Goal: Task Accomplishment & Management: Use online tool/utility

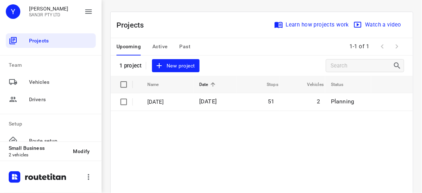
click at [173, 68] on span "New project" at bounding box center [176, 65] width 38 height 9
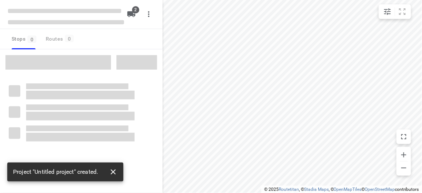
click at [114, 171] on icon "button" at bounding box center [113, 172] width 5 height 5
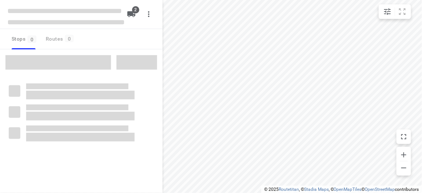
type input "distance"
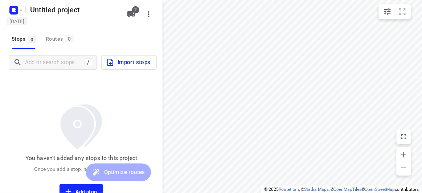
click at [27, 20] on h5 "[DATE]" at bounding box center [17, 21] width 21 height 8
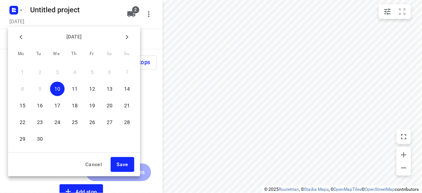
click at [61, 11] on div at bounding box center [211, 96] width 422 height 193
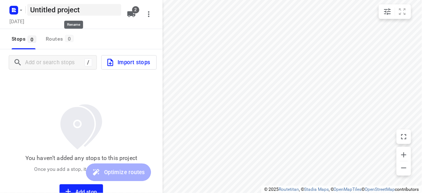
click at [85, 5] on h5 "Untitled project" at bounding box center [74, 10] width 94 height 12
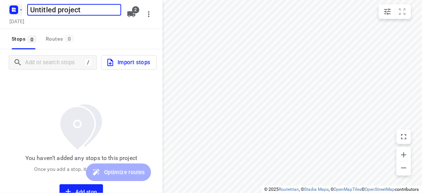
drag, startPoint x: 86, startPoint y: 7, endPoint x: 15, endPoint y: 6, distance: 71.2
click at [15, 6] on div "Untitled project ​" at bounding box center [65, 9] width 116 height 13
type input "[DATE]"
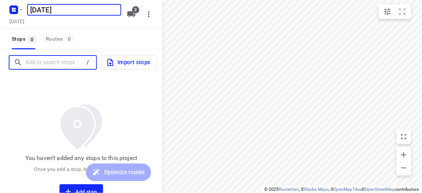
click at [50, 65] on input "Add or search stops" at bounding box center [54, 62] width 59 height 11
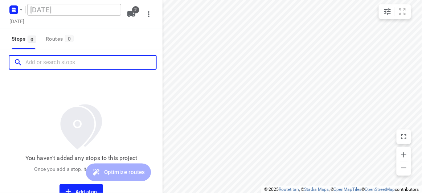
paste input "9 Gilbert Parade, Camberwell 3124"
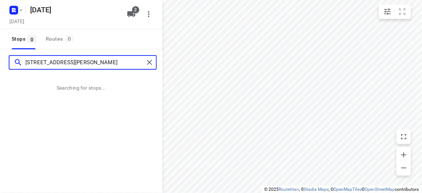
type input "9 Gilbert Parade, Camberwell 3124"
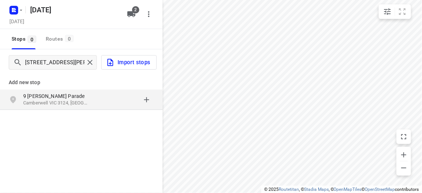
click at [60, 94] on p "9 [PERSON_NAME] Parade" at bounding box center [56, 96] width 67 height 7
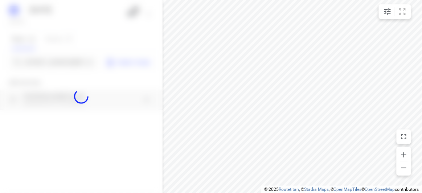
click at [68, 106] on div at bounding box center [81, 96] width 163 height 193
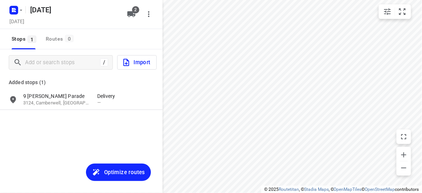
click at [69, 51] on div "/ Import" at bounding box center [81, 62] width 163 height 26
click at [62, 58] on input "Add or search stops" at bounding box center [61, 62] width 72 height 11
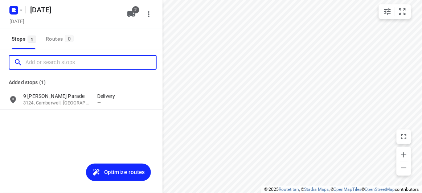
paste input "573B Burke Road Camberwell 3124"
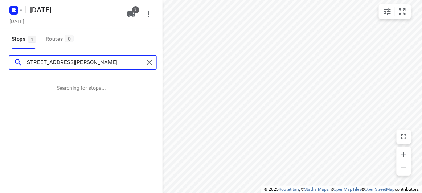
type input "573B Burke Road Camberwell 3124"
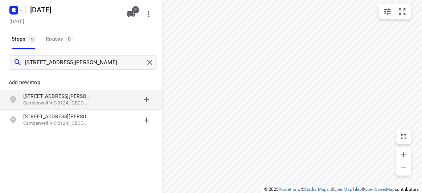
click at [49, 88] on div "Add new stop" at bounding box center [81, 79] width 163 height 20
click at [48, 97] on p "[STREET_ADDRESS][PERSON_NAME]" at bounding box center [56, 96] width 67 height 7
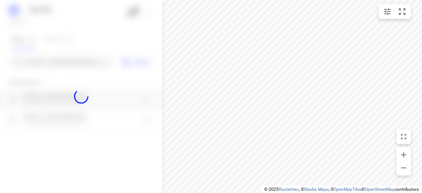
click at [59, 62] on div at bounding box center [81, 96] width 163 height 193
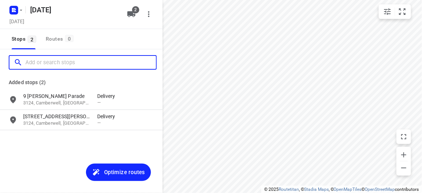
paste input "10 Mountview Rd Malvern 3144"
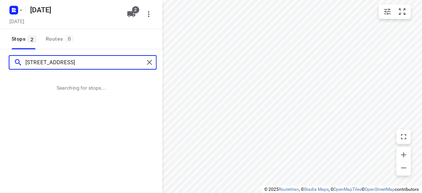
type input "10 Mountview Rd Malvern 3144"
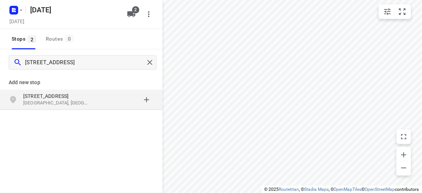
click at [58, 116] on div "Add new stop 10 Mountview Rd Malvern VIC 3144, Australia" at bounding box center [81, 116] width 163 height 81
click at [56, 106] on p "Malvern VIC 3144, Australia" at bounding box center [56, 103] width 67 height 7
click at [52, 101] on p "Malvern VIC 3144, Australia" at bounding box center [56, 103] width 67 height 7
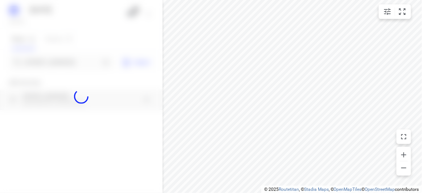
click at [74, 64] on div at bounding box center [81, 96] width 163 height 193
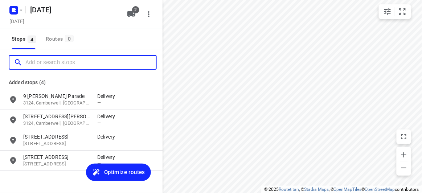
paste input "28 Marchiori Road, Blackburn North VIC 3130"
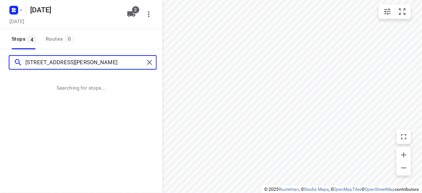
type input "28 Marchiori Road, Blackburn North VIC 3130"
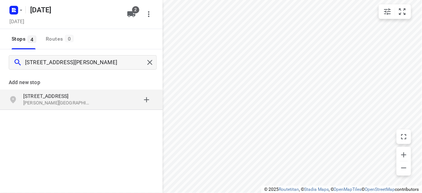
click at [40, 96] on p "[STREET_ADDRESS]" at bounding box center [56, 96] width 67 height 7
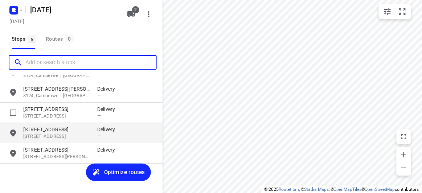
scroll to position [32, 0]
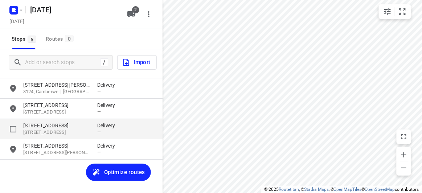
click at [5, 127] on div "10 Mountview Road 3144, Malvern, AU Delivery —" at bounding box center [81, 129] width 163 height 20
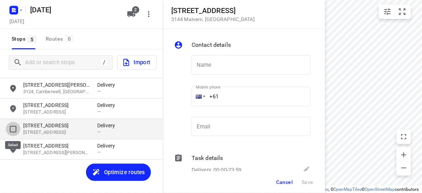
click at [11, 127] on input "grid" at bounding box center [13, 129] width 15 height 15
checkbox input "true"
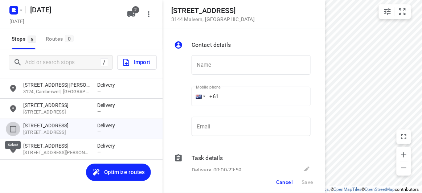
scroll to position [27, 0]
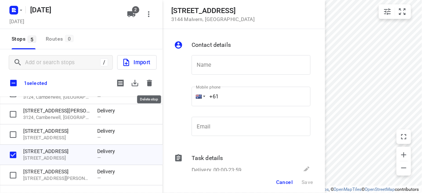
click at [151, 79] on icon "button" at bounding box center [149, 83] width 9 height 9
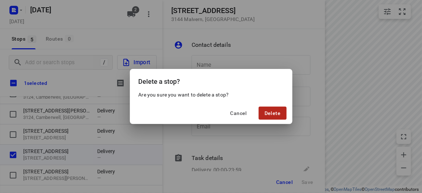
click at [272, 115] on span "Delete" at bounding box center [273, 113] width 16 height 6
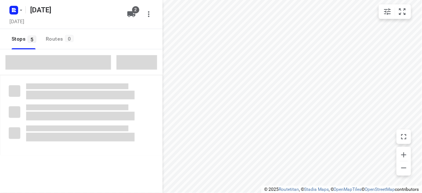
click at [78, 64] on span at bounding box center [58, 62] width 106 height 15
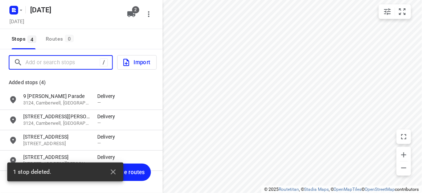
click at [78, 64] on input "Add or search stops" at bounding box center [62, 62] width 74 height 11
paste input "/12 Milton Avenue , Clayton south 3169"
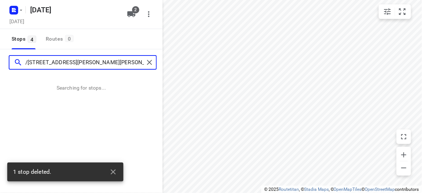
type input "/12 Milton Avenue , Clayton south 3169"
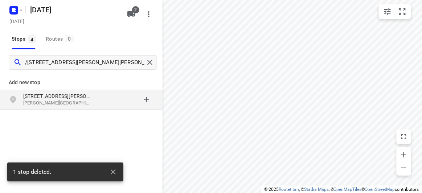
click at [61, 115] on div "Add new stop 12 Milton Avenue Clayton South VIC 3169, Australia" at bounding box center [81, 116] width 163 height 81
click at [61, 112] on div "Add new stop 12 Milton Avenue Clayton South VIC 3169, Australia" at bounding box center [81, 116] width 163 height 81
click at [60, 108] on div "12 Milton Avenue Clayton South VIC 3169, Australia" at bounding box center [81, 100] width 163 height 20
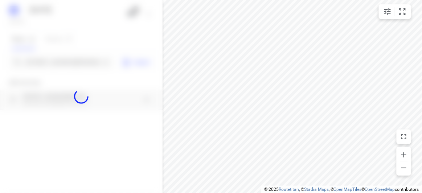
click at [53, 69] on div at bounding box center [81, 96] width 163 height 193
click at [53, 65] on div at bounding box center [81, 96] width 163 height 193
click at [53, 64] on div at bounding box center [81, 96] width 163 height 193
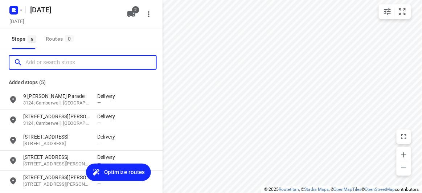
scroll to position [0, 0]
paste input "37b Begg Street Bentleigh East 3165"
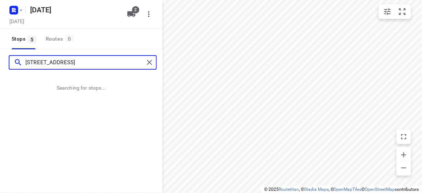
type input "37b Begg Street Bentleigh East 3165"
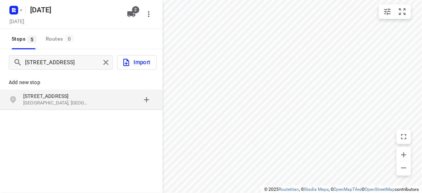
click at [100, 110] on div "37B Begg Street Bentleigh East VIC 3165, Australia" at bounding box center [81, 100] width 163 height 20
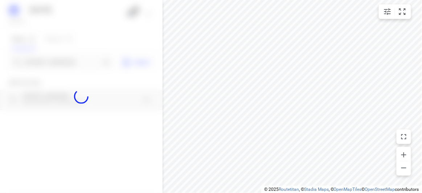
click at [76, 60] on div at bounding box center [81, 96] width 163 height 193
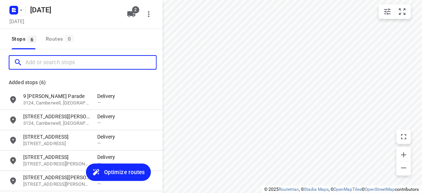
paste input "65 Winfield Road, Balwyn North 3104"
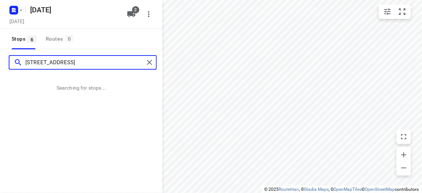
type input "65 Winfield Road, Balwyn North 3104"
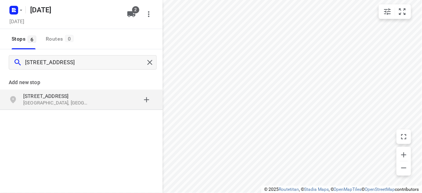
click at [31, 113] on div "Add new stop 65 Winfield Road Balwyn North VIC 3104, Australia" at bounding box center [81, 116] width 163 height 81
click at [33, 102] on p "Balwyn North VIC 3104, Australia" at bounding box center [56, 103] width 67 height 7
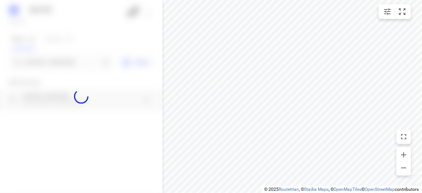
click at [49, 59] on div at bounding box center [81, 96] width 163 height 193
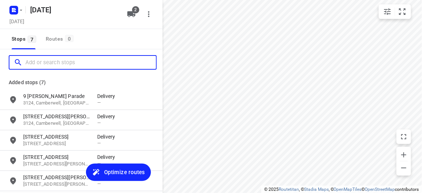
paste input "2A Hilda St, Balwyn VIC 3103"
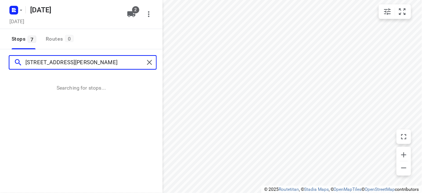
type input "2A Hilda St, Balwyn VIC 3103"
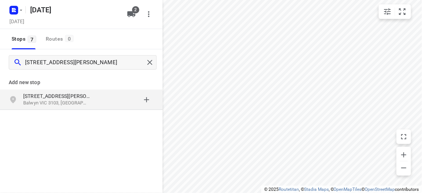
click at [38, 110] on div "Add new stop 2A Hilda St Balwyn VIC 3103, Australia" at bounding box center [81, 90] width 163 height 42
click at [38, 107] on div "2A Hilda St Balwyn VIC 3103, Australia" at bounding box center [60, 100] width 74 height 15
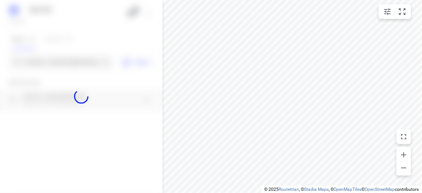
click at [47, 63] on div at bounding box center [81, 96] width 163 height 193
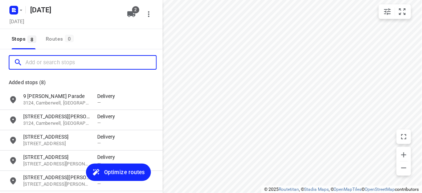
paste input "9 George Road, Vermont South 3133"
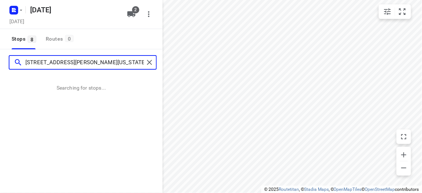
type input "9 George Road, Vermont South 3133"
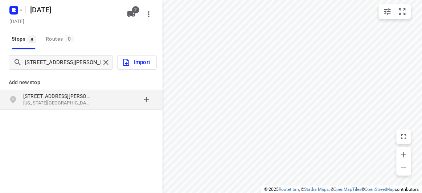
click at [85, 109] on div "9 George Road Vermont South VIC 3133, Australia" at bounding box center [81, 100] width 163 height 20
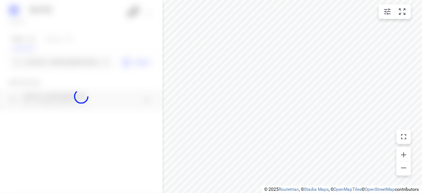
click at [62, 68] on div at bounding box center [81, 96] width 163 height 193
click at [62, 64] on div at bounding box center [81, 96] width 163 height 193
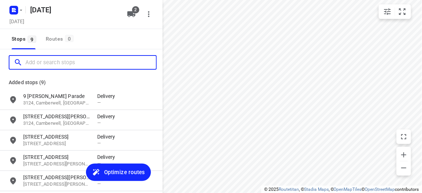
paste input "8 Dickens Street Glen Iris 3146"
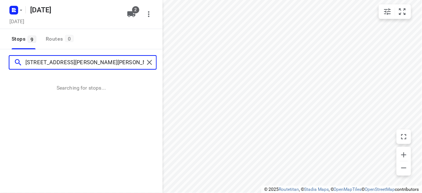
type input "8 Dickens Street Glen Iris 3146"
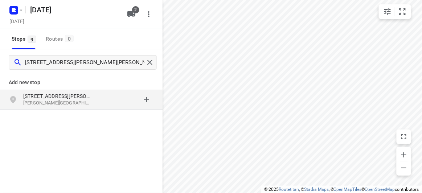
click at [94, 102] on div "8 Dickens Street Glen Iris VIC 3146, Australia" at bounding box center [60, 100] width 74 height 15
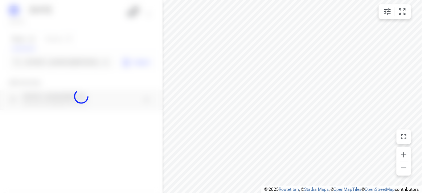
click at [57, 61] on div at bounding box center [81, 96] width 163 height 193
paste input "3 Kenworth Court Rowville 3178"
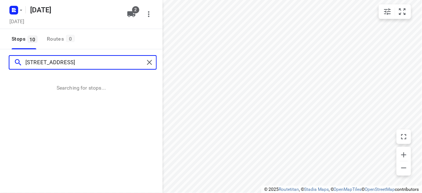
type input "3 Kenworth Court Rowville 3178"
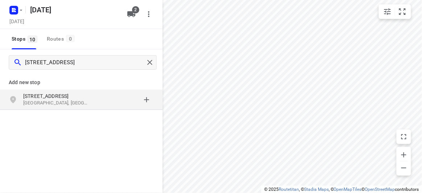
click at [110, 125] on div "Add new stop 3 Kenworth Court Rowville VIC 3178, Australia" at bounding box center [81, 116] width 163 height 81
click at [81, 101] on p "Rowville VIC 3178, Australia" at bounding box center [56, 103] width 67 height 7
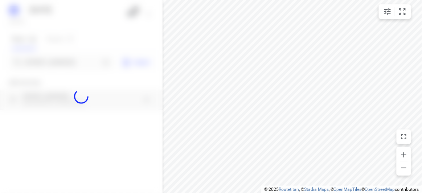
drag, startPoint x: 57, startPoint y: 60, endPoint x: 60, endPoint y: 69, distance: 9.0
click at [59, 66] on div at bounding box center [81, 96] width 163 height 193
click at [60, 69] on div at bounding box center [81, 96] width 163 height 193
click at [60, 65] on div at bounding box center [81, 96] width 163 height 193
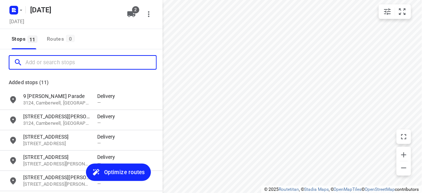
paste input "19 panorama court Bulleen 3105"
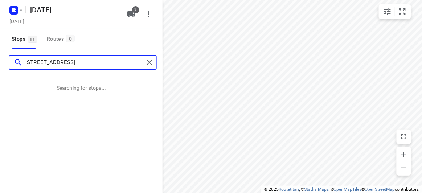
type input "19 panorama court Bulleen 3105"
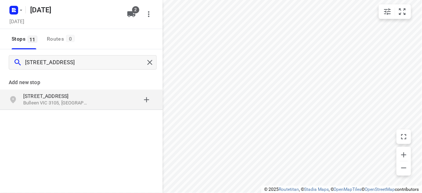
click at [98, 102] on div "grid" at bounding box center [125, 100] width 57 height 15
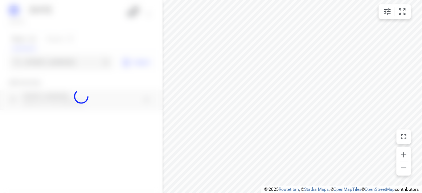
click at [65, 58] on div at bounding box center [81, 96] width 163 height 193
click at [65, 62] on div at bounding box center [81, 96] width 163 height 193
paste input "19 panorama court Bulleen 3105"
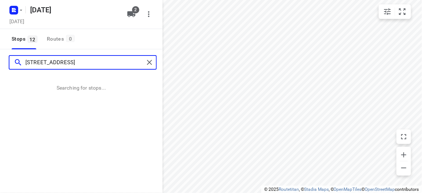
type input "19 panorama court Bulleen 3105"
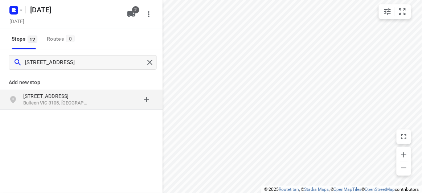
click at [80, 100] on p "Bulleen VIC 3105, Australia" at bounding box center [56, 103] width 67 height 7
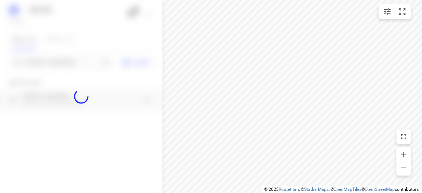
click at [49, 59] on div at bounding box center [81, 96] width 163 height 193
paste input "2 mile end road Carnegie 3163"
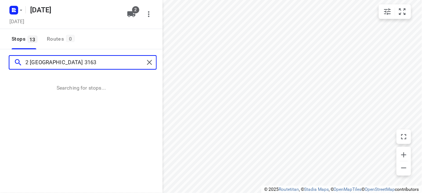
type input "2 mile end road Carnegie 3163"
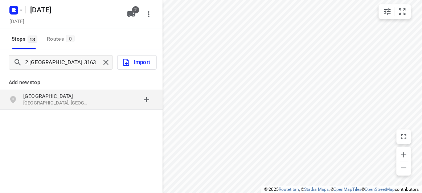
click at [84, 97] on p "[GEOGRAPHIC_DATA]" at bounding box center [56, 96] width 67 height 7
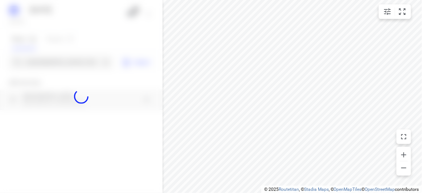
click at [55, 62] on div at bounding box center [81, 96] width 163 height 193
click at [55, 65] on div at bounding box center [81, 96] width 163 height 193
paste input "17A Powers Street Donvale 3111"
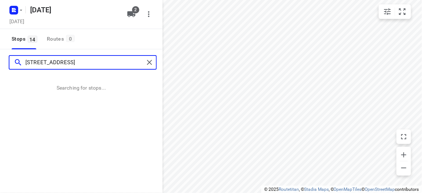
type input "17A Powers Street Donvale 3111"
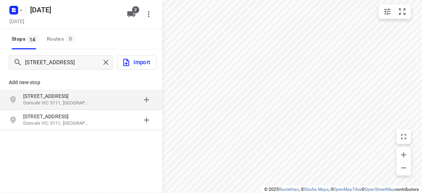
click at [35, 97] on p "[STREET_ADDRESS]" at bounding box center [56, 96] width 67 height 7
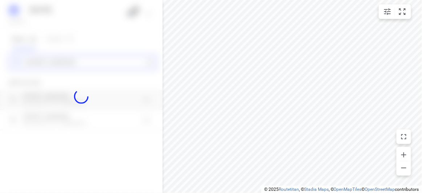
click at [31, 63] on div "11 SEPT 2025 Wednesday, Sep 10 2 Stops 14 Routes 0 17A Powers Street Donvale 31…" at bounding box center [81, 96] width 163 height 193
click at [31, 63] on div at bounding box center [81, 96] width 163 height 193
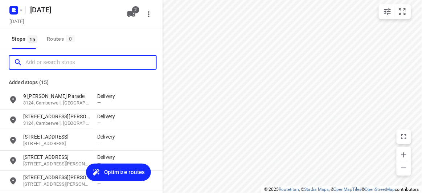
paste input "28 Norbert St Balwyn 3103"
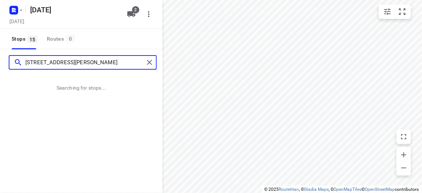
type input "28 Norbert St Balwyn 3103"
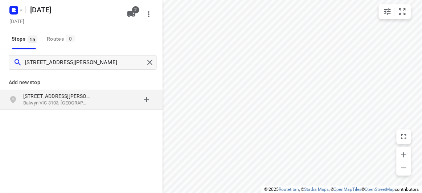
click at [50, 97] on p "28 Norbert St" at bounding box center [56, 96] width 67 height 7
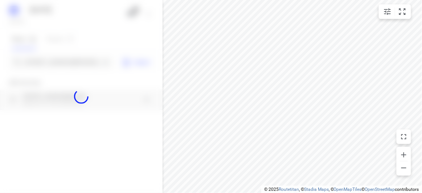
click at [47, 63] on div at bounding box center [81, 96] width 163 height 193
paste input "15 Paranda Court, Vermont, VIC 3133"
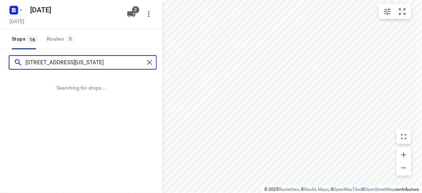
type input "15 Paranda Court, Vermont, VIC 3133"
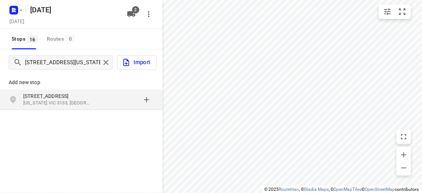
click at [51, 91] on div "15 Paranda Court Vermont VIC 3133, Australia" at bounding box center [81, 100] width 163 height 20
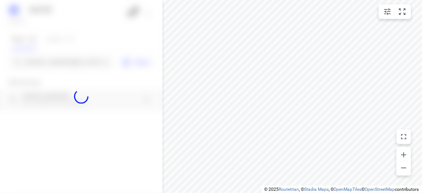
click at [47, 63] on div at bounding box center [81, 96] width 163 height 193
click at [47, 61] on div at bounding box center [81, 96] width 163 height 193
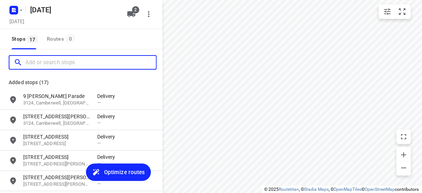
paste input "35B Barrington Street, Bentleigh East 3165"
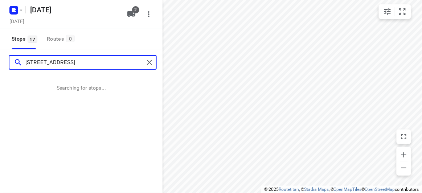
type input "35B Barrington Street, Bentleigh East 3165"
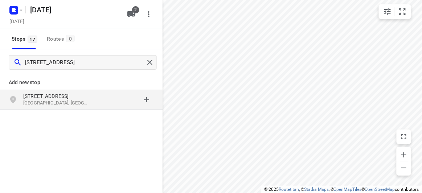
click at [58, 80] on p "Add new stop" at bounding box center [81, 82] width 145 height 9
click at [60, 96] on p "[STREET_ADDRESS]" at bounding box center [56, 96] width 67 height 7
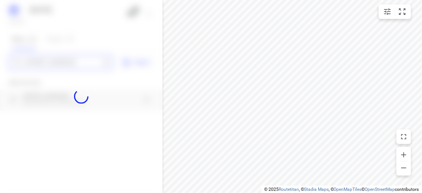
click at [44, 60] on div "11 SEPT 2025 Wednesday, Sep 10 2 Stops 17 Routes 0 35B Barrington Street, Bentl…" at bounding box center [81, 96] width 163 height 193
click at [44, 61] on div at bounding box center [81, 96] width 163 height 193
paste input "4 Locksley Ave Kew 3101"
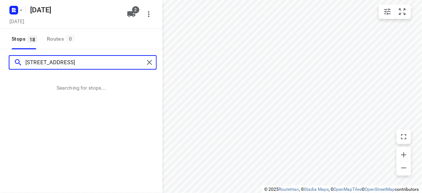
type input "4 Locksley Ave Kew 3101"
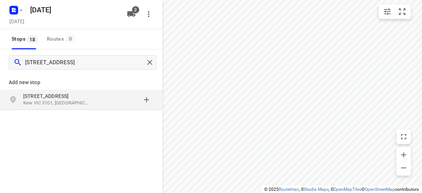
click at [55, 82] on p "Add new stop" at bounding box center [81, 82] width 145 height 9
click at [56, 93] on p "4 Locksley Ave" at bounding box center [56, 96] width 67 height 7
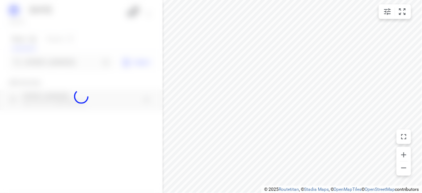
click at [41, 55] on div at bounding box center [81, 96] width 163 height 193
click at [42, 57] on div at bounding box center [81, 96] width 163 height 193
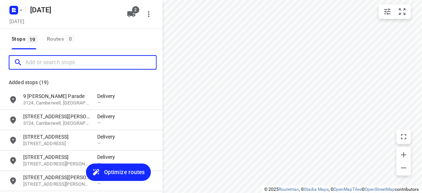
paste input "52 Academy Avenue Wheelers Hill 3150"
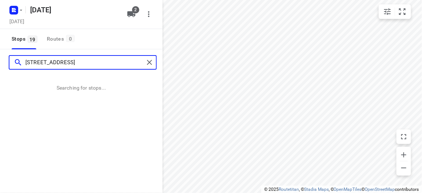
type input "52 Academy Avenue Wheelers Hill 3150"
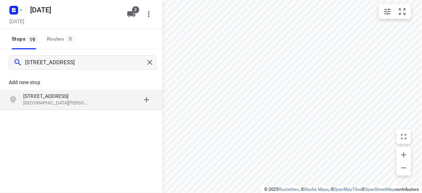
click at [122, 113] on div "Add new stop 52 Academy Avenue Wheelers Hill VIC 3150, Australia" at bounding box center [81, 116] width 163 height 81
click at [103, 98] on div "grid" at bounding box center [125, 100] width 57 height 15
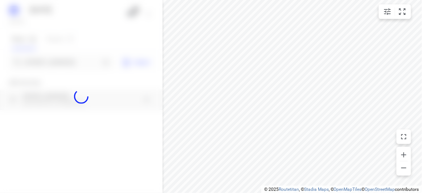
click at [43, 61] on div at bounding box center [81, 96] width 163 height 193
click at [43, 62] on div at bounding box center [81, 96] width 163 height 193
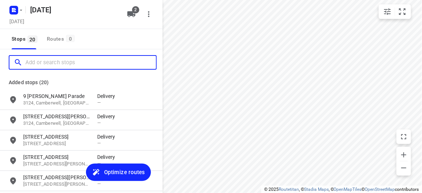
paste input "16 Tranmere Avenue Carnegie 3163"
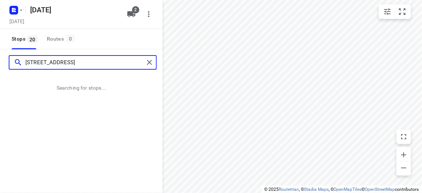
type input "16 Tranmere Avenue Carnegie 3163"
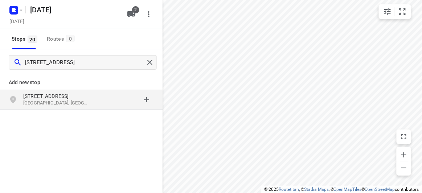
click at [71, 102] on p "Carnegie VIC 3163, Australia" at bounding box center [56, 103] width 67 height 7
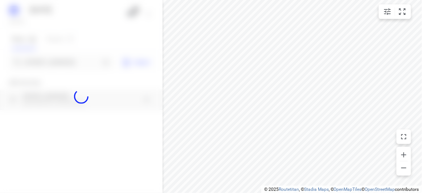
click at [57, 74] on div at bounding box center [81, 96] width 163 height 193
click at [54, 67] on div at bounding box center [81, 96] width 163 height 193
click at [54, 65] on div at bounding box center [81, 96] width 163 height 193
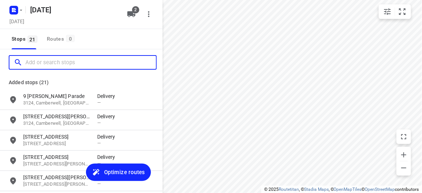
paste input "45 cavenagh boulevard Mulgrave 3170"
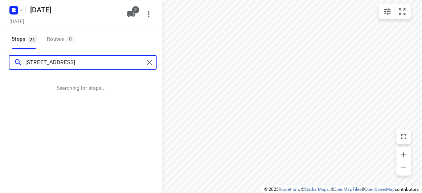
type input "45 cavenagh boulevard Mulgrave 3170"
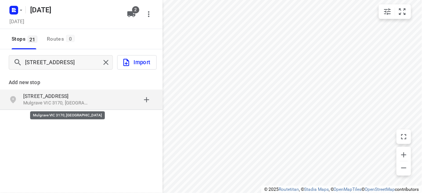
click at [59, 102] on p "Mulgrave VIC 3170, Australia" at bounding box center [56, 103] width 67 height 7
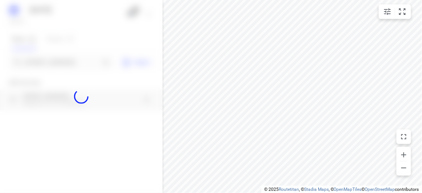
click at [41, 61] on div at bounding box center [81, 96] width 163 height 193
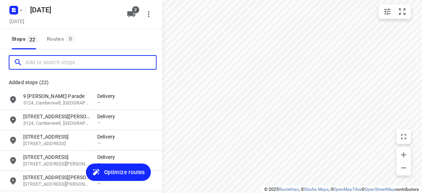
paste input "44A Hillview Ave Mount Waverley 3149"
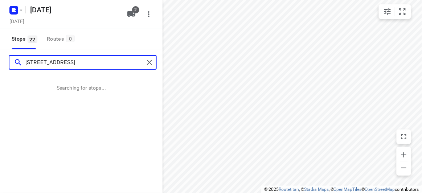
type input "44A Hillview Ave Mount Waverley 3149"
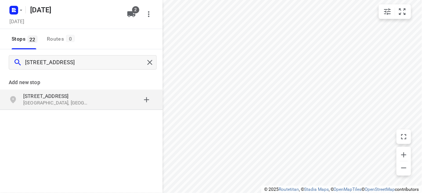
click at [61, 128] on div "Add new stop 44A Hillview Ave Mount Waverley VIC 3149, Australia" at bounding box center [81, 116] width 163 height 81
click at [46, 91] on div "44A Hillview Ave Mount Waverley VIC 3149, Australia" at bounding box center [81, 100] width 163 height 20
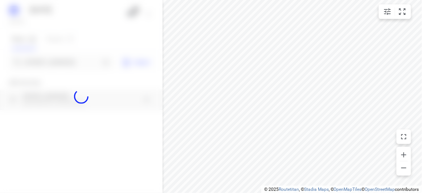
click at [49, 60] on div at bounding box center [81, 96] width 163 height 193
click at [50, 64] on div at bounding box center [81, 96] width 163 height 193
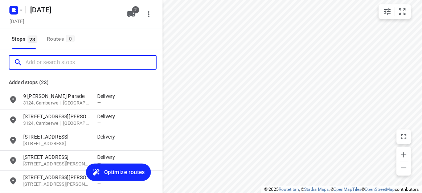
paste input "56 Albert Street Mount Waverley 3149"
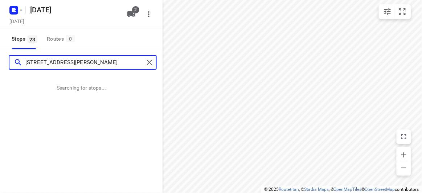
type input "56 Albert Street Mount Waverley 3149"
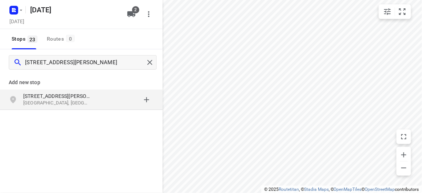
click at [77, 102] on p "Mount Waverley VIC 3149, Australia" at bounding box center [56, 103] width 67 height 7
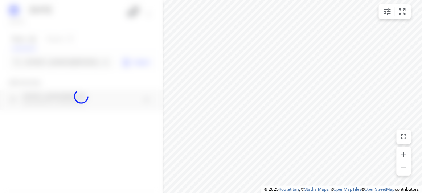
click at [54, 64] on div at bounding box center [81, 96] width 163 height 193
click at [54, 63] on div at bounding box center [81, 96] width 163 height 193
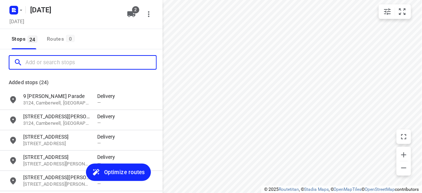
paste input "13 Elliott Avenue Balwyn 3103"
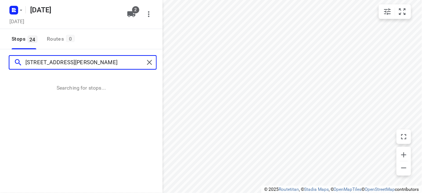
type input "13 Elliott Avenue Balwyn 3103"
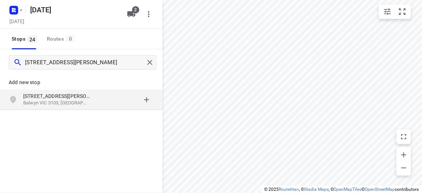
click at [54, 94] on p "[STREET_ADDRESS][PERSON_NAME]" at bounding box center [56, 96] width 67 height 7
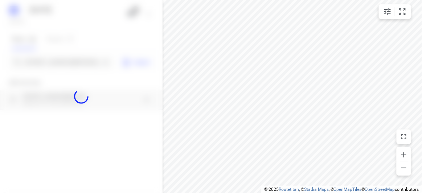
click at [42, 70] on div at bounding box center [81, 96] width 163 height 193
click at [41, 64] on div at bounding box center [81, 96] width 163 height 193
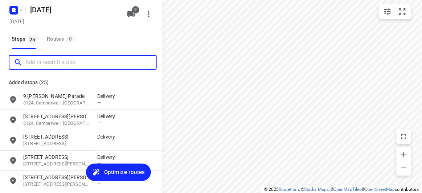
paste input "44A Hillview Avenue Mount Waverley 3149"
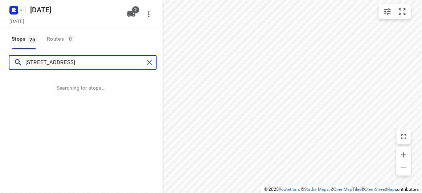
type input "44A Hillview Avenue Mount Waverley 3149"
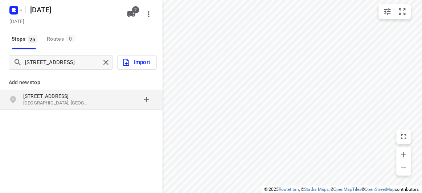
click at [58, 96] on p "[STREET_ADDRESS]" at bounding box center [56, 96] width 67 height 7
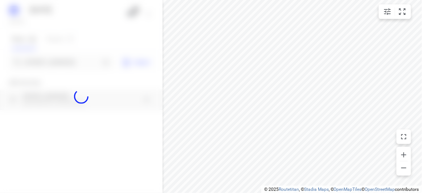
click at [54, 62] on div at bounding box center [81, 96] width 163 height 193
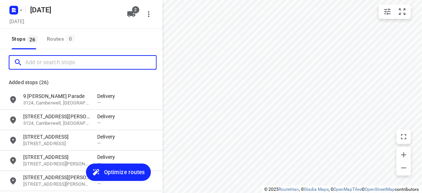
paste input "26a Carlton st McKinnon 3204"
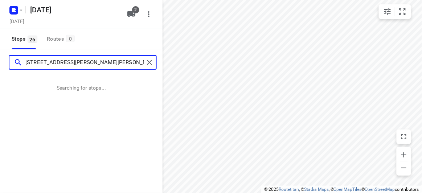
type input "26a Carlton st McKinnon 3204"
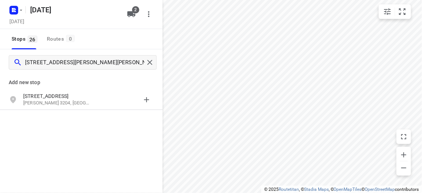
drag, startPoint x: 106, startPoint y: 136, endPoint x: 93, endPoint y: 120, distance: 20.1
click at [106, 135] on div "Add new stop 26a Carlton St McKinnon VIC 3204, Australia" at bounding box center [81, 116] width 163 height 81
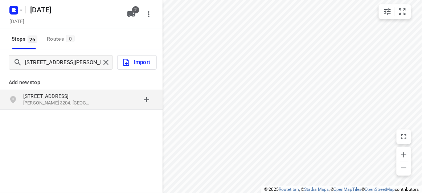
click at [75, 99] on p "26a Carlton St" at bounding box center [56, 96] width 67 height 7
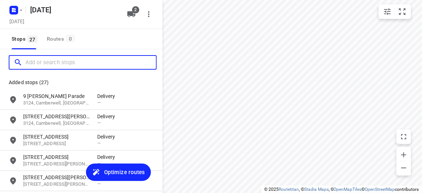
click at [60, 61] on input "Add or search stops" at bounding box center [90, 62] width 131 height 11
paste input "436 High St Rd Mt Waverley 3149"
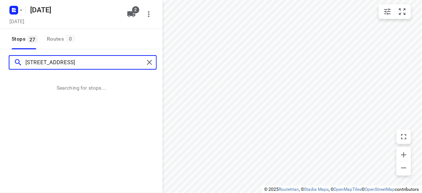
type input "436 High St Rd Mt Waverley 3149"
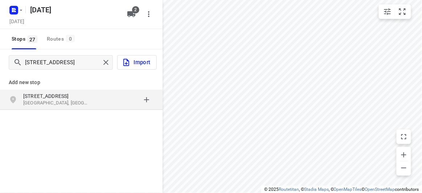
click at [45, 97] on p "436 High St Rd" at bounding box center [56, 96] width 67 height 7
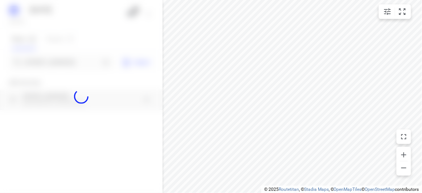
click at [52, 64] on div at bounding box center [81, 96] width 163 height 193
click at [53, 63] on div at bounding box center [81, 96] width 163 height 193
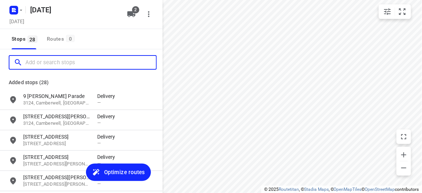
paste input "21 Minchinbury Drive, Vermont South 3133"
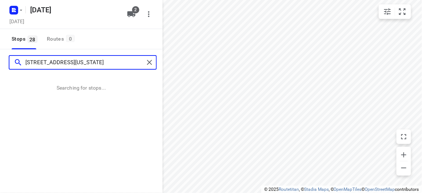
type input "21 Minchinbury Drive, Vermont South 3133"
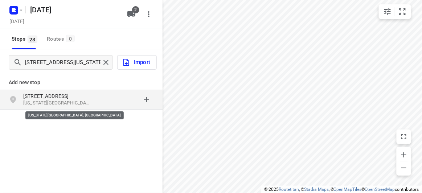
click at [80, 103] on p "Vermont South VIC 3133, Australia" at bounding box center [56, 103] width 67 height 7
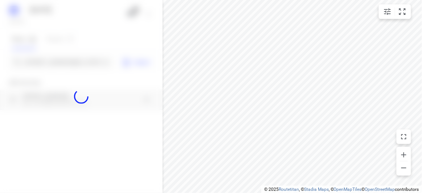
click at [57, 64] on div at bounding box center [81, 96] width 163 height 193
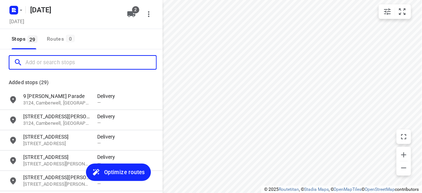
paste input "77 Alderford Dr Wantirna 3152"
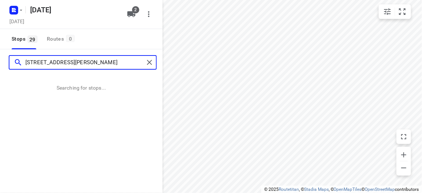
type input "77 Alderford Dr Wantirna 3152"
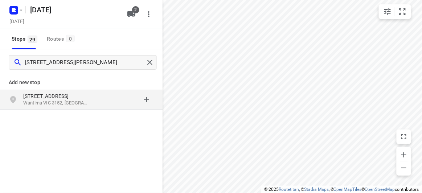
click at [53, 111] on div "Add new stop 77 Alderford Dr Wantirna VIC 3152, Australia" at bounding box center [81, 90] width 163 height 42
click at [52, 108] on div "77 Alderford Dr Wantirna VIC 3152, Australia" at bounding box center [81, 100] width 163 height 20
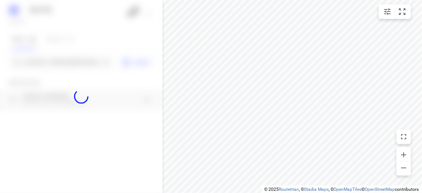
drag, startPoint x: 40, startPoint y: 51, endPoint x: 45, endPoint y: 63, distance: 12.5
click at [40, 53] on div at bounding box center [81, 96] width 163 height 193
click at [45, 63] on div at bounding box center [81, 96] width 163 height 193
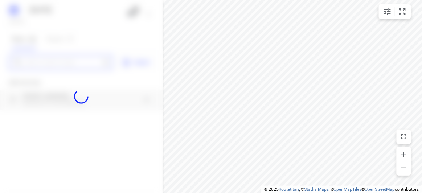
paste input "421 Middleborough Road Box Hill 3128"
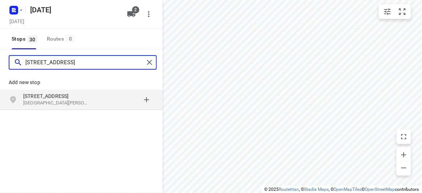
type input "421 Middleborough Road Box Hill 3128"
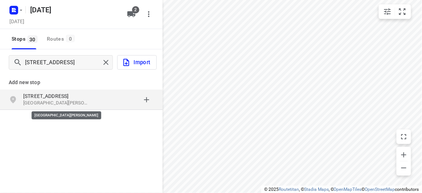
click at [63, 100] on p "Box Hill VIC 3128, Australia" at bounding box center [56, 103] width 67 height 7
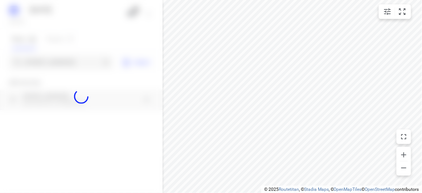
click at [49, 65] on div at bounding box center [81, 96] width 163 height 193
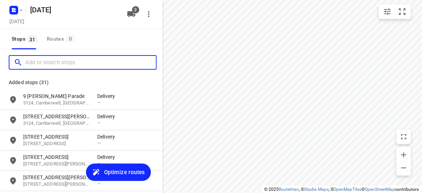
paste input "39 Burlington crescent Wantirna 3152"
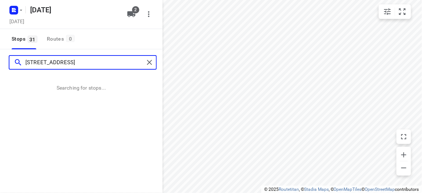
type input "39 Burlington crescent Wantirna 3152"
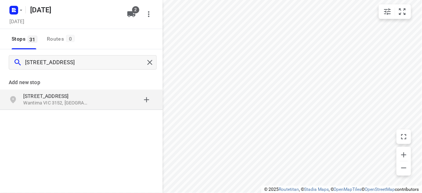
click at [40, 105] on p "Wantirna VIC 3152, Australia" at bounding box center [56, 103] width 67 height 7
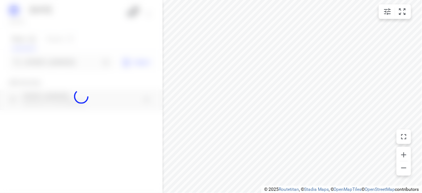
click at [49, 67] on div at bounding box center [81, 96] width 163 height 193
paste input "35 Queens Parade Glen Iris 3146"
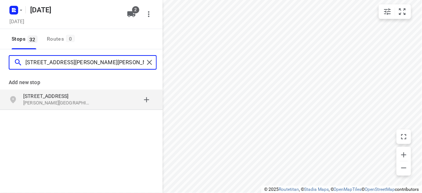
type input "35 Queens Parade Glen Iris 3146"
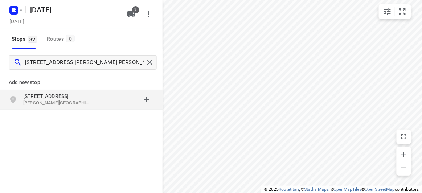
click at [87, 107] on div "35 Queens Parade Glen Iris VIC 3146, Australia" at bounding box center [81, 100] width 163 height 20
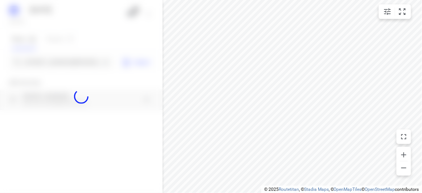
click at [74, 59] on div at bounding box center [81, 96] width 163 height 193
click at [74, 58] on div at bounding box center [81, 96] width 163 height 193
click at [75, 62] on div at bounding box center [81, 96] width 163 height 193
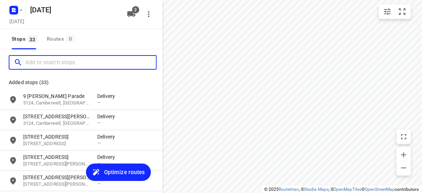
paste input "174 Thompsons Road Bulleen Vic 3105"
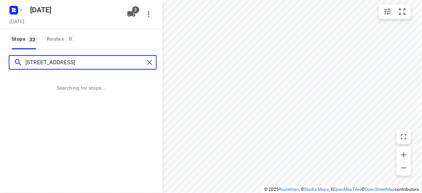
type input "174 Thompsons Road Bulleen Vic 3105"
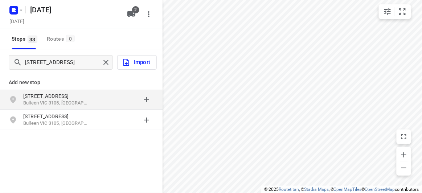
click at [52, 97] on p "[STREET_ADDRESS]" at bounding box center [56, 96] width 67 height 7
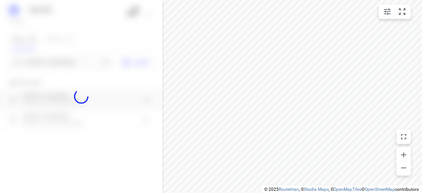
click at [37, 62] on div at bounding box center [81, 96] width 163 height 193
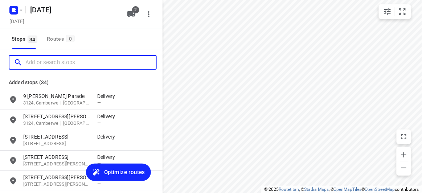
paste input "8 newhaven rd, burwood east, VIC, 3151"
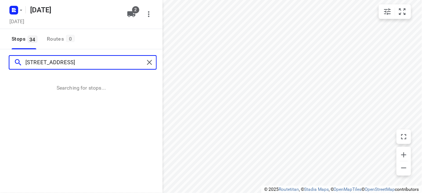
type input "8 newhaven rd, burwood east, VIC, 3151"
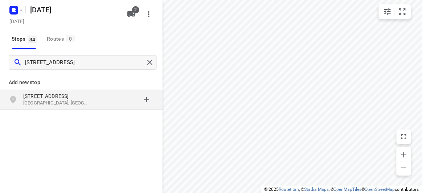
click at [28, 88] on div "Add new stop" at bounding box center [81, 79] width 163 height 20
click at [25, 93] on p "8 Newhaven Rd" at bounding box center [56, 96] width 67 height 7
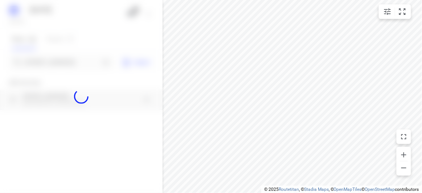
click at [46, 61] on div at bounding box center [81, 96] width 163 height 193
click at [46, 61] on div "11 SEPT 2025 Wednesday, Sep 10 2 Stops 34 Routes 0 8 newhaven rd, burwood east,…" at bounding box center [81, 96] width 163 height 193
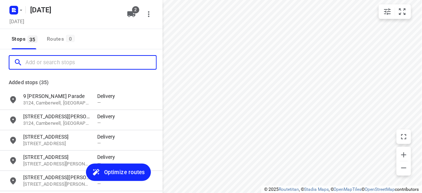
paste input "24 Marsden Crescent Doncaster East VIC 3109"
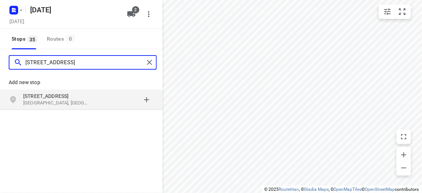
type input "24 Marsden Crescent Doncaster East VIC 3109"
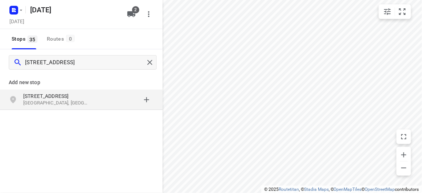
click at [38, 104] on p "Doncaster East VIC 3109, Australia" at bounding box center [56, 103] width 67 height 7
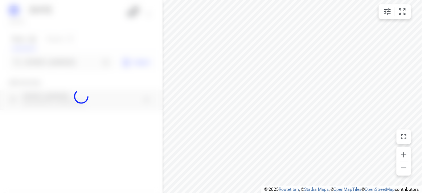
click at [49, 65] on div at bounding box center [81, 96] width 163 height 193
click at [49, 63] on div at bounding box center [81, 96] width 163 height 193
paste input "3 Broomhill Avenue, Blackburn 3130"
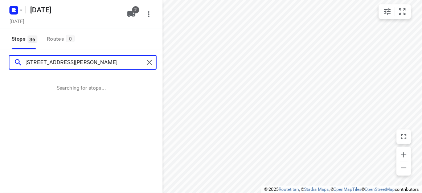
type input "3 Broomhill Avenue, Blackburn 3130"
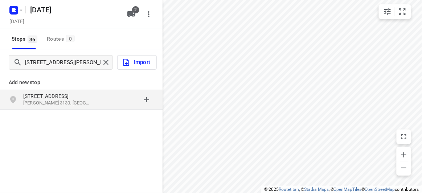
click at [55, 95] on p "[STREET_ADDRESS]" at bounding box center [56, 96] width 67 height 7
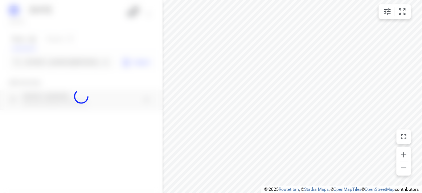
click at [48, 62] on div at bounding box center [81, 96] width 163 height 193
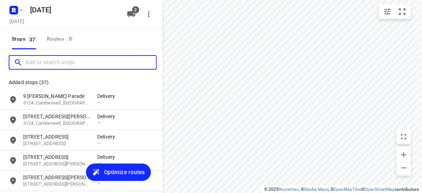
paste input "15 Allison Road Mont Albert North 3129"
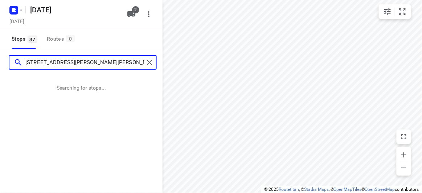
type input "15 Allison Road Mont Albert North 3129"
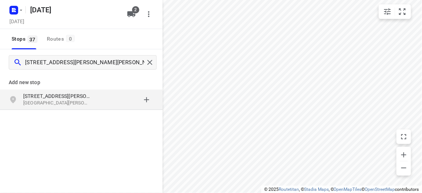
click at [25, 100] on p "Mont Albert North VIC 3129, Australia" at bounding box center [56, 103] width 67 height 7
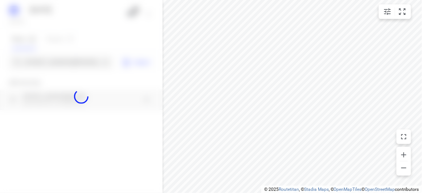
click at [31, 57] on div at bounding box center [81, 96] width 163 height 193
click at [31, 61] on div at bounding box center [81, 96] width 163 height 193
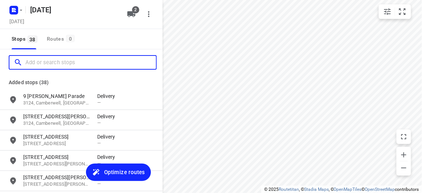
paste input "15 Allison Road Mont Albert North 3129"
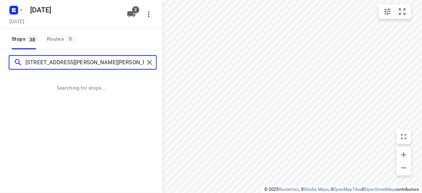
type input "15 Allison Road Mont Albert North 3129"
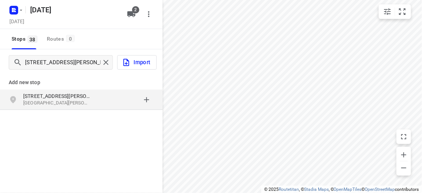
click at [26, 84] on p "Add new stop" at bounding box center [81, 82] width 145 height 9
click at [37, 102] on p "Mont Albert North VIC 3129, Australia" at bounding box center [56, 103] width 67 height 7
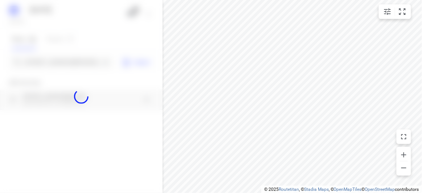
click at [52, 60] on div at bounding box center [81, 96] width 163 height 193
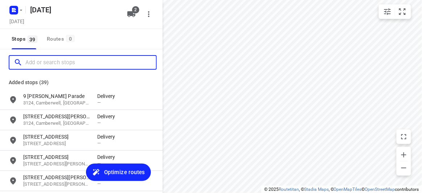
paste input "71 Mayston St Hawthorn East 3123"
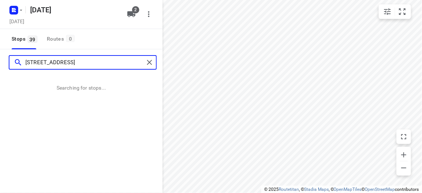
type input "71 Mayston St Hawthorn East 3123"
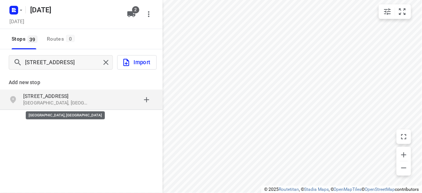
click at [81, 104] on p "Hawthorn East VIC 3123, Australia" at bounding box center [56, 103] width 67 height 7
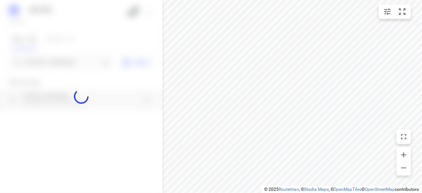
click at [49, 53] on div at bounding box center [81, 96] width 163 height 193
click at [57, 64] on div at bounding box center [81, 96] width 163 height 193
click at [57, 61] on div at bounding box center [81, 96] width 163 height 193
paste input "59 Monash Avenue Balwyn 3103"
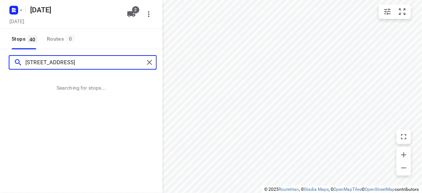
type input "59 Monash Avenue Balwyn 3103"
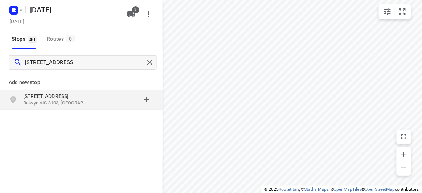
click at [47, 102] on p "Balwyn VIC 3103, Australia" at bounding box center [56, 103] width 67 height 7
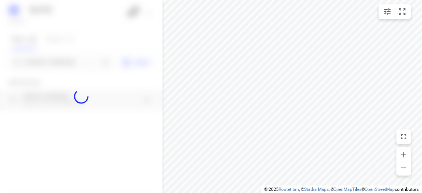
click at [38, 59] on div at bounding box center [81, 96] width 163 height 193
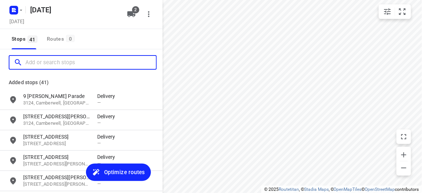
paste input "/369 High St Kew 3101"
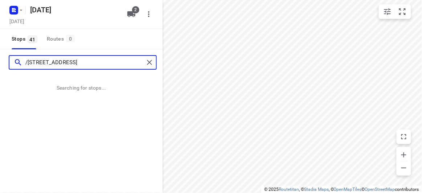
type input "/369 High St Kew 3101"
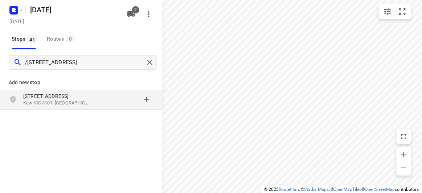
click at [58, 104] on p "Kew VIC 3101, Australia" at bounding box center [56, 103] width 67 height 7
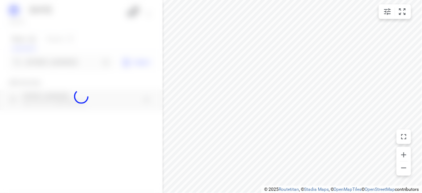
click at [59, 64] on div at bounding box center [81, 96] width 163 height 193
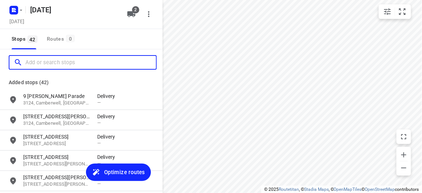
paste input "4 Frank Street Doncaster 3108"
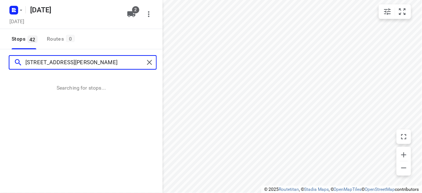
type input "4 Frank Street Doncaster 3108"
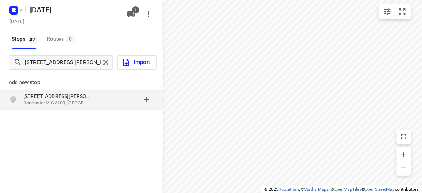
click at [78, 96] on p "[STREET_ADDRESS][PERSON_NAME]" at bounding box center [56, 96] width 67 height 7
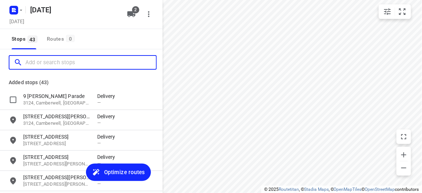
paste input "798 Canterbury road Vermont 3133"
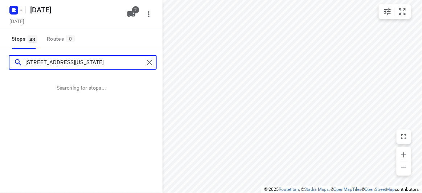
type input "798 Canterbury road Vermont 3133"
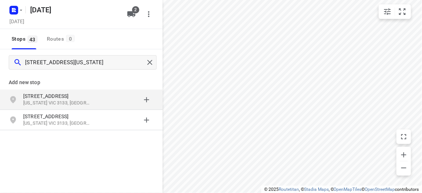
click at [50, 95] on p "[STREET_ADDRESS]" at bounding box center [56, 96] width 67 height 7
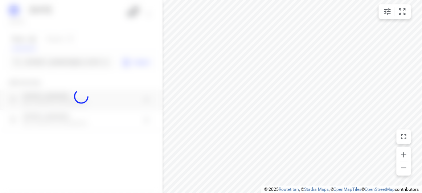
click at [54, 60] on div at bounding box center [81, 96] width 163 height 193
paste input "35 Hallows Street Glen Waverley 3150"
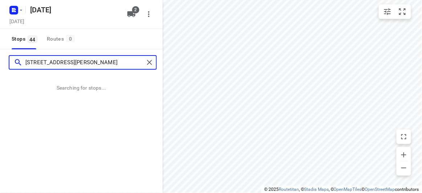
type input "35 Hallows Street Glen Waverley 3150"
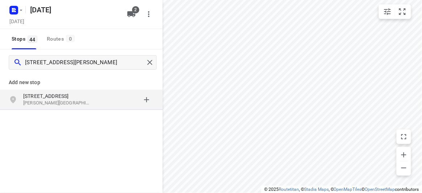
click at [86, 104] on p "Glen Waverley VIC 3150, Australia" at bounding box center [56, 103] width 67 height 7
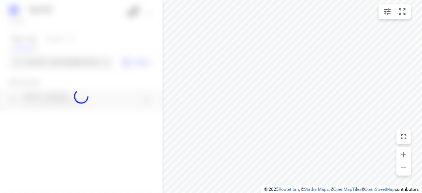
click at [62, 64] on div at bounding box center [81, 96] width 163 height 193
paste input "9 Pioneer Ct Wheelers Hill 3150"
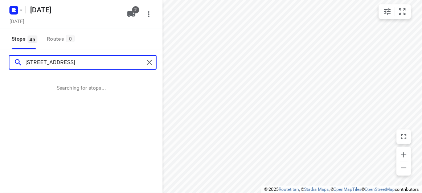
type input "9 Pioneer Ct Wheelers Hill 3150"
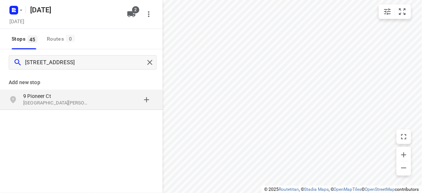
click at [100, 92] on div "9 Pioneer Ct Wheelers Hill VIC 3150, Australia" at bounding box center [81, 100] width 163 height 20
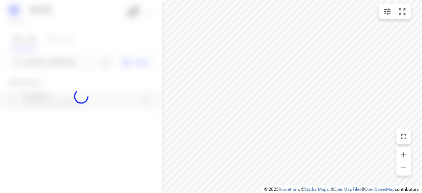
click at [311, 190] on link "Stadia Maps" at bounding box center [316, 189] width 25 height 5
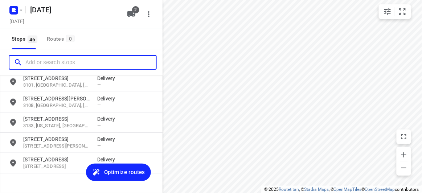
scroll to position [865, 0]
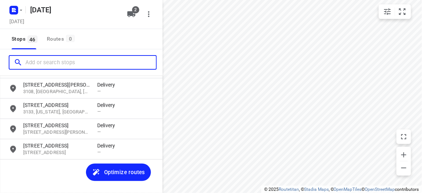
click at [45, 65] on input "Add or search stops" at bounding box center [90, 62] width 131 height 11
paste input "29 Barbara Street Vermont 3133"
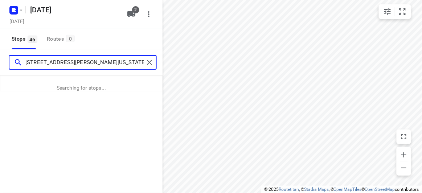
type input "29 Barbara Street Vermont 3133"
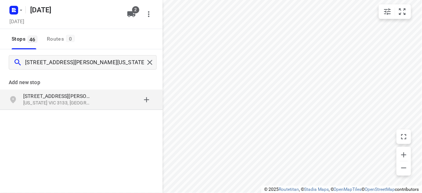
click at [72, 100] on p "Vermont VIC 3133, Australia" at bounding box center [56, 103] width 67 height 7
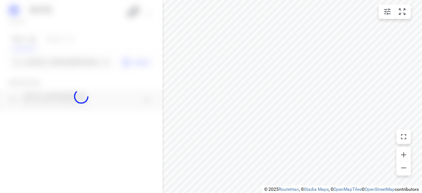
click at [49, 67] on div at bounding box center [81, 96] width 163 height 193
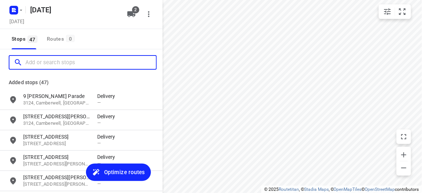
scroll to position [0, 0]
paste input "13 Egret Walk Rowville 3178"
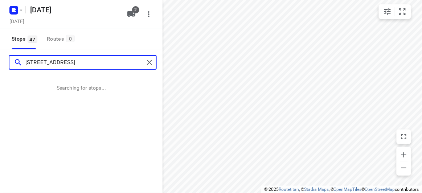
type input "13 Egret Walk Rowville 3178"
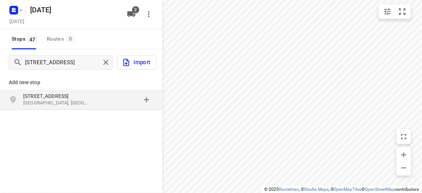
click at [65, 112] on div "Add new stop 13 Egret Walk Rowville VIC 3178, Australia" at bounding box center [81, 116] width 163 height 81
click at [57, 104] on p "Rowville VIC 3178, Australia" at bounding box center [56, 103] width 67 height 7
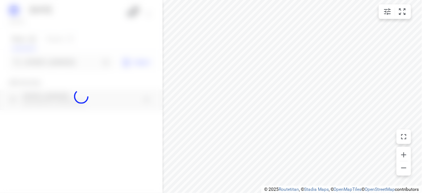
click at [47, 62] on div at bounding box center [81, 96] width 163 height 193
click at [48, 62] on div at bounding box center [81, 96] width 163 height 193
paste input "30 Springwood Close, Donvale VIC 3111"
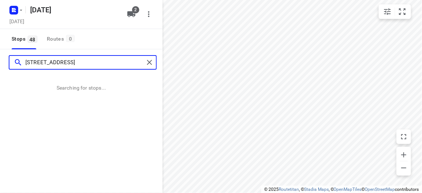
type input "30 Springwood Close, Donvale VIC 3111"
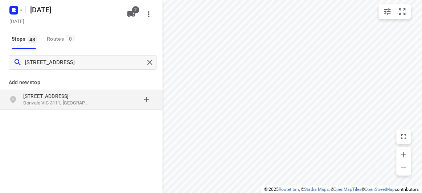
click at [75, 101] on p "Donvale VIC 3111, Australia" at bounding box center [56, 103] width 67 height 7
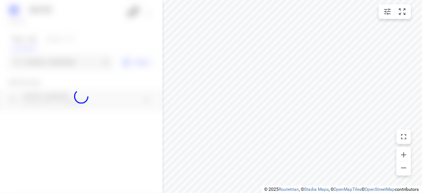
click at [65, 60] on div at bounding box center [81, 96] width 163 height 193
click at [65, 62] on div at bounding box center [81, 96] width 163 height 193
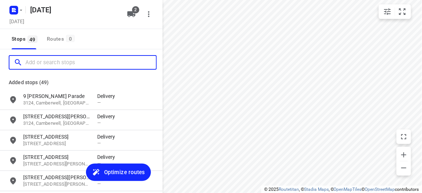
paste input "17 Harold St, Blackburn North 3130"
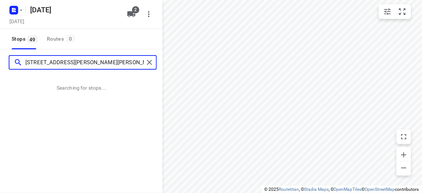
type input "17 Harold St, Blackburn North 3130"
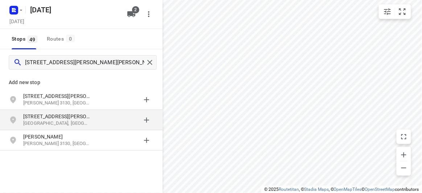
click at [42, 116] on p "17 Harold St" at bounding box center [56, 116] width 67 height 7
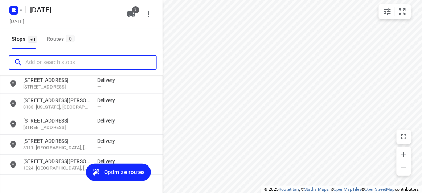
scroll to position [947, 0]
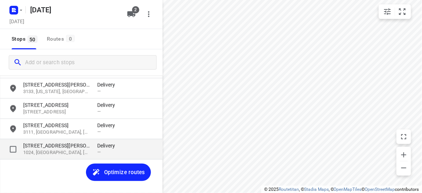
click at [4, 145] on div "17 Harold Street 1024, Auckland, NZ Delivery —" at bounding box center [81, 149] width 163 height 20
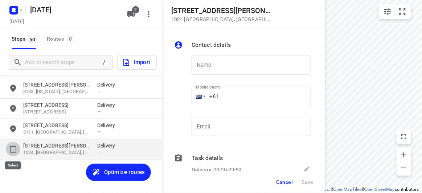
click at [6, 150] on input "grid" at bounding box center [13, 149] width 15 height 15
checkbox input "true"
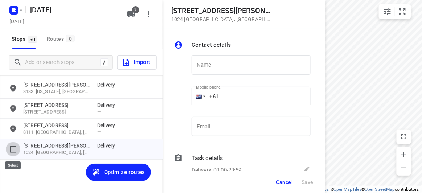
scroll to position [942, 0]
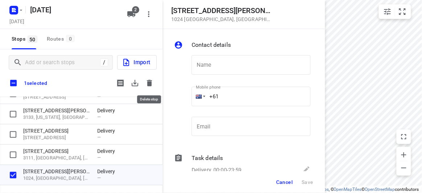
click at [151, 82] on icon "button" at bounding box center [149, 83] width 5 height 7
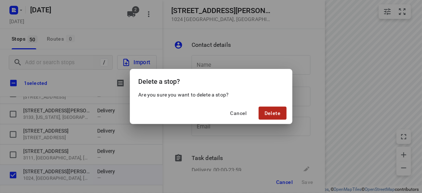
click at [279, 110] on span "Delete" at bounding box center [273, 113] width 16 height 6
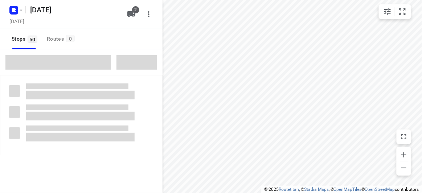
click at [43, 65] on span at bounding box center [58, 62] width 106 height 15
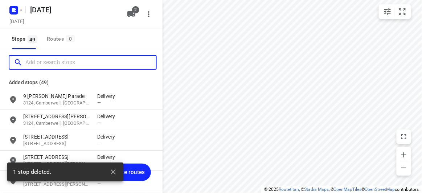
click at [43, 64] on input "Add or search stops" at bounding box center [90, 62] width 131 height 11
paste input "17 Harold St, Blackburn North 3130"
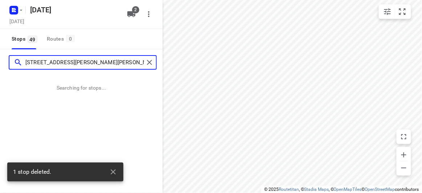
type input "17 Harold St, Blackburn North 3130"
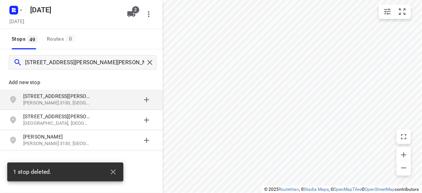
click at [48, 91] on div "17 Harold St Blackburn VIC 3130, Australia" at bounding box center [81, 100] width 163 height 20
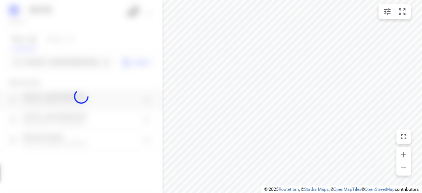
click at [59, 66] on div at bounding box center [81, 96] width 163 height 193
click at [64, 61] on div at bounding box center [81, 96] width 163 height 193
paste input "25 Romsey Rise Doncaster East 3109"
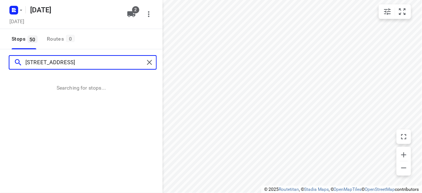
scroll to position [0, 0]
type input "25 Romsey Rise Doncaster East 3109"
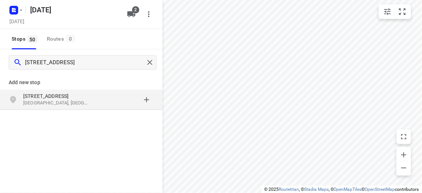
click at [73, 96] on p "[STREET_ADDRESS]" at bounding box center [56, 96] width 67 height 7
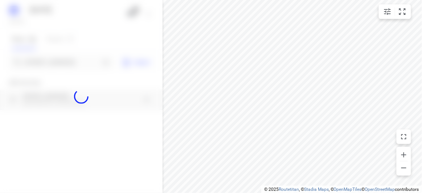
click at [59, 67] on div at bounding box center [81, 96] width 163 height 193
click at [61, 62] on div at bounding box center [81, 96] width 163 height 193
paste input "38 Francesco st Bentleigh East 3165"
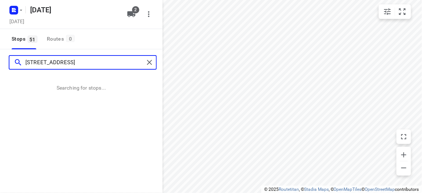
type input "38 Francesco st Bentleigh East 3165"
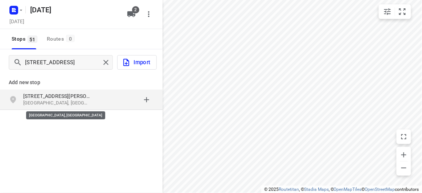
click at [33, 106] on p "[GEOGRAPHIC_DATA], [GEOGRAPHIC_DATA]" at bounding box center [56, 103] width 67 height 7
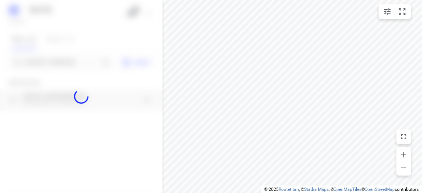
click at [35, 65] on div at bounding box center [81, 96] width 163 height 193
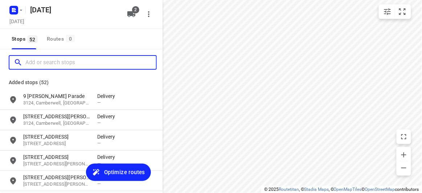
paste input "24 Dillwynia Ave Templestowe Lower 3107"
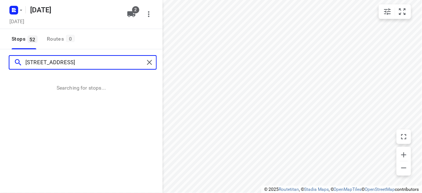
type input "24 Dillwynia Ave Templestowe Lower 3107"
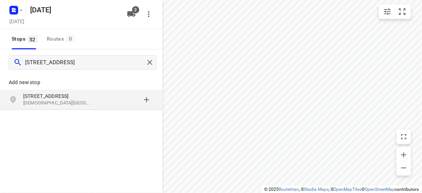
click at [73, 106] on p "Templestowe Lower VIC 3107, Australia" at bounding box center [56, 103] width 67 height 7
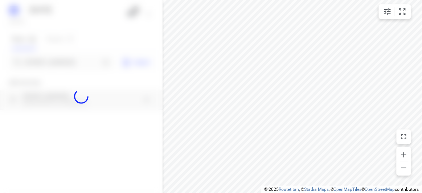
click at [57, 60] on div at bounding box center [81, 96] width 163 height 193
click at [60, 62] on div at bounding box center [81, 96] width 163 height 193
paste input "13 Emden Crescent, Mulgrave 3170"
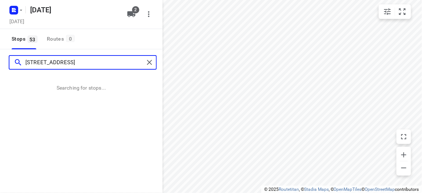
type input "13 Emden Crescent, Mulgrave 3170"
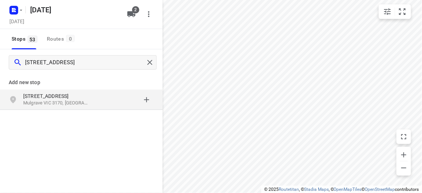
click at [47, 110] on div "13 Emden Crescent Mulgrave VIC 3170, Australia" at bounding box center [81, 100] width 163 height 20
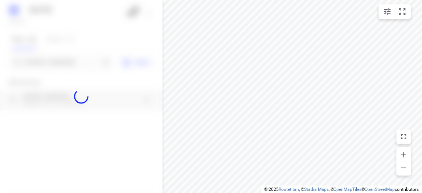
click at [43, 50] on div at bounding box center [81, 96] width 163 height 193
click at [48, 59] on div at bounding box center [81, 96] width 163 height 193
paste input "6 Hansen Cl Burwood 3125"
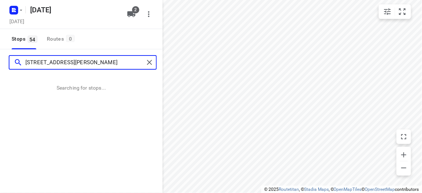
type input "6 Hansen Cl Burwood 3125"
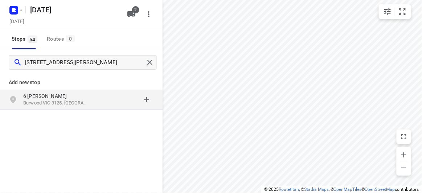
click at [75, 93] on p "6 Hansen Cl" at bounding box center [56, 96] width 67 height 7
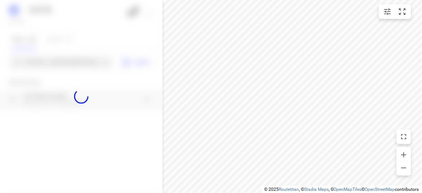
click at [62, 65] on div at bounding box center [81, 96] width 163 height 193
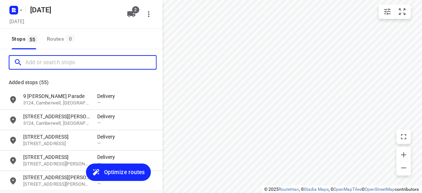
paste input "18 Treeby Court Springvale South Vic 3172"
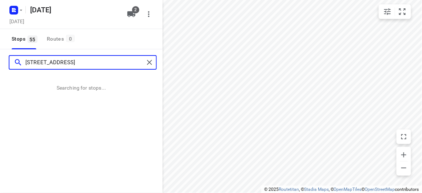
type input "18 Treeby Court Springvale South Vic 3172"
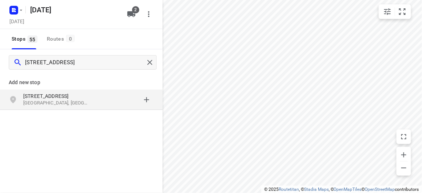
click at [61, 114] on div "Add new stop 18 Treeby Court Springvale South VIC 3172, Australia" at bounding box center [81, 116] width 163 height 81
click at [51, 101] on p "Springvale South VIC 3172, Australia" at bounding box center [56, 103] width 67 height 7
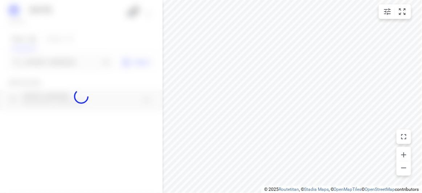
click at [50, 63] on div at bounding box center [81, 96] width 163 height 193
paste input "152 Andersons Creek Road, Doncaster East, 3109"
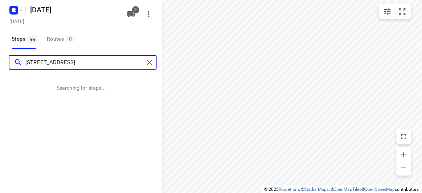
type input "152 Andersons Creek Road, Doncaster East, 3109"
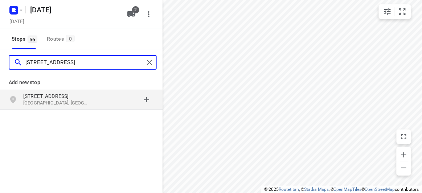
scroll to position [0, 0]
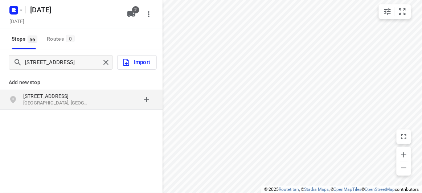
click at [61, 99] on p "[STREET_ADDRESS]" at bounding box center [56, 96] width 67 height 7
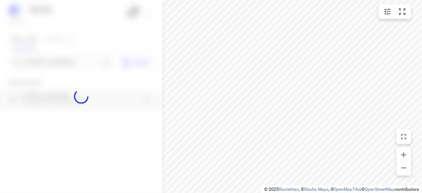
click at [48, 63] on div at bounding box center [81, 96] width 163 height 193
click at [49, 65] on div at bounding box center [81, 96] width 163 height 193
paste input "1 McKenzie Street, Doncaster East 3109"
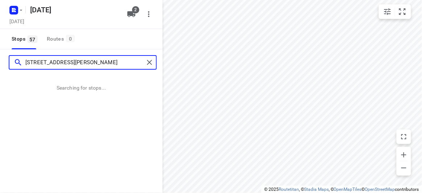
type input "1 McKenzie Street, Doncaster East 3109"
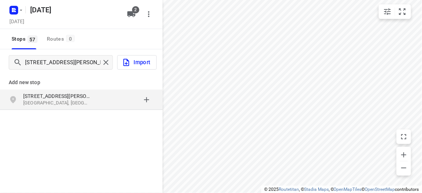
click at [67, 90] on div "1 McKenzie Street Doncaster East VIC 3109, Australia" at bounding box center [81, 100] width 163 height 20
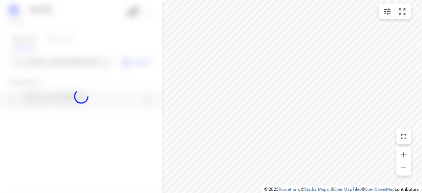
click at [50, 69] on div at bounding box center [81, 96] width 163 height 193
click at [51, 65] on div at bounding box center [81, 96] width 163 height 193
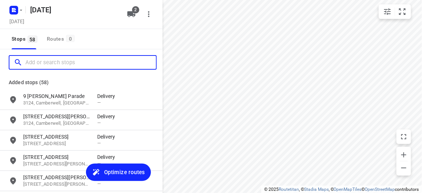
paste input "47-49 Willesden Rd, Hughesdale VIC 3166"
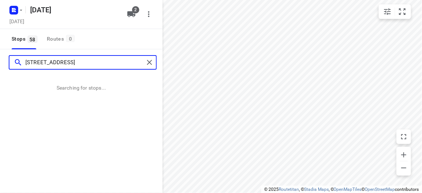
type input "47-49 Willesden Rd, Hughesdale VIC 3166"
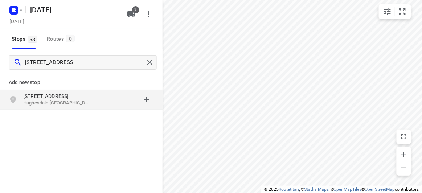
click at [42, 90] on div "47-49 Willesden Rd Hughesdale VIC 3166, Australia" at bounding box center [81, 100] width 163 height 20
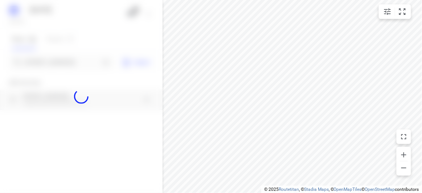
click at [33, 64] on div at bounding box center [81, 96] width 163 height 193
paste input "37 Southampton drive, Mulgrave 3170"
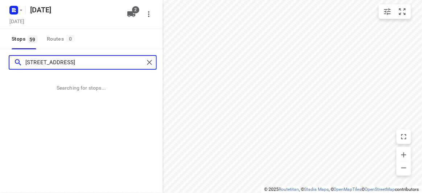
type input "37 Southampton drive, Mulgrave 3170"
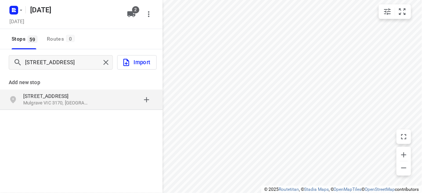
click at [48, 91] on div "37 Southampton Drive Mulgrave VIC 3170, Australia" at bounding box center [81, 100] width 163 height 20
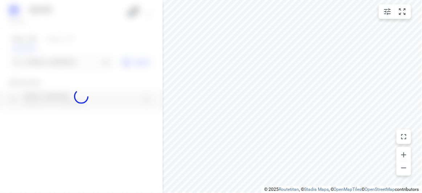
click at [42, 58] on div at bounding box center [81, 96] width 163 height 193
click at [47, 62] on div at bounding box center [81, 96] width 163 height 193
click at [48, 62] on div at bounding box center [81, 96] width 163 height 193
paste input "[STREET_ADDRESS]"
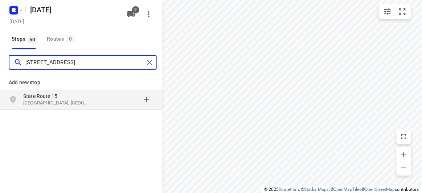
type input "[STREET_ADDRESS]"
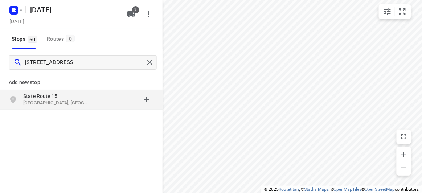
click at [31, 96] on p "State Route 15" at bounding box center [56, 96] width 67 height 7
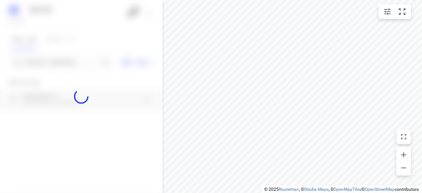
click at [33, 69] on div at bounding box center [81, 96] width 163 height 193
click at [38, 62] on div at bounding box center [81, 96] width 163 height 193
click at [40, 59] on div at bounding box center [81, 96] width 163 height 193
paste input "205 Brandon Park Dr, Wheelers Hill 3150"
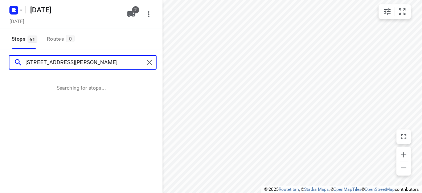
type input "205 Brandon Park Dr, Wheelers Hill 3150"
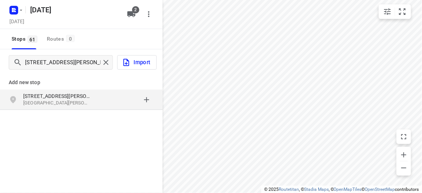
click at [70, 97] on p "205 Brandon Park Dr" at bounding box center [56, 96] width 67 height 7
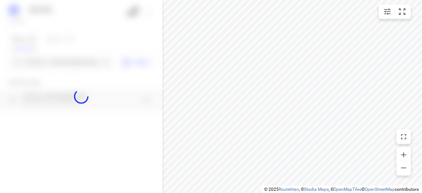
click at [50, 55] on div at bounding box center [81, 96] width 163 height 193
click at [53, 60] on div at bounding box center [81, 96] width 163 height 193
click at [54, 61] on div at bounding box center [81, 96] width 163 height 193
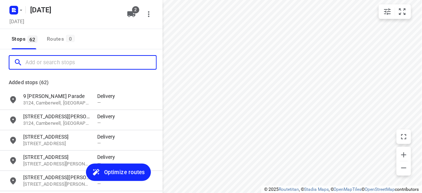
paste input "2a Montreal Street Bentleigh 3204"
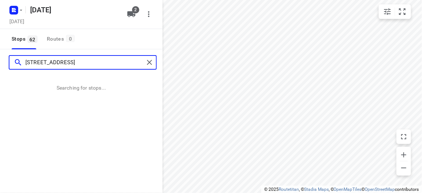
type input "2a Montreal Street Bentleigh 3204"
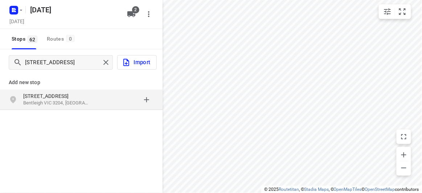
click at [84, 112] on div "Add new stop 2a Montreal Street Bentleigh VIC 3204, Australia" at bounding box center [81, 116] width 163 height 81
click at [81, 102] on p "Bentleigh VIC 3204, Australia" at bounding box center [56, 103] width 67 height 7
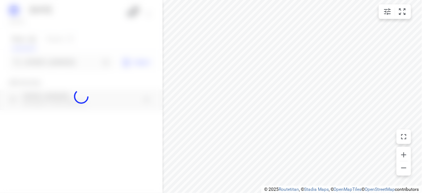
click at [56, 57] on div at bounding box center [81, 96] width 163 height 193
click at [59, 61] on div at bounding box center [81, 96] width 163 height 193
paste input "13 Ellingworth Parade Box Hill 3128"
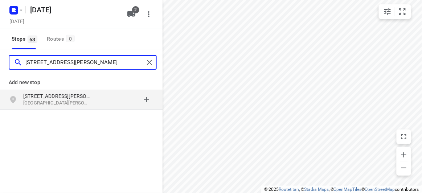
type input "13 Ellingworth Parade Box Hill 3128"
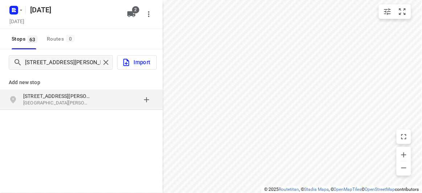
click at [74, 92] on div "13 Ellingworth Parade Box Hill VIC 3128, Australia" at bounding box center [81, 100] width 163 height 20
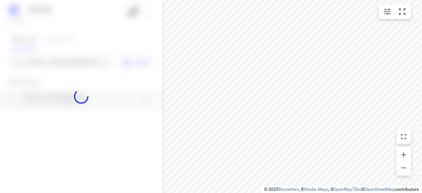
click at [52, 61] on div at bounding box center [81, 96] width 163 height 193
click at [52, 62] on div at bounding box center [81, 96] width 163 height 193
paste input "1 Stapley Crescent Chadstone 3148"
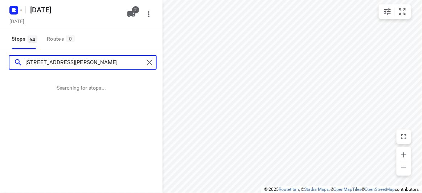
type input "1 Stapley Crescent Chadstone 3148"
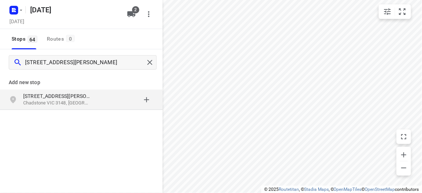
click at [53, 83] on p "Add new stop" at bounding box center [81, 82] width 145 height 9
click at [54, 96] on p "1 Stapley Crescent" at bounding box center [56, 96] width 67 height 7
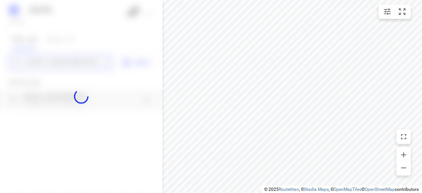
click at [35, 65] on div "11 SEPT 2025 Wednesday, Sep 10 2 Stops 64 Routes 0 1 Stapley Crescent Chadstone…" at bounding box center [81, 96] width 163 height 193
click at [35, 65] on div at bounding box center [81, 96] width 163 height 193
paste input "3 EVERGREEN BOULEVARD CLAYTON SOUTH 3169"
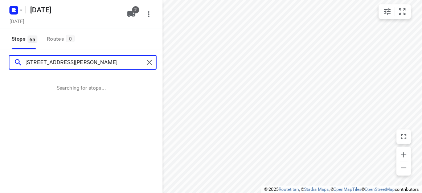
scroll to position [0, 13]
type input "3 EVERGREEN BOULEVARD CLAYTON SOUTH 3169"
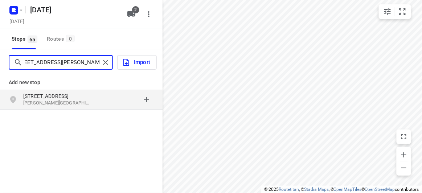
scroll to position [0, 0]
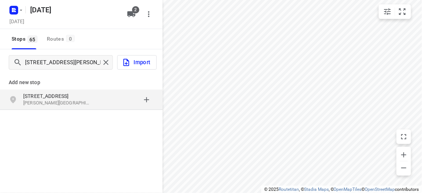
click at [98, 126] on div "Add new stop 3 Evergreen Boulevard Clayton South VIC 3169, Australia" at bounding box center [81, 116] width 163 height 81
click at [60, 100] on p "Clayton South VIC 3169, Australia" at bounding box center [56, 103] width 67 height 7
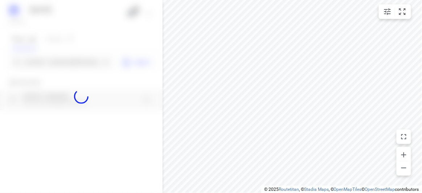
click at [49, 65] on div at bounding box center [81, 96] width 163 height 193
click at [49, 62] on div at bounding box center [81, 96] width 163 height 193
paste input "17 Karen Street Box Hill North 3129"
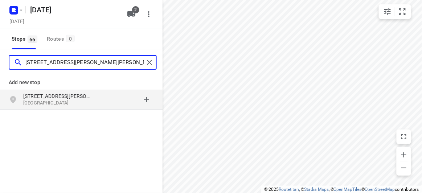
type input "17 Karen Street Box Hill North 3129"
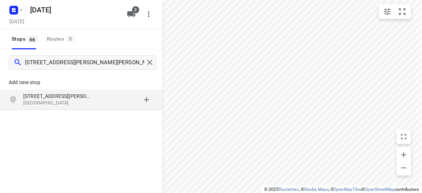
click at [71, 100] on p "Box Hill North VIC 3129, Australia" at bounding box center [56, 103] width 67 height 7
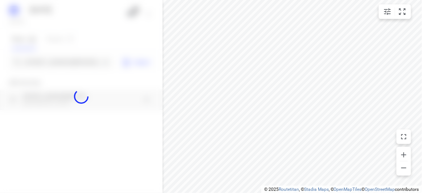
click at [63, 68] on div at bounding box center [81, 96] width 163 height 193
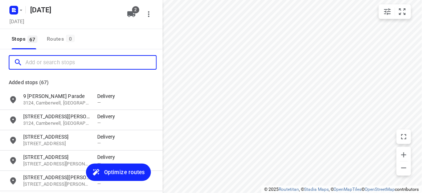
paste input "[STREET_ADDRESS][PERSON_NAME]"
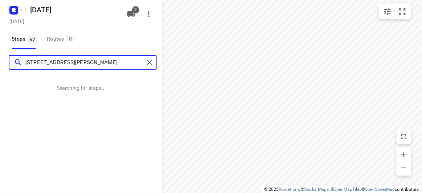
type input "[STREET_ADDRESS][PERSON_NAME]"
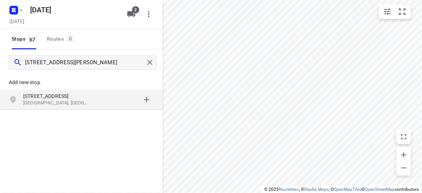
click at [72, 97] on p "17 Alana Court" at bounding box center [56, 96] width 67 height 7
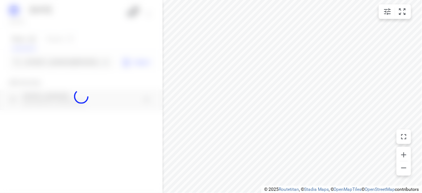
click at [52, 68] on div at bounding box center [81, 96] width 163 height 193
click at [50, 63] on div at bounding box center [81, 96] width 163 height 193
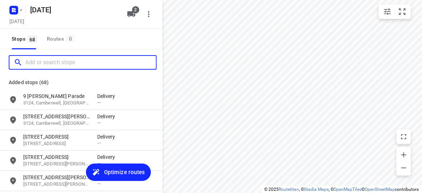
paste input "29 Scott St Kew 3101"
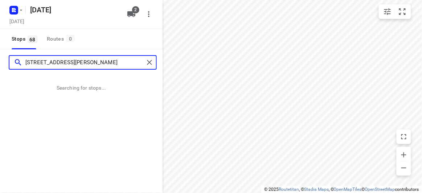
type input "29 Scott St Kew 3101"
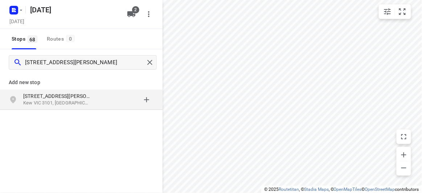
click at [50, 100] on p "Kew VIC 3101, Australia" at bounding box center [56, 103] width 67 height 7
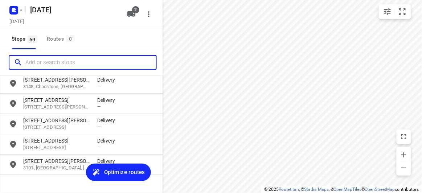
scroll to position [1333, 0]
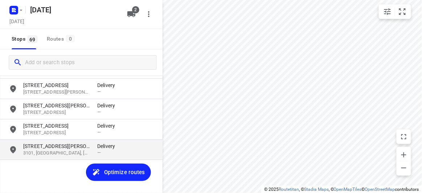
click at [49, 149] on p "29 Scott Street" at bounding box center [56, 146] width 67 height 7
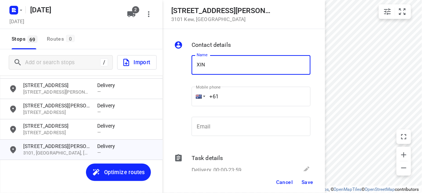
type input "[PERSON_NAME]"
click at [228, 100] on input "+61" at bounding box center [251, 97] width 119 height 20
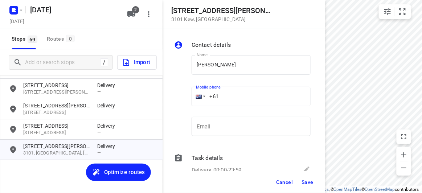
paste input "433351220"
type input "+61 433351220"
click at [307, 179] on span "Save" at bounding box center [308, 182] width 12 height 6
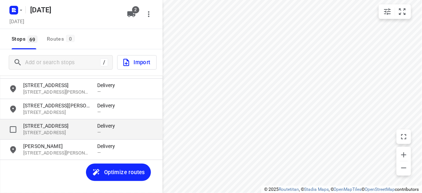
click at [85, 134] on p "3152, Wantirna South, AU" at bounding box center [56, 133] width 67 height 7
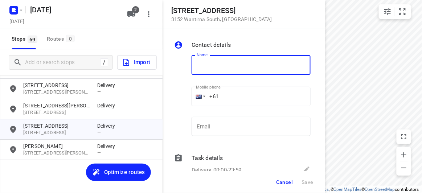
click at [237, 86] on div "Name Name Mobile phone +61 ​ Email Email" at bounding box center [251, 97] width 122 height 96
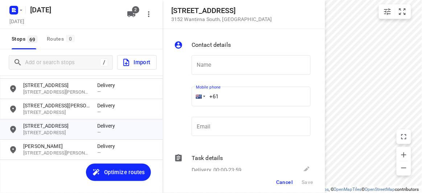
drag, startPoint x: 235, startPoint y: 99, endPoint x: 199, endPoint y: 96, distance: 36.4
click at [199, 96] on div "+61" at bounding box center [251, 97] width 119 height 20
paste input "412987997"
type input "+61 412987997"
click at [214, 72] on input "text" at bounding box center [251, 65] width 119 height 20
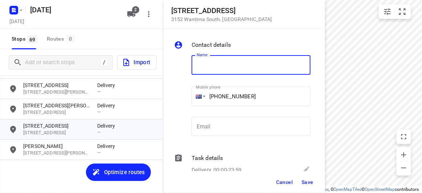
paste input "孝安"
type input "孝安"
click at [308, 179] on span "Save" at bounding box center [308, 182] width 12 height 6
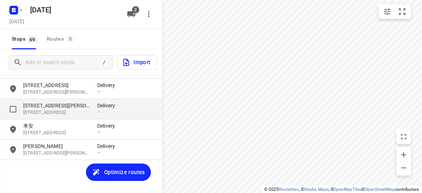
click at [42, 106] on p "17 Karen Street" at bounding box center [56, 105] width 67 height 7
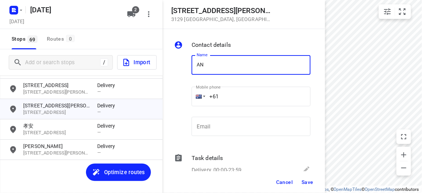
type input "[PERSON_NAME]"
click at [196, 96] on div "+61" at bounding box center [251, 97] width 119 height 20
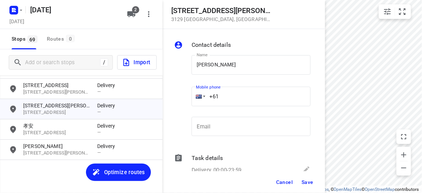
paste input "433016221"
type input "+61 433016221"
click at [303, 177] on button "Save" at bounding box center [308, 182] width 18 height 13
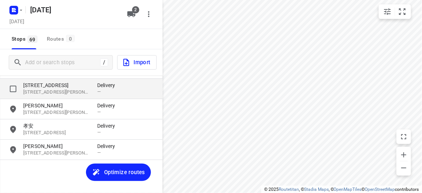
click at [41, 80] on div "3 Evergreen Boulevard 3169, Clayton South, AU Delivery —" at bounding box center [81, 89] width 163 height 20
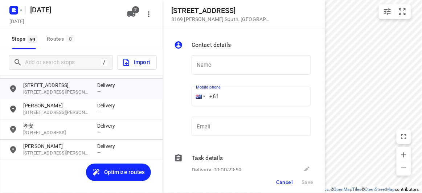
click at [237, 93] on input "+61" at bounding box center [251, 97] width 119 height 20
paste input "0435853998"
click at [209, 96] on input "+61 0435853998" at bounding box center [251, 97] width 119 height 20
click at [215, 97] on input "+61 0435853998" at bounding box center [251, 97] width 119 height 20
click at [220, 98] on input "+61 0435853998" at bounding box center [251, 97] width 119 height 20
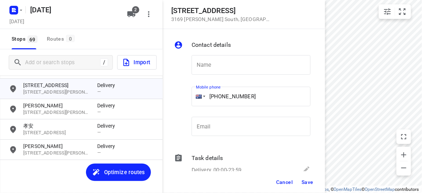
click at [228, 98] on input "+61 0435853998" at bounding box center [251, 97] width 119 height 20
click at [220, 99] on input "+61 0435853998" at bounding box center [251, 97] width 119 height 20
click at [223, 100] on input "+61 0435853998" at bounding box center [251, 97] width 119 height 20
click at [211, 64] on input "text" at bounding box center [251, 65] width 119 height 20
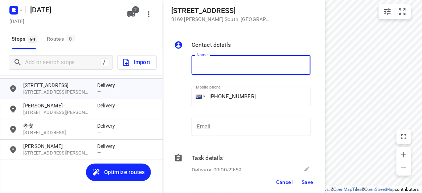
click at [218, 96] on input "+61 035853998" at bounding box center [251, 97] width 119 height 20
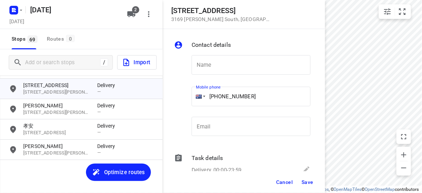
click at [222, 97] on input "+61 035853998" at bounding box center [251, 97] width 119 height 20
type input "+61 435853998"
click at [250, 58] on input "text" at bounding box center [251, 65] width 119 height 20
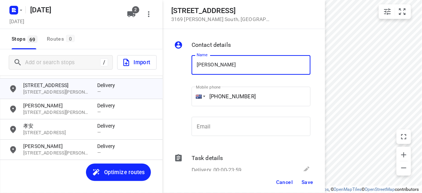
type input "[PERSON_NAME]"
click at [305, 182] on span "Save" at bounding box center [308, 182] width 12 height 6
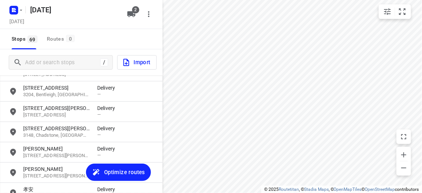
scroll to position [1267, 0]
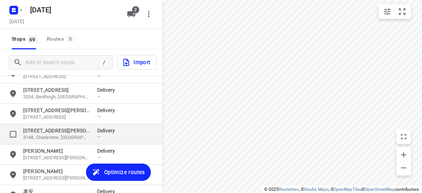
click at [47, 143] on div "1 Stapley Crescent 3148, Chadstone, AU Delivery —" at bounding box center [81, 134] width 163 height 20
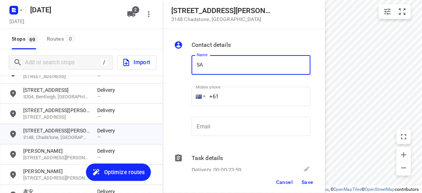
type input "[PERSON_NAME] 2/1"
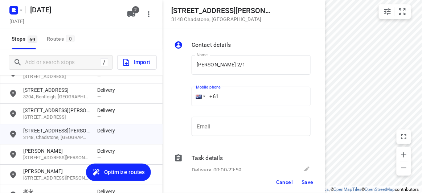
click at [202, 92] on div "+61" at bounding box center [251, 97] width 119 height 20
paste input "411959750"
type input "+61 411959750"
click at [315, 183] on button "Save" at bounding box center [308, 182] width 18 height 13
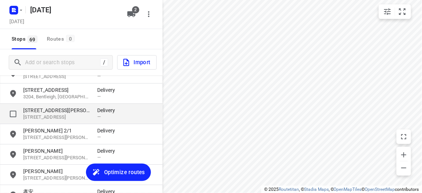
click at [21, 111] on div "grid" at bounding box center [16, 114] width 15 height 14
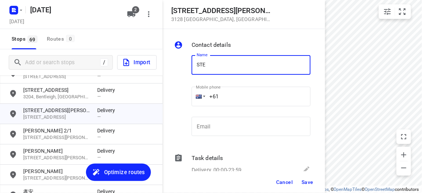
type input "[PERSON_NAME]"
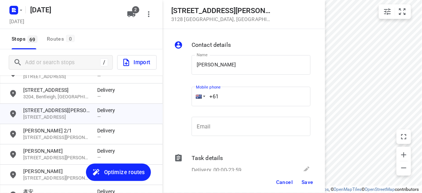
drag, startPoint x: 213, startPoint y: 95, endPoint x: 194, endPoint y: 94, distance: 18.5
click at [194, 94] on div "+61" at bounding box center [251, 97] width 119 height 20
paste input "412643478"
type input "+61 412643478"
click at [305, 183] on span "Save" at bounding box center [308, 182] width 12 height 6
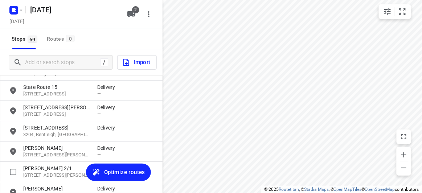
scroll to position [1201, 0]
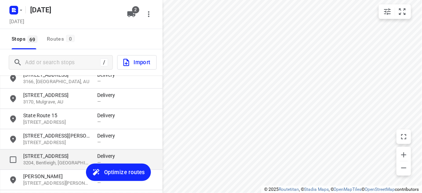
click at [42, 157] on p "2 Montreal Street" at bounding box center [56, 156] width 67 height 7
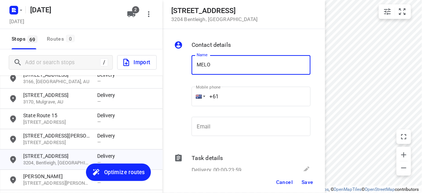
type input "[PERSON_NAME]"
click at [225, 97] on input "+61" at bounding box center [251, 97] width 119 height 20
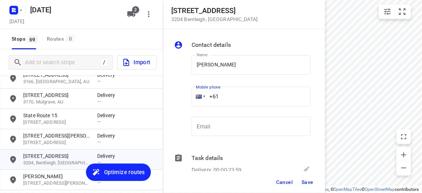
paste input "403220334"
type input "+61 403220334"
click at [309, 178] on button "Save" at bounding box center [308, 182] width 18 height 13
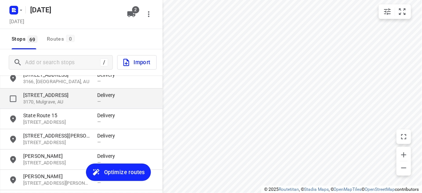
click at [33, 92] on p "[STREET_ADDRESS]" at bounding box center [56, 95] width 67 height 7
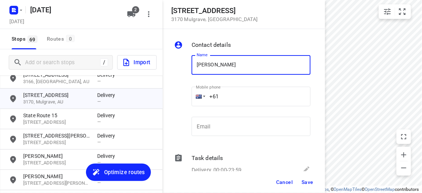
type input "[PERSON_NAME]"
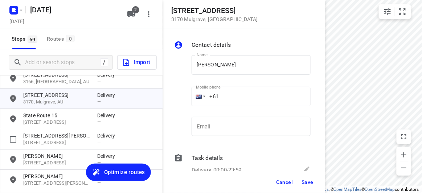
click at [42, 139] on p "205 Brandon Park Drive" at bounding box center [56, 135] width 67 height 7
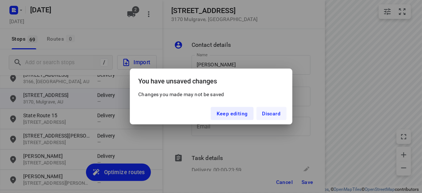
click at [271, 117] on button "Discard" at bounding box center [272, 113] width 30 height 13
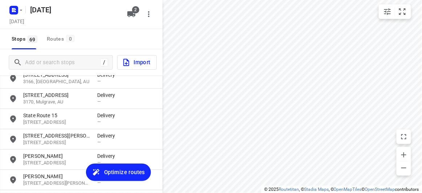
scroll to position [13, 0]
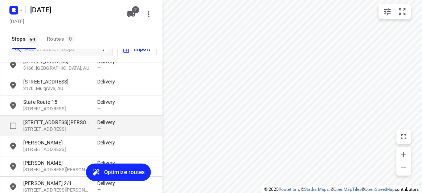
click at [60, 127] on p "[STREET_ADDRESS]" at bounding box center [56, 129] width 67 height 7
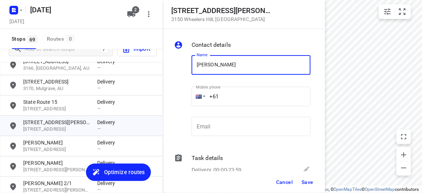
type input "[PERSON_NAME]"
click at [230, 100] on input "+61" at bounding box center [251, 97] width 119 height 20
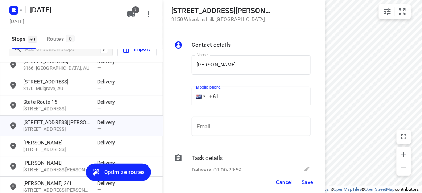
paste input "48432911"
type input "+61 484329110"
click at [304, 182] on span "Save" at bounding box center [308, 182] width 12 height 6
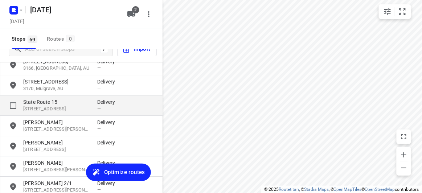
click at [45, 103] on p "State Route 15" at bounding box center [56, 101] width 67 height 7
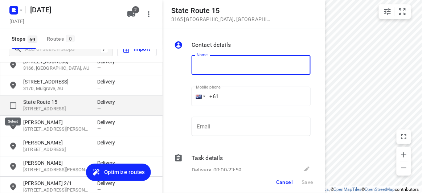
click at [16, 105] on input "grid" at bounding box center [13, 105] width 15 height 15
checkbox input "true"
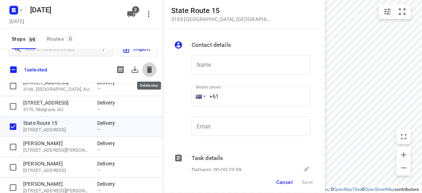
click at [145, 72] on icon "button" at bounding box center [149, 69] width 9 height 9
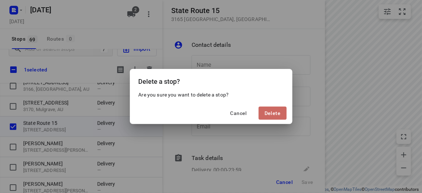
click at [274, 113] on span "Delete" at bounding box center [273, 113] width 16 height 6
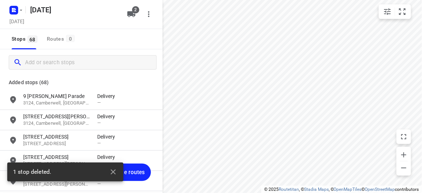
click at [63, 64] on input "Add or search stops" at bounding box center [90, 62] width 131 height 11
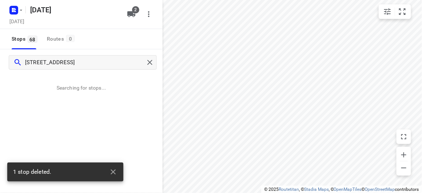
type input "[STREET_ADDRESS]"
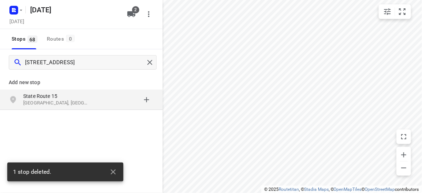
click at [64, 103] on p "[GEOGRAPHIC_DATA], [GEOGRAPHIC_DATA]" at bounding box center [56, 103] width 67 height 7
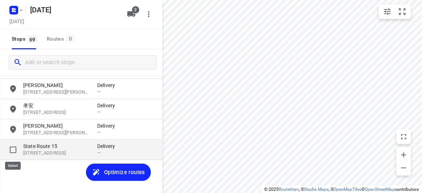
click at [17, 152] on input "grid" at bounding box center [13, 150] width 15 height 15
checkbox input "true"
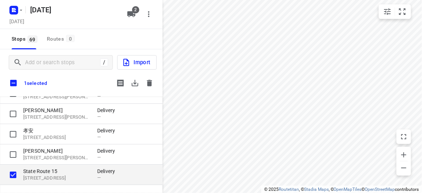
scroll to position [1329, 0]
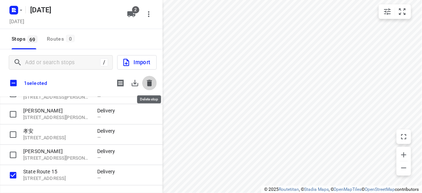
click at [151, 85] on icon "button" at bounding box center [149, 83] width 5 height 7
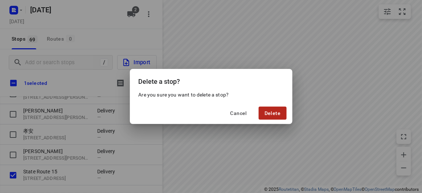
click at [269, 114] on span "Delete" at bounding box center [273, 113] width 16 height 6
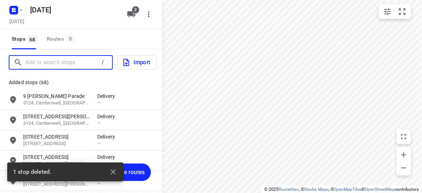
click at [64, 59] on input "Add or search stops" at bounding box center [61, 62] width 72 height 11
paste input "[STREET_ADDRESS]"
type input "[STREET_ADDRESS]"
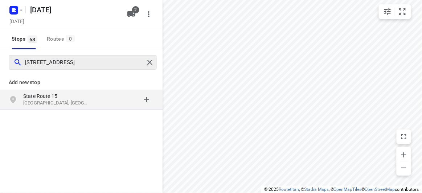
click at [74, 62] on input "[STREET_ADDRESS]" at bounding box center [84, 62] width 119 height 11
drag, startPoint x: 76, startPoint y: 62, endPoint x: 138, endPoint y: 56, distance: 62.8
click at [147, 61] on div "[STREET_ADDRESS]" at bounding box center [83, 62] width 148 height 15
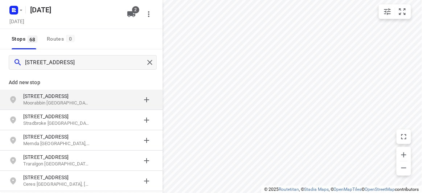
type input "[STREET_ADDRESS]"
click at [75, 106] on p "Moorabbin [GEOGRAPHIC_DATA], [GEOGRAPHIC_DATA]" at bounding box center [56, 103] width 67 height 7
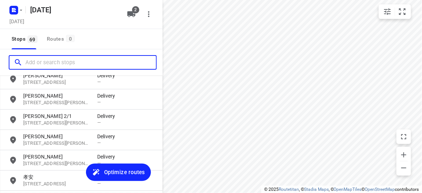
scroll to position [1333, 0]
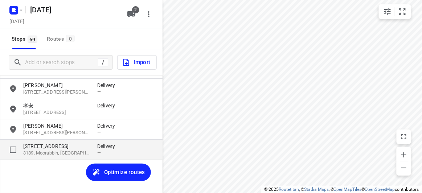
click at [40, 150] on p "3189, Moorabbin, [GEOGRAPHIC_DATA]" at bounding box center [56, 153] width 67 height 7
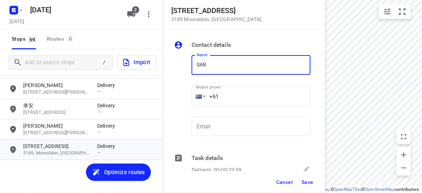
type input "[PERSON_NAME]"
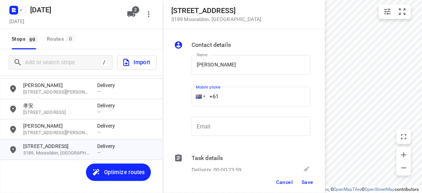
drag, startPoint x: 198, startPoint y: 97, endPoint x: 187, endPoint y: 95, distance: 11.4
click at [188, 97] on div "Name [PERSON_NAME] Name Mobile phone +61 ​ Email Email" at bounding box center [242, 97] width 139 height 96
paste input "430042700"
type input "[PHONE_NUMBER]"
click at [305, 182] on span "Save" at bounding box center [308, 182] width 12 height 6
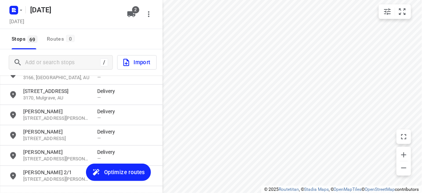
scroll to position [1168, 0]
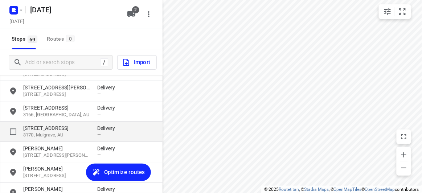
click at [41, 125] on p "[STREET_ADDRESS]" at bounding box center [56, 128] width 67 height 7
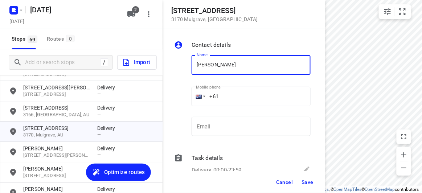
type input "[PERSON_NAME]"
drag, startPoint x: 219, startPoint y: 100, endPoint x: 230, endPoint y: 96, distance: 11.4
click at [230, 93] on input "+61" at bounding box center [251, 97] width 119 height 20
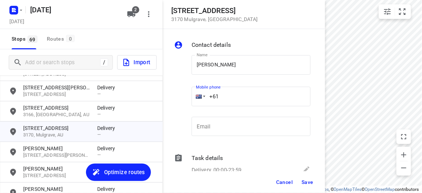
paste input "422264797"
type input "[PHONE_NUMBER]"
click at [309, 179] on span "Save" at bounding box center [308, 182] width 12 height 6
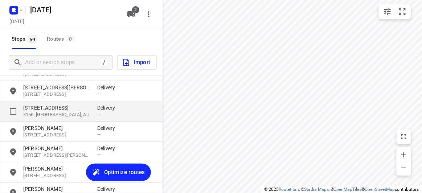
click at [57, 107] on p "[STREET_ADDRESS]" at bounding box center [56, 107] width 67 height 7
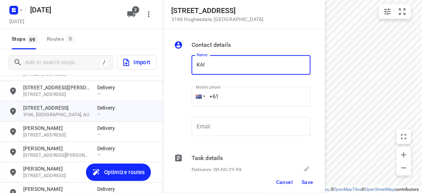
type input "[PERSON_NAME] KUNG 8/47-49"
click at [229, 94] on input "+61" at bounding box center [251, 97] width 119 height 20
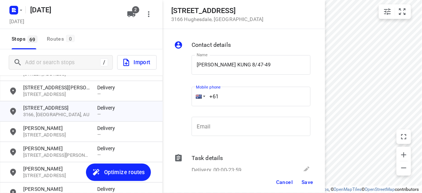
paste input "0422972118"
click at [222, 94] on input "[PHONE_NUMBER]" at bounding box center [251, 97] width 119 height 20
type input "[PHONE_NUMBER]"
click at [310, 182] on span "Save" at bounding box center [308, 182] width 12 height 6
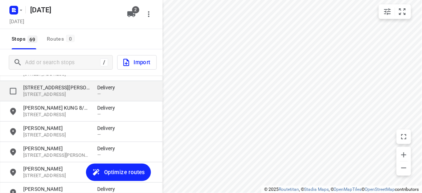
click at [41, 86] on p "[STREET_ADDRESS][PERSON_NAME]" at bounding box center [56, 87] width 67 height 7
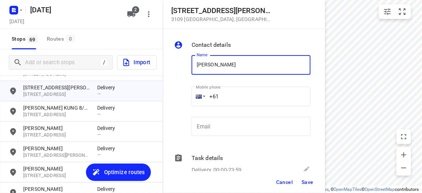
click at [258, 72] on input "[PERSON_NAME]" at bounding box center [251, 65] width 119 height 20
type input "[PERSON_NAME]"
click at [229, 96] on input "+61" at bounding box center [251, 97] width 119 height 20
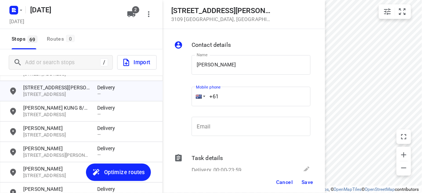
paste input "412969239"
type input "[PHONE_NUMBER]"
click at [308, 181] on span "Save" at bounding box center [308, 182] width 12 height 6
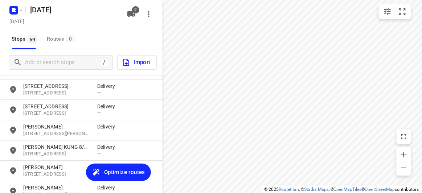
scroll to position [1102, 0]
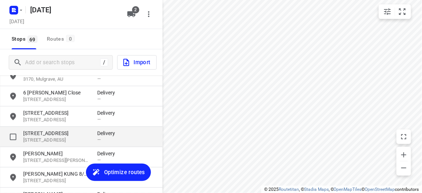
click at [55, 140] on p "[STREET_ADDRESS]" at bounding box center [56, 140] width 67 height 7
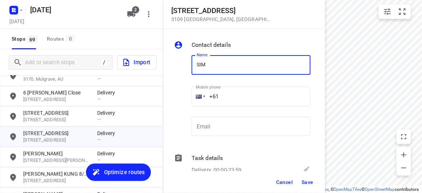
type input "[PERSON_NAME] 3/152"
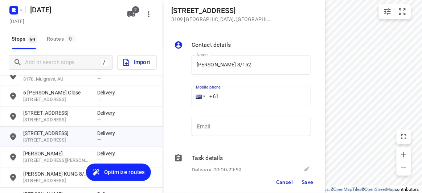
click at [229, 96] on input "+61" at bounding box center [251, 97] width 119 height 20
paste input "433799992"
type input "[PHONE_NUMBER]"
click at [302, 181] on span "Save" at bounding box center [308, 182] width 12 height 6
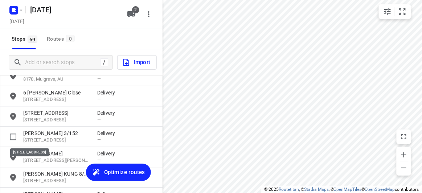
scroll to position [1069, 0]
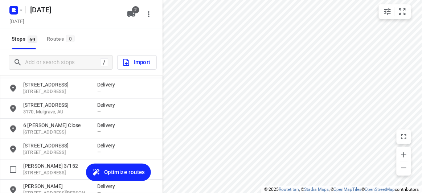
click at [55, 163] on p "[PERSON_NAME] 3/152" at bounding box center [56, 166] width 67 height 7
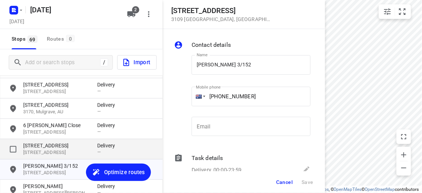
click at [50, 147] on p "[STREET_ADDRESS]" at bounding box center [56, 145] width 67 height 7
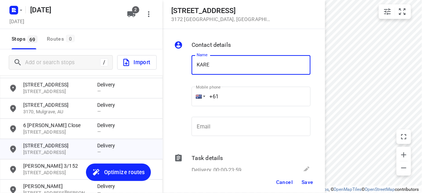
type input "[PERSON_NAME]"
click at [223, 98] on input "+61" at bounding box center [251, 97] width 119 height 20
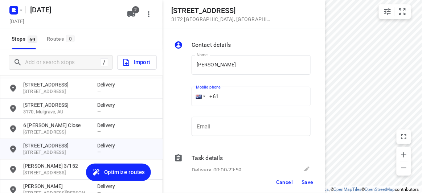
paste input "421531028"
type input "[PHONE_NUMBER]"
click at [309, 180] on span "Save" at bounding box center [308, 182] width 12 height 6
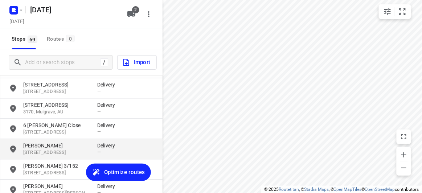
scroll to position [1036, 0]
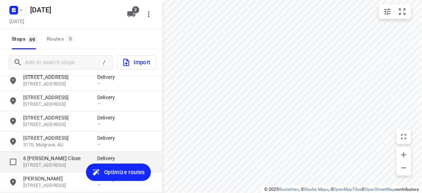
click at [69, 159] on p "6 [PERSON_NAME] Close" at bounding box center [56, 158] width 67 height 7
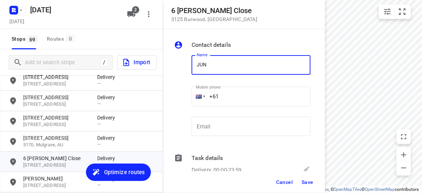
type input "[PERSON_NAME]"
click at [227, 98] on input "+61" at bounding box center [251, 97] width 119 height 20
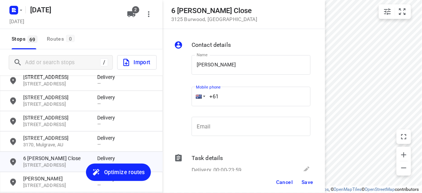
paste input "421218178"
type input "[PHONE_NUMBER]"
click at [305, 178] on button "Save" at bounding box center [308, 182] width 18 height 13
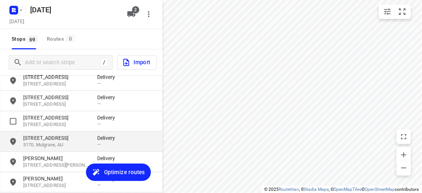
click at [69, 146] on p "3170, Mulgrave, AU" at bounding box center [56, 145] width 67 height 7
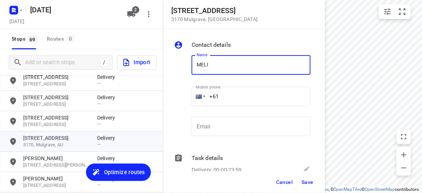
type input "[PERSON_NAME]"
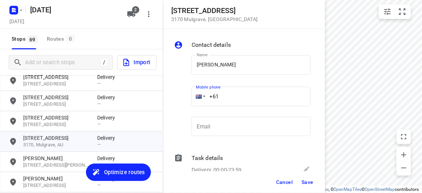
click at [226, 98] on input "+61" at bounding box center [251, 97] width 119 height 20
paste input "434851126"
type input "[PHONE_NUMBER]"
click at [309, 184] on span "Save" at bounding box center [308, 182] width 12 height 6
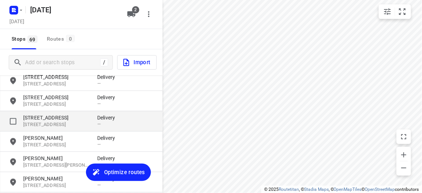
click at [41, 120] on p "[STREET_ADDRESS]" at bounding box center [56, 117] width 67 height 7
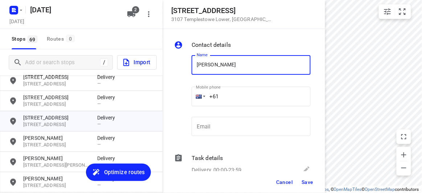
type input "[PERSON_NAME] HOW"
click at [247, 93] on input "+61" at bounding box center [251, 97] width 119 height 20
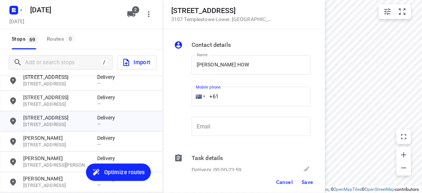
paste input "416376451"
type input "[PHONE_NUMBER]"
click at [307, 183] on span "Save" at bounding box center [308, 182] width 12 height 6
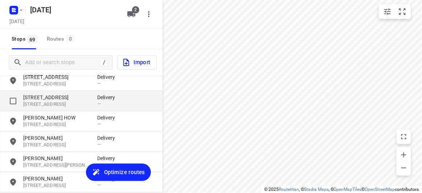
click at [75, 96] on p "[STREET_ADDRESS]" at bounding box center [56, 97] width 67 height 7
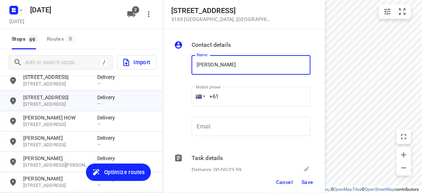
type input "[PERSON_NAME]"
click at [232, 93] on input "+61" at bounding box center [251, 97] width 119 height 20
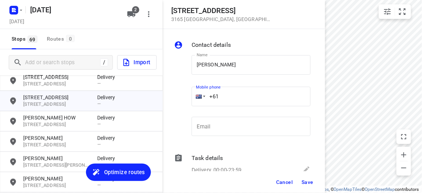
paste input "411721699"
type input "[PHONE_NUMBER]"
click at [311, 180] on span "Save" at bounding box center [308, 182] width 12 height 6
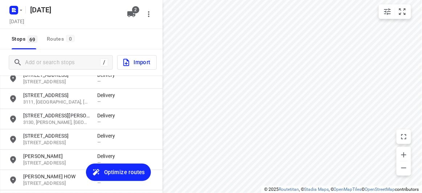
scroll to position [937, 0]
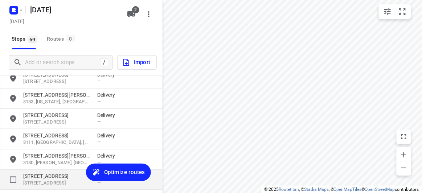
click at [43, 173] on p "[STREET_ADDRESS]" at bounding box center [56, 176] width 67 height 7
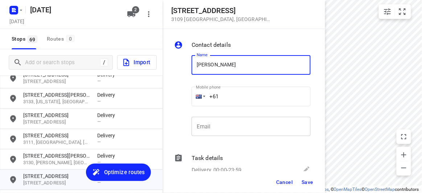
type input "[PERSON_NAME]"
click at [225, 97] on input "+61" at bounding box center [251, 97] width 119 height 20
paste input "468360383"
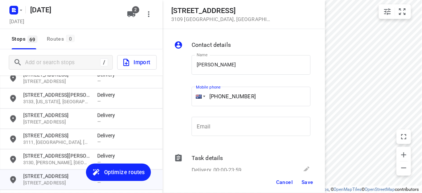
type input "[PHONE_NUMBER]"
click at [308, 176] on div "Cancel Save" at bounding box center [244, 182] width 163 height 22
click at [308, 176] on button "Save" at bounding box center [308, 182] width 18 height 13
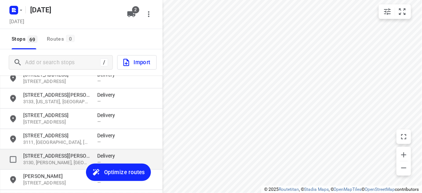
click at [37, 155] on p "[STREET_ADDRESS][PERSON_NAME]" at bounding box center [56, 156] width 67 height 7
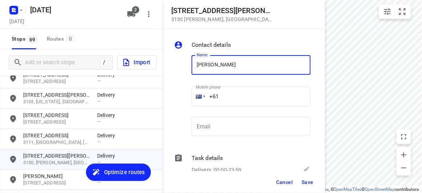
type input "[PERSON_NAME]"
click at [241, 99] on input "+61" at bounding box center [251, 97] width 119 height 20
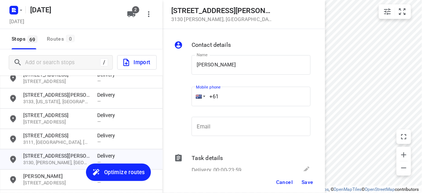
paste input "413819118"
type input "[PHONE_NUMBER]"
click at [314, 181] on button "Save" at bounding box center [308, 182] width 18 height 13
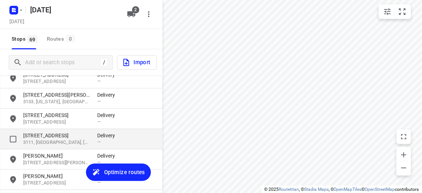
click at [69, 138] on p "[STREET_ADDRESS]" at bounding box center [56, 135] width 67 height 7
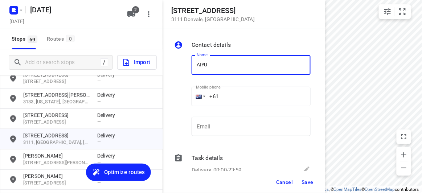
type input "[PERSON_NAME]"
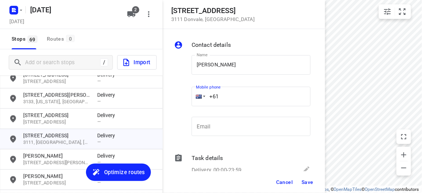
click at [227, 92] on input "+61" at bounding box center [251, 97] width 119 height 20
paste input "417531190"
type input "[PHONE_NUMBER]"
click at [306, 184] on span "Save" at bounding box center [308, 182] width 12 height 6
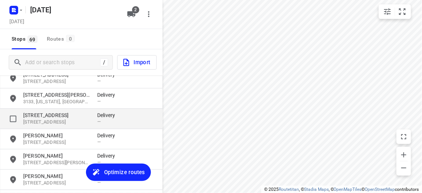
click at [30, 121] on p "[STREET_ADDRESS]" at bounding box center [56, 122] width 67 height 7
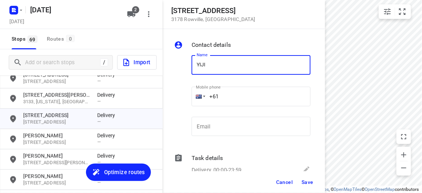
type input "[PERSON_NAME]"
click at [226, 101] on input "+61" at bounding box center [251, 97] width 119 height 20
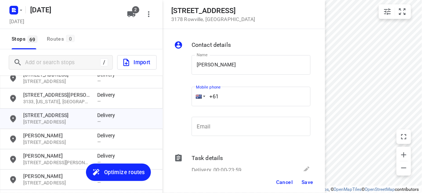
paste input "61452609476"
drag, startPoint x: 243, startPoint y: 100, endPoint x: 195, endPoint y: 102, distance: 48.7
click at [195, 102] on div "[PHONE_NUMBER]" at bounding box center [251, 97] width 119 height 20
paste input "tel"
type input "[PHONE_NUMBER]"
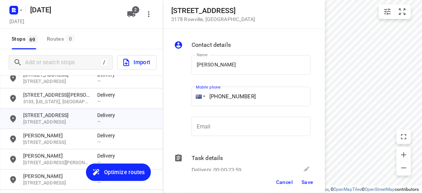
click at [304, 188] on div "Cancel Save" at bounding box center [244, 182] width 163 height 22
click at [305, 188] on button "Save" at bounding box center [308, 182] width 18 height 13
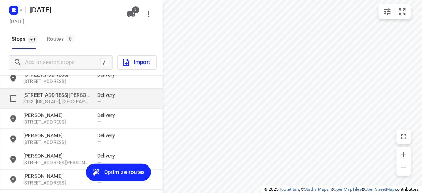
click at [38, 95] on p "[STREET_ADDRESS][PERSON_NAME]" at bounding box center [56, 95] width 67 height 7
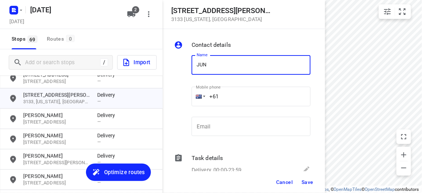
type input "[PERSON_NAME]"
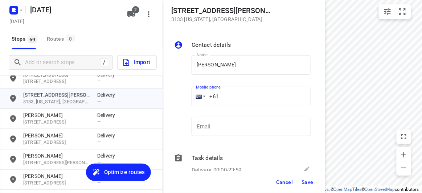
drag, startPoint x: 231, startPoint y: 96, endPoint x: 190, endPoint y: 96, distance: 41.4
click at [190, 96] on div "Mobile phone +61 ​" at bounding box center [251, 98] width 125 height 33
paste input "423869839"
type input "[PHONE_NUMBER]"
click at [312, 181] on span "Save" at bounding box center [308, 182] width 12 height 6
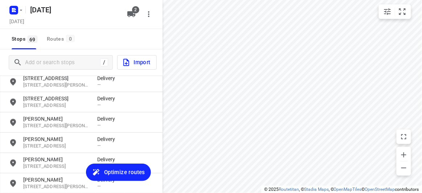
scroll to position [904, 0]
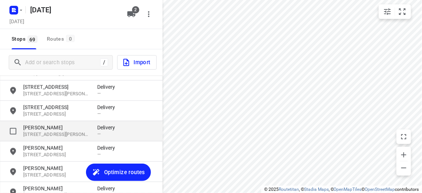
click at [36, 128] on p "[PERSON_NAME]" at bounding box center [56, 127] width 67 height 7
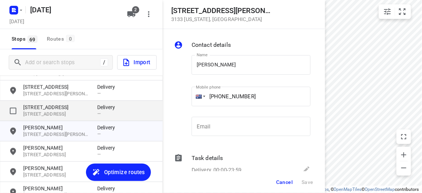
click at [41, 106] on p "[STREET_ADDRESS]" at bounding box center [56, 107] width 67 height 7
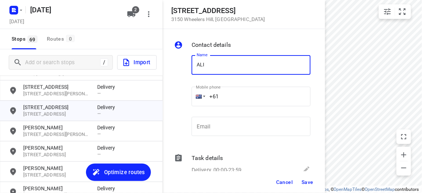
type input "[PERSON_NAME]"
drag, startPoint x: 214, startPoint y: 94, endPoint x: 218, endPoint y: 95, distance: 4.1
click at [216, 94] on input "+61" at bounding box center [251, 97] width 119 height 20
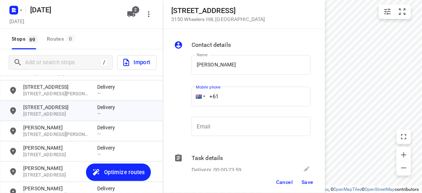
drag, startPoint x: 194, startPoint y: 94, endPoint x: 186, endPoint y: 94, distance: 7.6
click at [186, 94] on div "Name [PERSON_NAME] Name Mobile phone +61 ​ Email Email" at bounding box center [242, 97] width 139 height 96
paste input "438260038"
type input "[PHONE_NUMBER]"
click at [308, 182] on span "Save" at bounding box center [308, 182] width 12 height 6
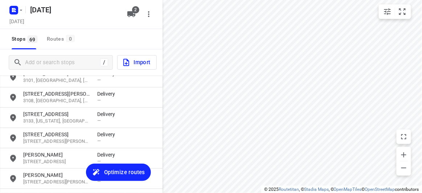
scroll to position [838, 0]
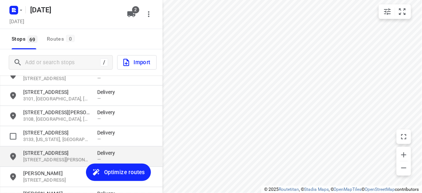
click at [36, 155] on p "[STREET_ADDRESS]" at bounding box center [56, 153] width 67 height 7
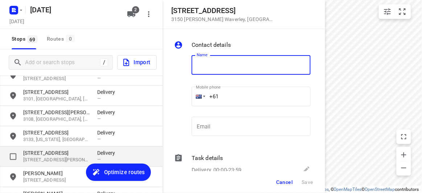
type input "J"
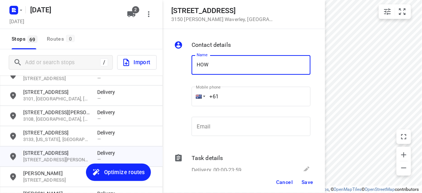
type input "HOW MAN MOK"
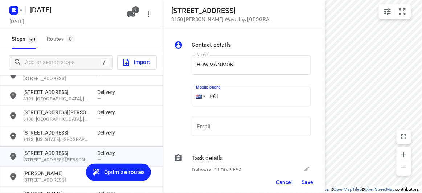
drag, startPoint x: 213, startPoint y: 96, endPoint x: 190, endPoint y: 100, distance: 23.5
click at [190, 100] on div "Mobile phone +61 ​" at bounding box center [251, 98] width 125 height 33
paste input "413677689"
type input "[PHONE_NUMBER]"
click at [296, 179] on button "Cancel" at bounding box center [284, 182] width 23 height 13
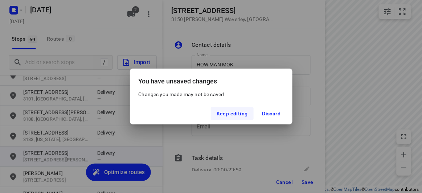
click at [223, 111] on span "Keep editing" at bounding box center [232, 114] width 31 height 6
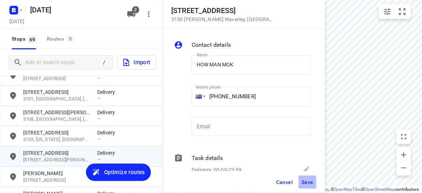
click at [307, 178] on button "Save" at bounding box center [308, 182] width 18 height 13
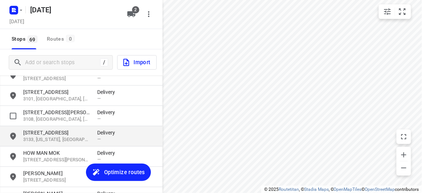
click at [49, 143] on p "3133, [US_STATE], [GEOGRAPHIC_DATA]" at bounding box center [56, 140] width 67 height 7
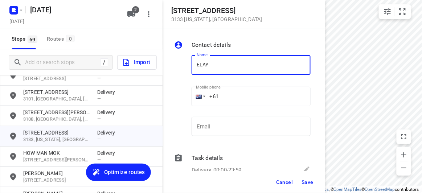
type input "[PERSON_NAME]"
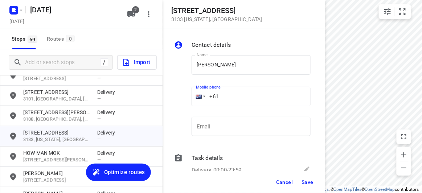
drag, startPoint x: 201, startPoint y: 90, endPoint x: 194, endPoint y: 90, distance: 6.5
click at [195, 90] on div "+61" at bounding box center [251, 97] width 119 height 20
paste input "411668858"
type input "[PHONE_NUMBER]"
click at [307, 184] on span "Save" at bounding box center [308, 182] width 12 height 6
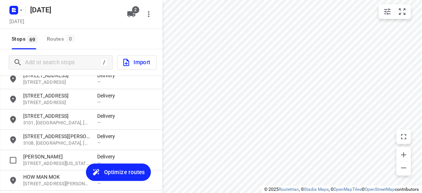
scroll to position [805, 0]
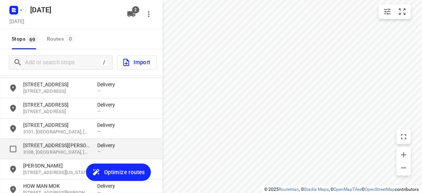
click at [44, 150] on p "3108, [GEOGRAPHIC_DATA], [GEOGRAPHIC_DATA]" at bounding box center [56, 152] width 67 height 7
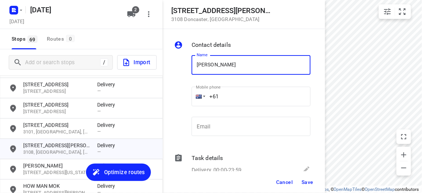
type input "[PERSON_NAME] 3/4"
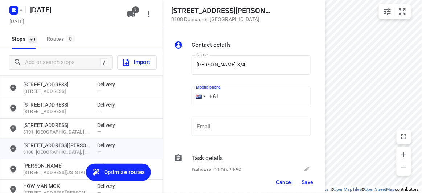
click at [198, 97] on div "+61" at bounding box center [251, 97] width 119 height 20
paste input "437493631"
type input "[PHONE_NUMBER]"
click at [302, 184] on span "Save" at bounding box center [308, 182] width 12 height 6
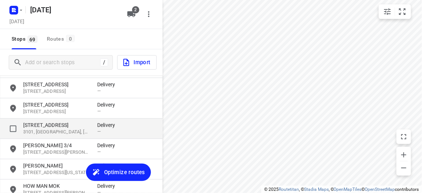
click at [64, 121] on div "[STREET_ADDRESS] Delivery —" at bounding box center [81, 129] width 163 height 20
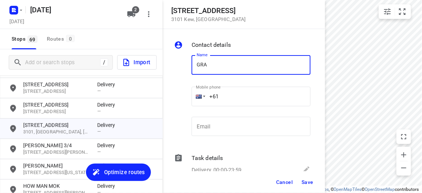
type input "[PERSON_NAME] 309/369"
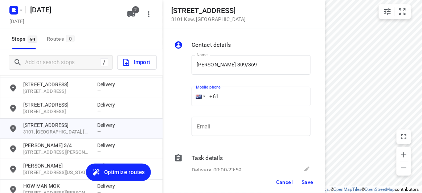
click at [228, 98] on input "+61" at bounding box center [251, 97] width 119 height 20
paste input "61417784668"
drag, startPoint x: 265, startPoint y: 92, endPoint x: 211, endPoint y: 101, distance: 54.0
click at [209, 98] on input "[PHONE_NUMBER]" at bounding box center [251, 97] width 119 height 20
paste input "tel"
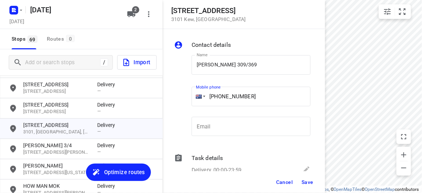
type input "[PHONE_NUMBER]"
click at [303, 183] on span "Save" at bounding box center [308, 182] width 12 height 6
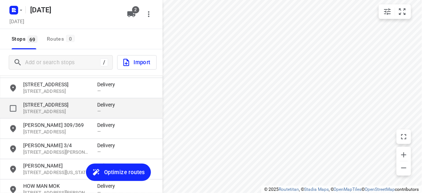
click at [45, 109] on p "[STREET_ADDRESS]" at bounding box center [56, 112] width 67 height 7
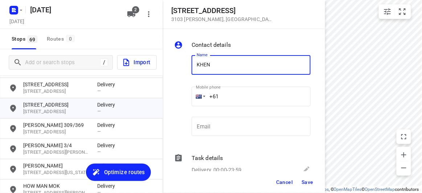
type input "[PERSON_NAME]"
click at [224, 96] on input "+61" at bounding box center [251, 97] width 119 height 20
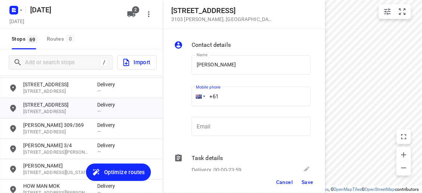
click at [224, 95] on input "+61" at bounding box center [251, 97] width 119 height 20
click at [226, 95] on input "+61" at bounding box center [251, 97] width 119 height 20
paste input "0404830055"
click at [230, 94] on input "[PHONE_NUMBER]" at bounding box center [251, 97] width 119 height 20
click at [227, 93] on input "[PHONE_NUMBER]" at bounding box center [251, 97] width 119 height 20
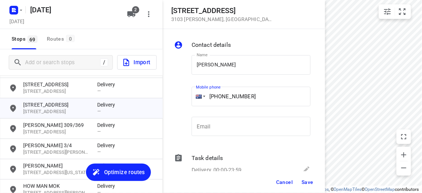
click at [225, 94] on input "[PHONE_NUMBER]" at bounding box center [251, 97] width 119 height 20
click at [222, 96] on input "[PHONE_NUMBER]" at bounding box center [251, 97] width 119 height 20
type input "[PHONE_NUMBER]"
click at [306, 175] on div "Cancel Save" at bounding box center [244, 182] width 163 height 22
click at [306, 178] on button "Save" at bounding box center [308, 182] width 18 height 13
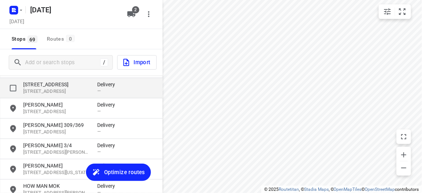
click at [56, 91] on p "[STREET_ADDRESS]" at bounding box center [56, 91] width 67 height 7
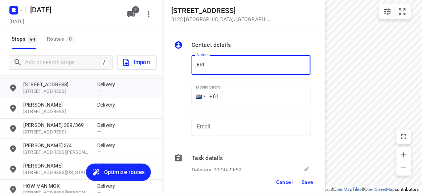
type input "[PERSON_NAME]"
click at [228, 95] on input "+61" at bounding box center [251, 97] width 119 height 20
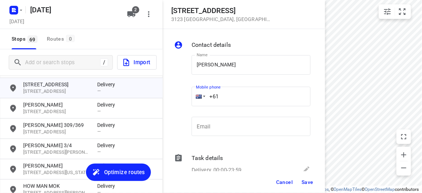
paste input "488888282"
click at [222, 98] on input "[PHONE_NUMBER]" at bounding box center [251, 97] width 119 height 20
type input "[PHONE_NUMBER]"
click at [307, 181] on span "Save" at bounding box center [308, 182] width 12 height 6
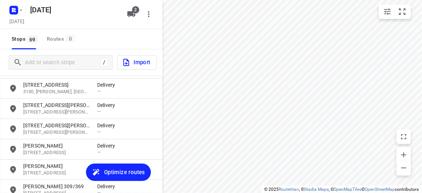
scroll to position [739, 0]
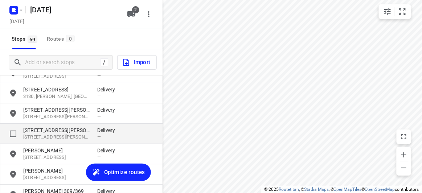
click at [57, 140] on p "[STREET_ADDRESS][PERSON_NAME]" at bounding box center [56, 137] width 67 height 7
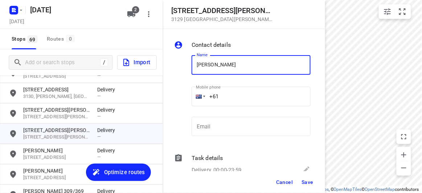
type input "[PERSON_NAME]"
click at [227, 93] on input "+61" at bounding box center [251, 97] width 119 height 20
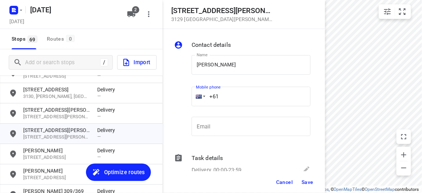
paste input "61448525958"
drag, startPoint x: 257, startPoint y: 88, endPoint x: 178, endPoint y: 97, distance: 79.0
click at [178, 97] on div "Name [PERSON_NAME] Name Mobile phone [PHONE_NUMBER] ​ Email Email" at bounding box center [242, 97] width 139 height 96
paste input "tel"
type input "[PHONE_NUMBER]"
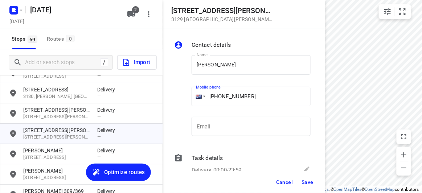
click at [310, 182] on span "Save" at bounding box center [308, 182] width 12 height 6
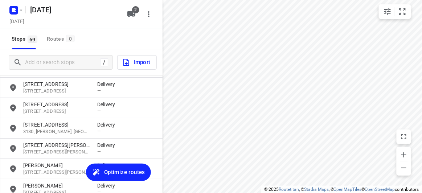
scroll to position [673, 0]
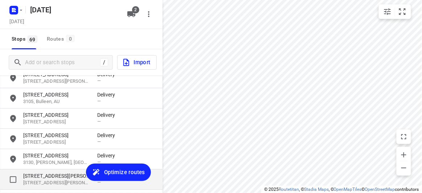
click at [51, 171] on div "[STREET_ADDRESS][PERSON_NAME][PERSON_NAME] Delivery —" at bounding box center [81, 180] width 163 height 20
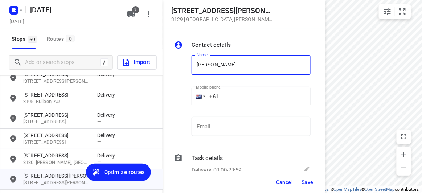
type input "[PERSON_NAME]"
click at [189, 94] on div "Mobile phone +61 ​" at bounding box center [251, 98] width 125 height 33
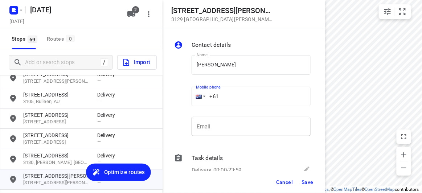
paste input "448525958"
type input "[PHONE_NUMBER]"
click at [313, 182] on span "Save" at bounding box center [308, 182] width 12 height 6
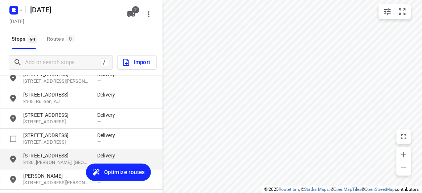
click at [49, 156] on p "[STREET_ADDRESS]" at bounding box center [56, 155] width 67 height 7
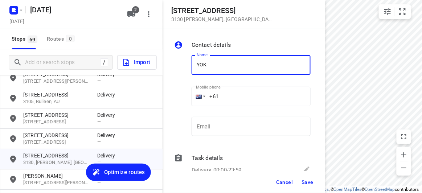
type input "[PERSON_NAME] 3/3"
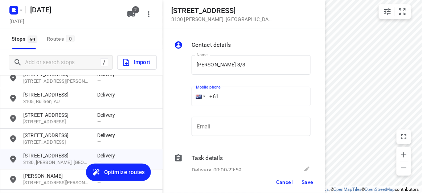
click at [231, 95] on input "+61" at bounding box center [251, 97] width 119 height 20
paste input "423708057"
type input "[PHONE_NUMBER]"
click at [315, 181] on button "Save" at bounding box center [308, 182] width 18 height 13
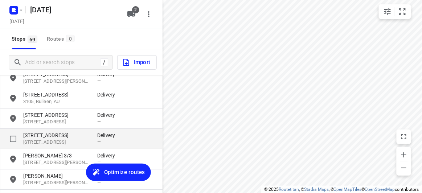
click at [55, 141] on p "[STREET_ADDRESS]" at bounding box center [56, 142] width 67 height 7
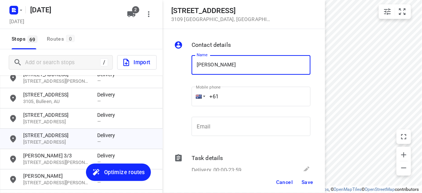
paste input "421077917"
type input "JULIE421077917"
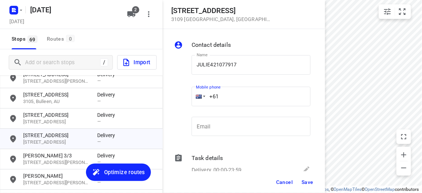
click at [231, 97] on input "+61" at bounding box center [251, 97] width 119 height 20
paste input "421077917"
type input "[PHONE_NUMBER]"
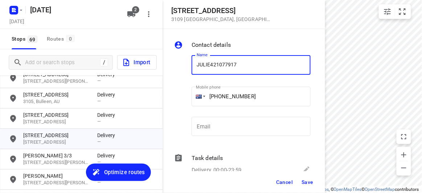
drag, startPoint x: 247, startPoint y: 63, endPoint x: 211, endPoint y: 64, distance: 36.3
click at [211, 64] on input "JULIE421077917" at bounding box center [251, 65] width 119 height 20
type input "[PERSON_NAME]"
click at [312, 187] on button "Save" at bounding box center [308, 182] width 18 height 13
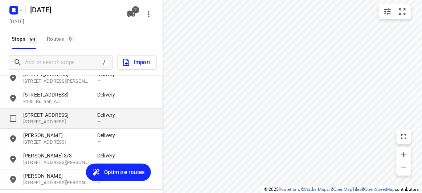
click at [51, 114] on p "[STREET_ADDRESS]" at bounding box center [56, 114] width 67 height 7
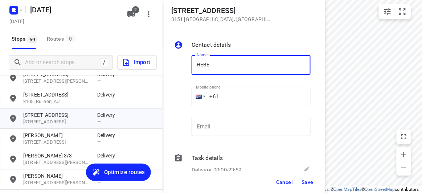
type input "HEBE"
click at [218, 103] on input "+61" at bounding box center [251, 97] width 119 height 20
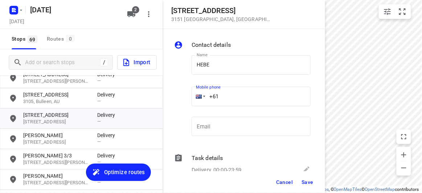
paste input "481587519"
type input "[PHONE_NUMBER]"
click at [311, 176] on button "Save" at bounding box center [308, 182] width 18 height 13
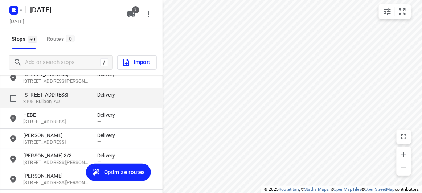
click at [43, 101] on p "3105, Bulleen, AU" at bounding box center [56, 101] width 67 height 7
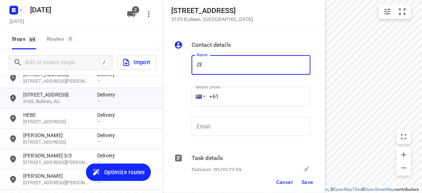
click at [199, 65] on input "ZE" at bounding box center [251, 65] width 119 height 20
click at [198, 67] on input "ZE" at bounding box center [251, 65] width 119 height 20
drag, startPoint x: 223, startPoint y: 66, endPoint x: 226, endPoint y: 70, distance: 4.9
click at [223, 66] on input "SZE" at bounding box center [251, 65] width 119 height 20
type input "[PERSON_NAME]"
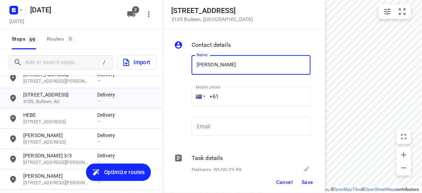
click at [229, 97] on input "+61" at bounding box center [251, 97] width 119 height 20
paste input "433949140"
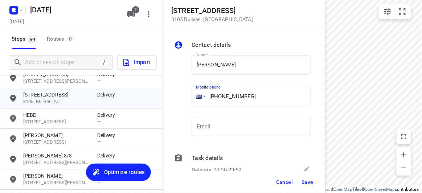
type input "[PHONE_NUMBER]"
click at [310, 187] on button "Save" at bounding box center [308, 182] width 18 height 13
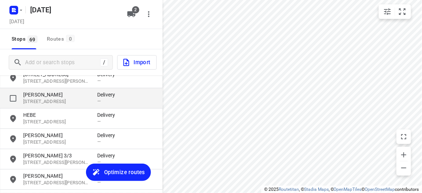
click at [49, 93] on p "[PERSON_NAME]" at bounding box center [56, 94] width 67 height 7
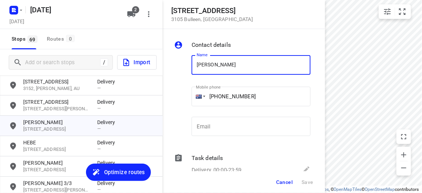
scroll to position [640, 0]
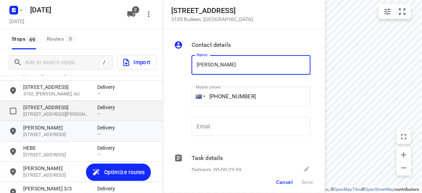
click at [39, 116] on p "[STREET_ADDRESS][PERSON_NAME][PERSON_NAME]" at bounding box center [56, 114] width 67 height 7
type input "J"
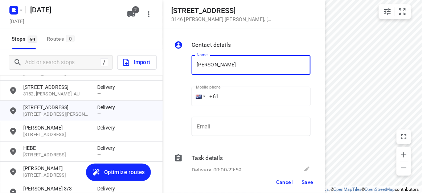
type input "[PERSON_NAME] 2/35"
click at [222, 97] on input "+61" at bounding box center [251, 97] width 119 height 20
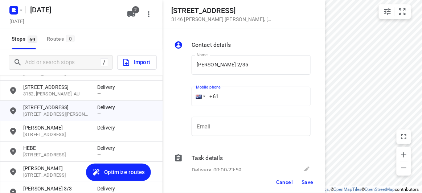
paste input "433379118"
type input "[PHONE_NUMBER]"
click at [311, 191] on div "Cancel Save" at bounding box center [244, 182] width 163 height 22
click at [307, 184] on span "Save" at bounding box center [308, 182] width 12 height 6
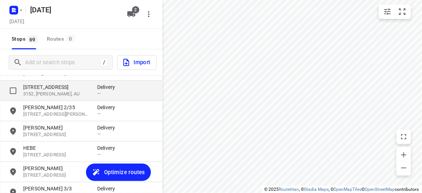
click at [56, 88] on p "[STREET_ADDRESS]" at bounding box center [56, 87] width 67 height 7
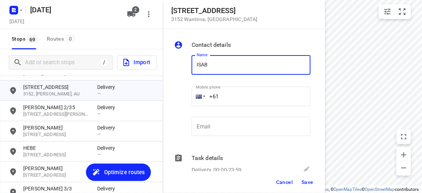
type input "[PERSON_NAME]"
click at [222, 96] on input "+61" at bounding box center [251, 97] width 119 height 20
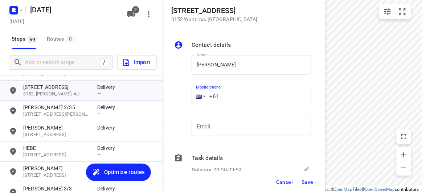
paste input "433807353"
type input "[PHONE_NUMBER]"
click at [304, 180] on span "Save" at bounding box center [308, 182] width 12 height 6
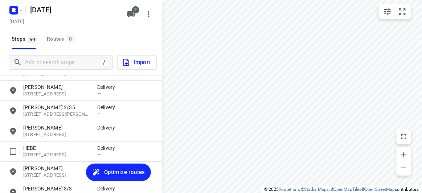
scroll to position [541, 0]
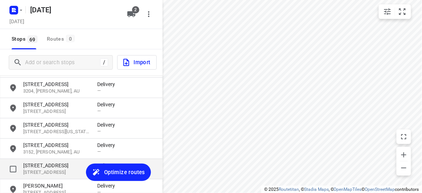
click at [38, 163] on p "[STREET_ADDRESS]" at bounding box center [56, 165] width 67 height 7
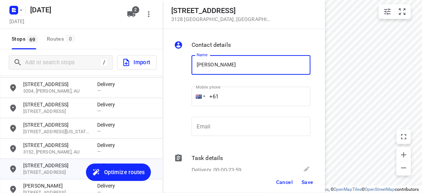
type input "[PERSON_NAME] 2/421"
click at [230, 96] on input "+61" at bounding box center [251, 97] width 119 height 20
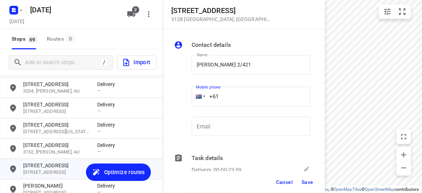
paste input "450581186"
type input "[PHONE_NUMBER]"
click at [305, 184] on span "Save" at bounding box center [308, 182] width 12 height 6
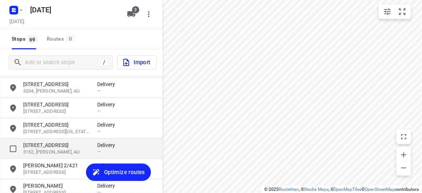
click at [34, 147] on p "[STREET_ADDRESS]" at bounding box center [56, 145] width 67 height 7
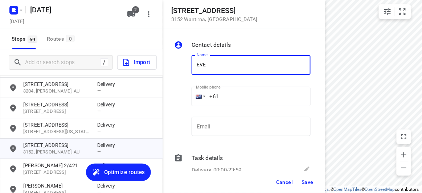
type input "[PERSON_NAME]"
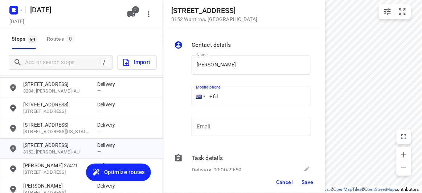
click at [233, 98] on input "+61" at bounding box center [251, 97] width 119 height 20
paste input "0431546925"
drag, startPoint x: 214, startPoint y: 93, endPoint x: 218, endPoint y: 93, distance: 4.0
click at [214, 93] on input "[PHONE_NUMBER]" at bounding box center [251, 97] width 119 height 20
click at [220, 93] on input "[PHONE_NUMBER]" at bounding box center [251, 97] width 119 height 20
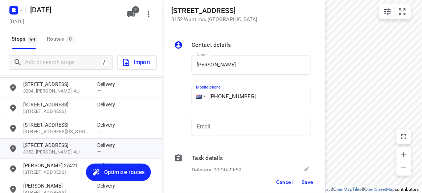
click at [228, 93] on input "[PHONE_NUMBER]" at bounding box center [251, 97] width 119 height 20
click at [223, 94] on input "[PHONE_NUMBER]" at bounding box center [251, 97] width 119 height 20
type input "[PHONE_NUMBER]"
drag, startPoint x: 215, startPoint y: 73, endPoint x: 214, endPoint y: 69, distance: 3.6
click at [214, 72] on input "[PERSON_NAME]" at bounding box center [251, 65] width 119 height 20
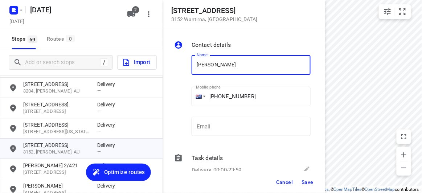
click at [216, 62] on input "[PERSON_NAME]" at bounding box center [251, 65] width 119 height 20
type input "[PERSON_NAME]"
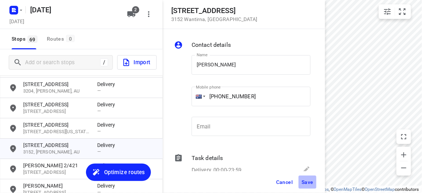
click at [305, 181] on span "Save" at bounding box center [308, 182] width 12 height 6
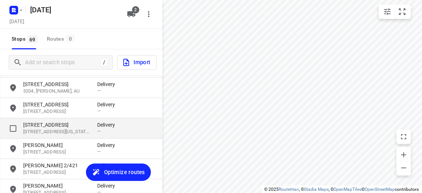
click at [40, 124] on p "[STREET_ADDRESS]" at bounding box center [56, 124] width 67 height 7
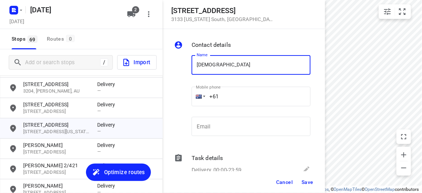
click at [200, 66] on input "[DEMOGRAPHIC_DATA]" at bounding box center [251, 65] width 119 height 20
click at [194, 67] on input "[DEMOGRAPHIC_DATA]" at bounding box center [251, 65] width 119 height 20
click at [218, 66] on input "SIEW" at bounding box center [251, 65] width 119 height 20
type input "[PERSON_NAME]"
click at [224, 100] on input "+61" at bounding box center [251, 97] width 119 height 20
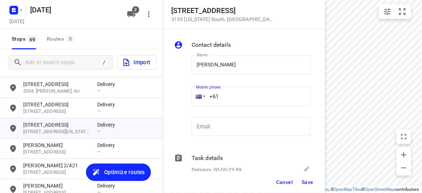
paste input "430012265"
type input "[PHONE_NUMBER]"
click at [311, 184] on span "Save" at bounding box center [308, 182] width 12 height 6
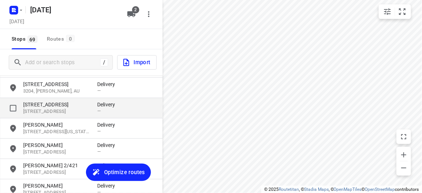
click at [56, 106] on p "[STREET_ADDRESS]" at bounding box center [56, 104] width 67 height 7
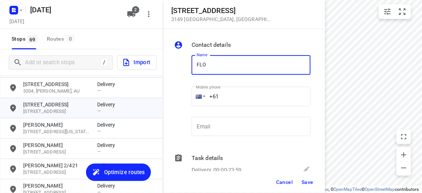
type input "[PERSON_NAME] 3/436"
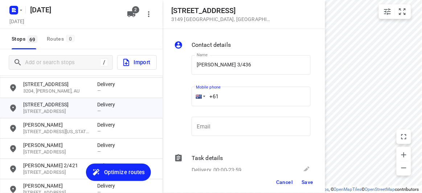
drag, startPoint x: 198, startPoint y: 102, endPoint x: 186, endPoint y: 101, distance: 12.0
click at [187, 102] on div "Name [PERSON_NAME] 3/436 Name Mobile phone +61 ​ Email Email" at bounding box center [242, 97] width 139 height 96
paste input "468493238"
type input "[PHONE_NUMBER]"
click at [310, 182] on span "Save" at bounding box center [308, 182] width 12 height 6
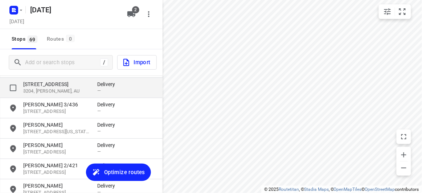
click at [42, 93] on p "3204, [PERSON_NAME], AU" at bounding box center [56, 91] width 67 height 7
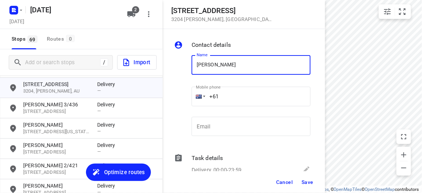
type input "[PERSON_NAME]"
click at [230, 97] on input "+61" at bounding box center [251, 97] width 119 height 20
paste input "23218427"
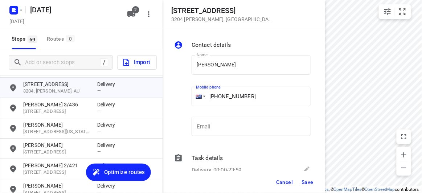
click at [226, 97] on input "[PHONE_NUMBER]" at bounding box center [251, 97] width 119 height 20
click at [219, 97] on input "[PHONE_NUMBER]" at bounding box center [251, 97] width 119 height 20
type input "[PHONE_NUMBER]"
click at [309, 183] on span "Save" at bounding box center [308, 182] width 12 height 6
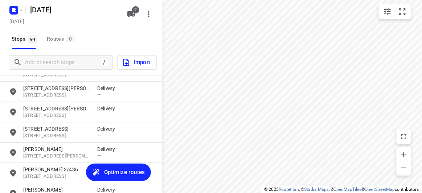
scroll to position [442, 0]
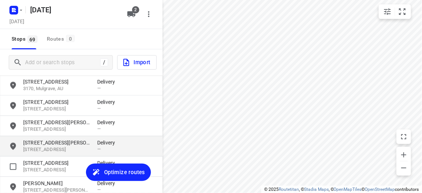
click at [39, 152] on p "[STREET_ADDRESS]" at bounding box center [56, 149] width 67 height 7
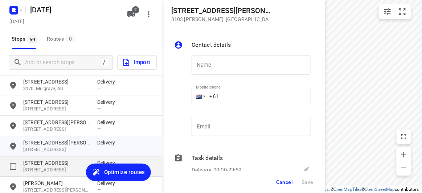
click at [39, 167] on p "[STREET_ADDRESS]" at bounding box center [56, 170] width 67 height 7
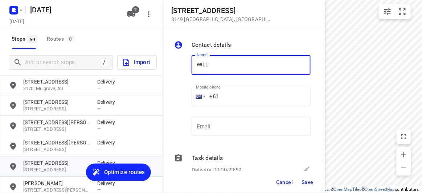
click at [226, 67] on input "WILL" at bounding box center [251, 65] width 119 height 20
type input "[PERSON_NAME]"
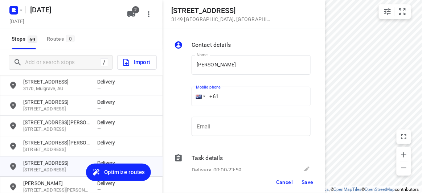
click at [230, 96] on input "+61" at bounding box center [251, 97] width 119 height 20
paste input "61433038828"
drag, startPoint x: 259, startPoint y: 101, endPoint x: 188, endPoint y: 102, distance: 70.1
click at [190, 102] on div "Mobile phone [PHONE_NUMBER] ​" at bounding box center [251, 98] width 125 height 33
paste input "tel"
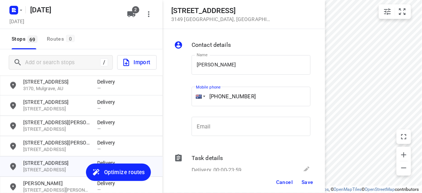
type input "[PHONE_NUMBER]"
click at [312, 191] on div "Cancel Save" at bounding box center [244, 182] width 163 height 22
click at [309, 183] on span "Save" at bounding box center [308, 182] width 12 height 6
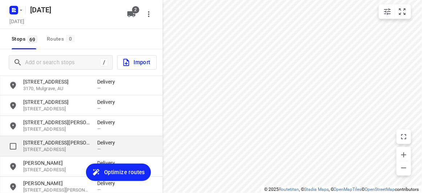
click at [44, 145] on p "[STREET_ADDRESS][PERSON_NAME]" at bounding box center [56, 142] width 67 height 7
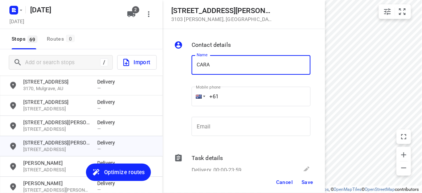
type input "[PERSON_NAME]"
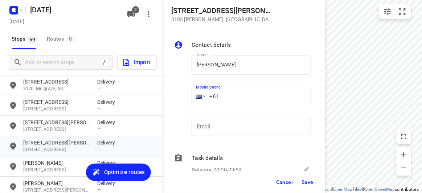
drag, startPoint x: 236, startPoint y: 93, endPoint x: 205, endPoint y: 99, distance: 31.0
click at [205, 99] on div "+61" at bounding box center [251, 97] width 119 height 20
paste input "434189288"
type input "[PHONE_NUMBER]"
click at [309, 181] on span "Save" at bounding box center [308, 182] width 12 height 6
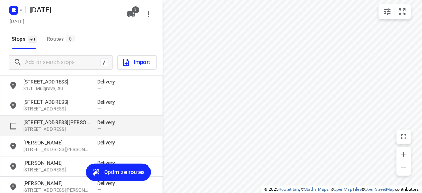
click at [46, 130] on p "[STREET_ADDRESS]" at bounding box center [56, 129] width 67 height 7
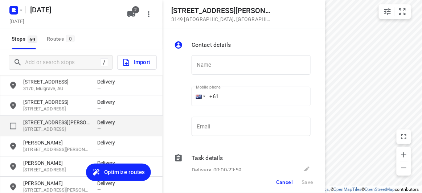
type input "H"
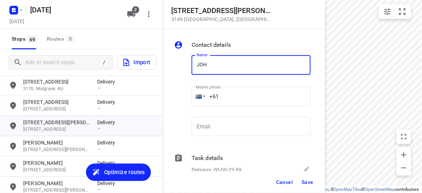
type input "[PERSON_NAME] 1/56"
drag, startPoint x: 220, startPoint y: 100, endPoint x: 199, endPoint y: 102, distance: 21.5
click at [199, 102] on div "+61" at bounding box center [251, 97] width 119 height 20
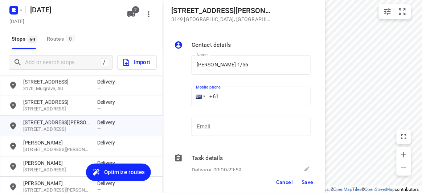
paste input "433708869"
type input "[PHONE_NUMBER]"
click at [309, 181] on span "Save" at bounding box center [308, 182] width 12 height 6
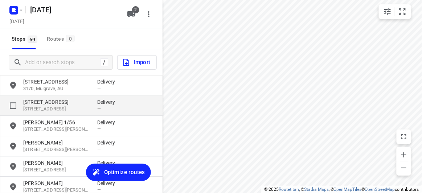
click at [44, 97] on div "[STREET_ADDRESS] Delivery —" at bounding box center [81, 106] width 163 height 20
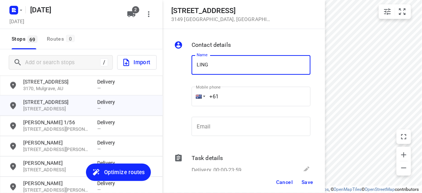
type input "[PERSON_NAME]"
click at [229, 96] on input "+61" at bounding box center [251, 97] width 119 height 20
paste input "61412213325"
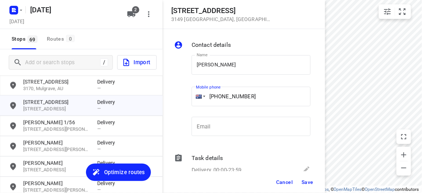
drag, startPoint x: 252, startPoint y: 101, endPoint x: 196, endPoint y: 108, distance: 56.4
click at [196, 108] on div "Mobile phone [PHONE_NUMBER] ​" at bounding box center [251, 98] width 119 height 29
paste input "tel"
type input "[PHONE_NUMBER]"
click at [302, 182] on span "Save" at bounding box center [308, 182] width 12 height 6
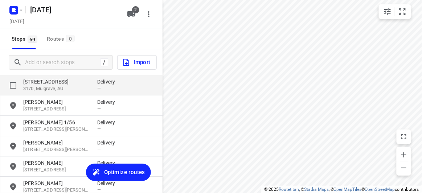
click at [42, 86] on p "3170, Mulgrave, AU" at bounding box center [56, 88] width 67 height 7
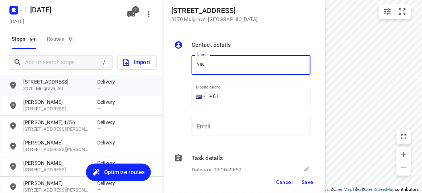
type input "[PERSON_NAME]"
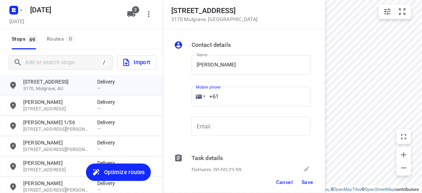
drag, startPoint x: 186, startPoint y: 94, endPoint x: 192, endPoint y: 100, distance: 7.7
click at [185, 94] on div "Name [PERSON_NAME] Name Mobile phone +61 ​ Email Email" at bounding box center [242, 97] width 139 height 96
paste input "422155118"
type input "[PHONE_NUMBER]"
click at [307, 179] on span "Save" at bounding box center [308, 182] width 12 height 6
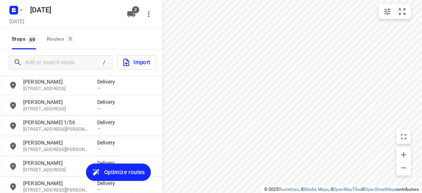
scroll to position [342, 0]
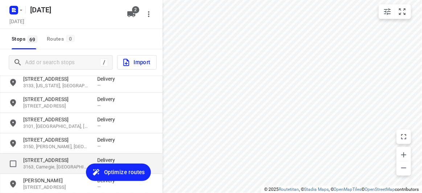
click at [50, 162] on p "[STREET_ADDRESS]" at bounding box center [56, 160] width 67 height 7
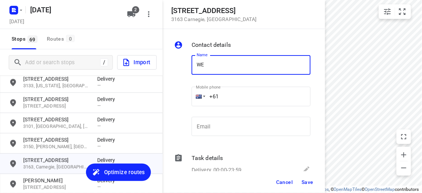
type input "[PERSON_NAME] 2/16"
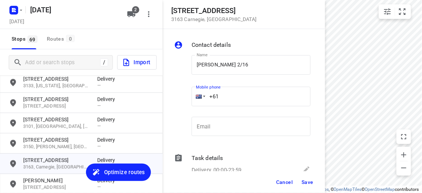
drag, startPoint x: 199, startPoint y: 98, endPoint x: 183, endPoint y: 97, distance: 16.7
click at [183, 97] on div "Name [PERSON_NAME] 2/16 Name Mobile phone +61 ​ Email Email" at bounding box center [242, 97] width 139 height 96
paste input "430809577"
type input "[PHONE_NUMBER]"
click at [305, 177] on button "Save" at bounding box center [308, 182] width 18 height 13
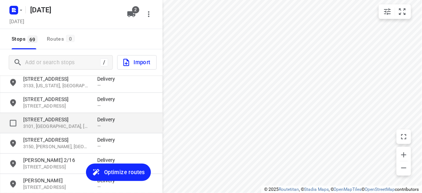
click at [61, 132] on div "[STREET_ADDRESS] Delivery —" at bounding box center [81, 123] width 163 height 20
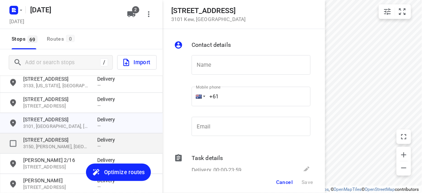
click at [58, 142] on p "[STREET_ADDRESS]" at bounding box center [56, 140] width 67 height 7
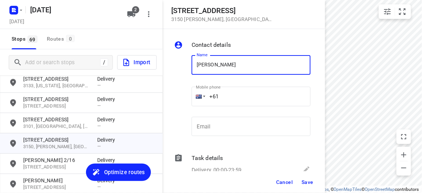
type input "[PERSON_NAME]"
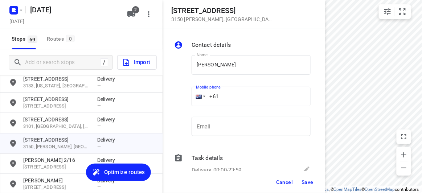
click at [226, 97] on input "+61" at bounding box center [251, 97] width 119 height 20
paste input "61401243705"
drag, startPoint x: 261, startPoint y: 97, endPoint x: 171, endPoint y: 104, distance: 90.0
click at [171, 104] on div "Contact details Name [PERSON_NAME] Name Mobile phone [PHONE_NUMBER] ​ Email Ema…" at bounding box center [244, 100] width 163 height 142
paste input "tel"
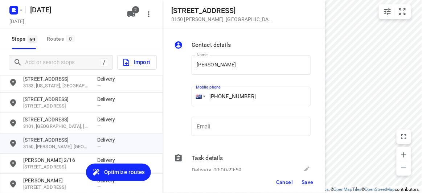
type input "[PHONE_NUMBER]"
click at [302, 183] on span "Save" at bounding box center [308, 182] width 12 height 6
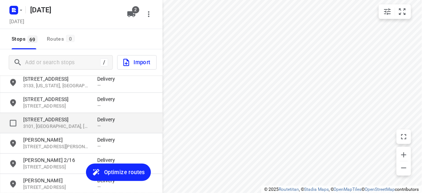
click at [51, 121] on p "[STREET_ADDRESS]" at bounding box center [56, 119] width 67 height 7
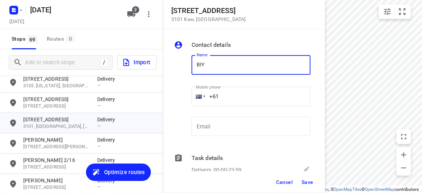
type input "BIYATI"
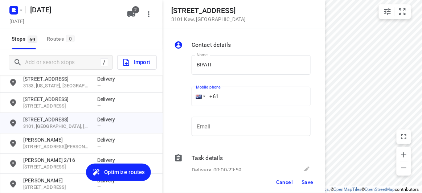
click at [195, 93] on div "+61" at bounding box center [251, 97] width 119 height 20
paste input "431022845"
type input "[PHONE_NUMBER]"
click at [316, 181] on div "Cancel Save" at bounding box center [244, 182] width 163 height 22
click at [316, 181] on button "Save" at bounding box center [308, 182] width 18 height 13
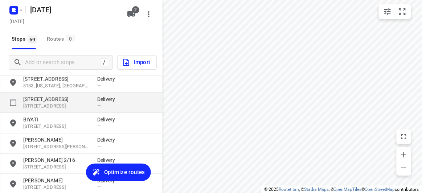
click at [53, 105] on p "[STREET_ADDRESS]" at bounding box center [56, 106] width 67 height 7
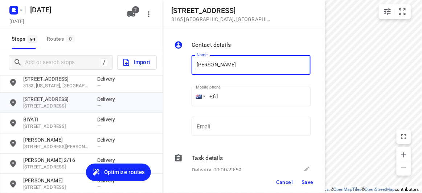
type input "[PERSON_NAME]"
click at [227, 95] on input "+61" at bounding box center [251, 97] width 119 height 20
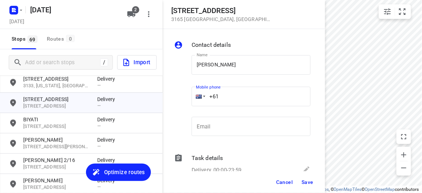
drag, startPoint x: 209, startPoint y: 98, endPoint x: 196, endPoint y: 98, distance: 13.1
click at [196, 98] on div "+61" at bounding box center [251, 97] width 119 height 20
click at [235, 100] on input "+61" at bounding box center [251, 97] width 119 height 20
paste input "468389839"
type input "[PHONE_NUMBER]"
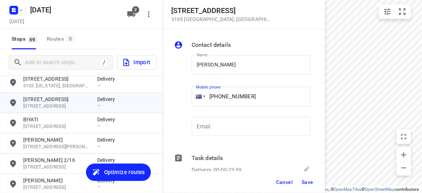
click at [301, 177] on button "Save" at bounding box center [308, 182] width 18 height 13
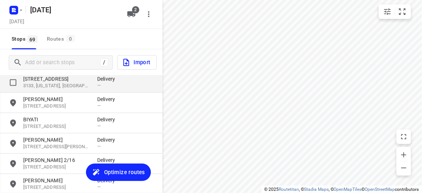
click at [49, 88] on p "3133, [US_STATE], [GEOGRAPHIC_DATA]" at bounding box center [56, 86] width 67 height 7
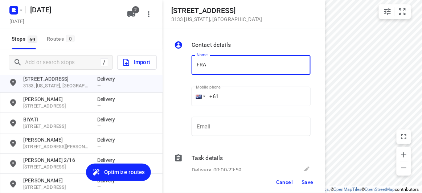
type input "[PERSON_NAME]"
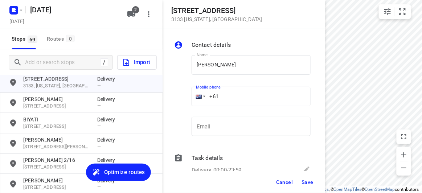
drag, startPoint x: 228, startPoint y: 92, endPoint x: 224, endPoint y: 95, distance: 4.7
click at [226, 94] on input "+61" at bounding box center [251, 97] width 119 height 20
paste input "404640992"
type input "[PHONE_NUMBER]"
click at [309, 185] on button "Save" at bounding box center [308, 182] width 18 height 13
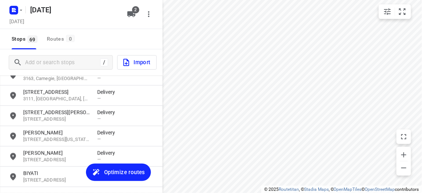
scroll to position [243, 0]
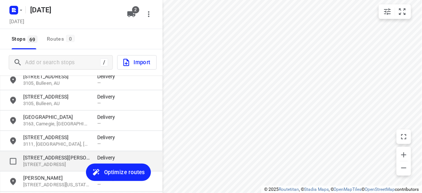
click at [51, 151] on div "[STREET_ADDRESS][PERSON_NAME] Delivery —" at bounding box center [81, 161] width 163 height 20
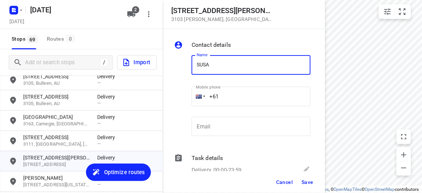
type input "[PERSON_NAME]"
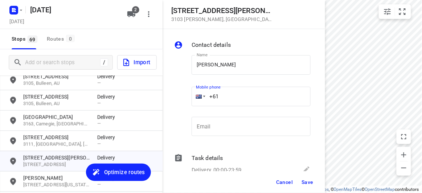
click at [192, 93] on div "+61" at bounding box center [251, 97] width 119 height 20
paste input "424327728"
type input "[PHONE_NUMBER]"
click at [311, 185] on button "Save" at bounding box center [308, 182] width 18 height 13
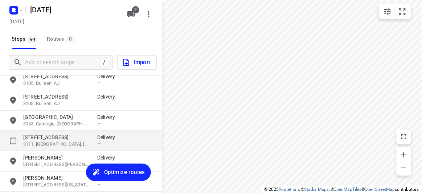
click at [62, 141] on p "3111, [GEOGRAPHIC_DATA], [GEOGRAPHIC_DATA]" at bounding box center [56, 144] width 67 height 7
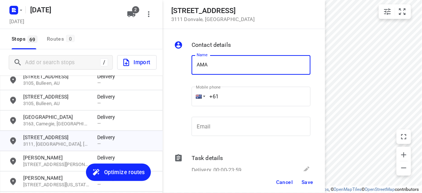
type input "[PERSON_NAME]"
drag, startPoint x: 198, startPoint y: 97, endPoint x: 184, endPoint y: 97, distance: 14.5
click at [184, 97] on div "Name [PERSON_NAME] Name Mobile phone +61 ​ Email Email" at bounding box center [242, 97] width 139 height 96
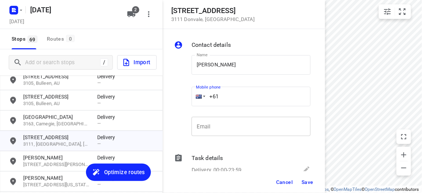
paste input "421906306"
type input "[PHONE_NUMBER]"
click at [306, 183] on span "Save" at bounding box center [308, 182] width 12 height 6
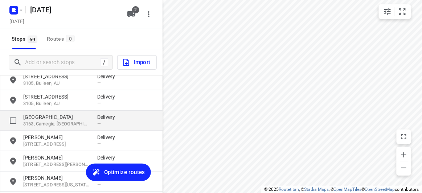
click at [47, 121] on p "3163, Carnegie, [GEOGRAPHIC_DATA]" at bounding box center [56, 124] width 67 height 7
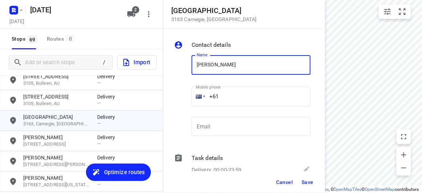
type input "[PERSON_NAME]"
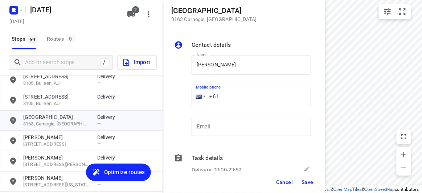
click at [222, 98] on input "+61" at bounding box center [251, 97] width 119 height 20
paste input "433551011"
type input "[PHONE_NUMBER]"
click at [303, 180] on span "Save" at bounding box center [308, 182] width 12 height 6
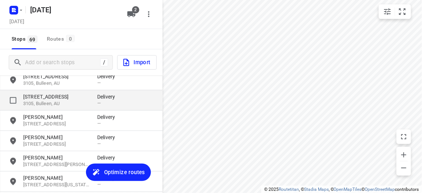
click at [73, 104] on p "3105, Bulleen, AU" at bounding box center [56, 104] width 67 height 7
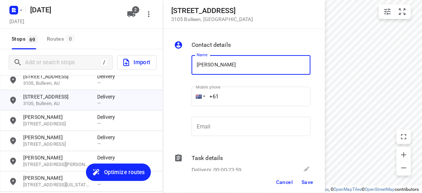
type input "[PERSON_NAME]"
click at [218, 94] on input "+61" at bounding box center [251, 97] width 119 height 20
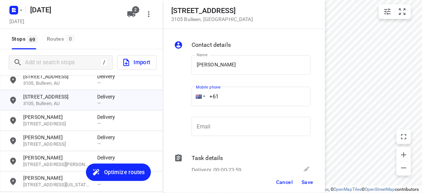
paste input "423810764"
type input "[PHONE_NUMBER]"
click at [303, 179] on span "Save" at bounding box center [308, 182] width 12 height 6
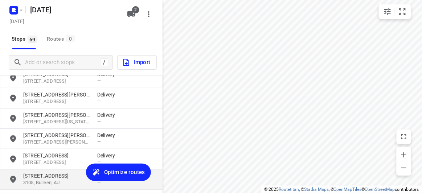
scroll to position [145, 0]
click at [45, 176] on p "[STREET_ADDRESS]" at bounding box center [56, 175] width 67 height 7
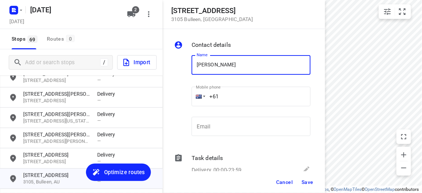
type input "[PERSON_NAME]"
click at [226, 92] on input "+61" at bounding box center [251, 97] width 119 height 20
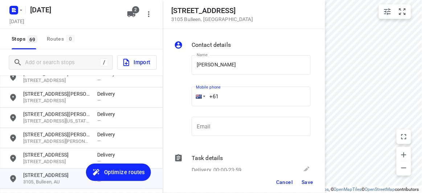
paste input "423810764"
type input "[PHONE_NUMBER]"
click at [309, 185] on span "Save" at bounding box center [308, 182] width 12 height 6
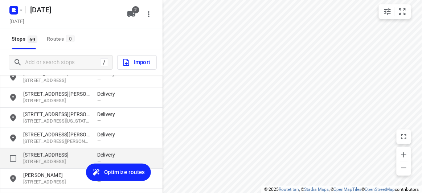
click at [46, 157] on p "[STREET_ADDRESS]" at bounding box center [56, 154] width 67 height 7
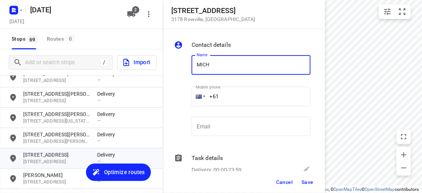
type input "[PERSON_NAME]"
click at [235, 94] on input "+61" at bounding box center [251, 97] width 119 height 20
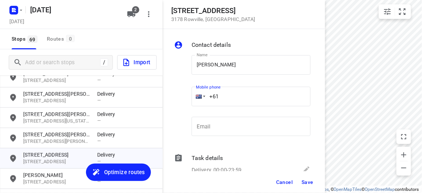
paste input "478128899"
type input "[PHONE_NUMBER]"
click at [306, 182] on span "Save" at bounding box center [308, 182] width 12 height 6
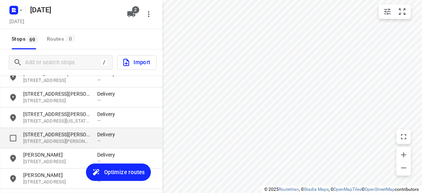
click at [64, 133] on p "[STREET_ADDRESS][PERSON_NAME]" at bounding box center [56, 134] width 67 height 7
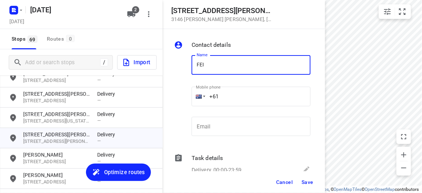
type input "FEIFEI LI 3/8"
drag, startPoint x: 206, startPoint y: 97, endPoint x: 238, endPoint y: 99, distance: 32.0
click at [206, 98] on input "+61" at bounding box center [251, 97] width 119 height 20
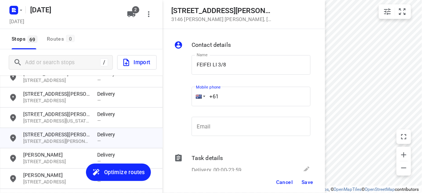
click at [238, 97] on input "+61" at bounding box center [251, 97] width 119 height 20
paste input "435888928"
type input "[PHONE_NUMBER]"
click at [316, 185] on button "Save" at bounding box center [308, 182] width 18 height 13
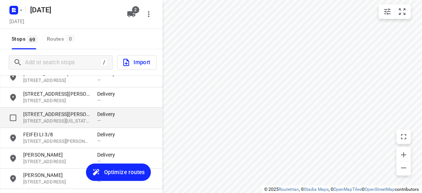
click at [53, 109] on div "[STREET_ADDRESS][PERSON_NAME][US_STATE] Delivery —" at bounding box center [81, 118] width 163 height 20
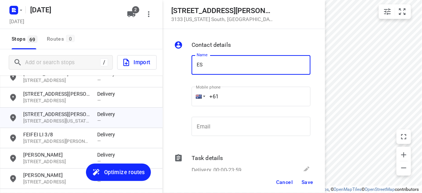
type input "ESTEE"
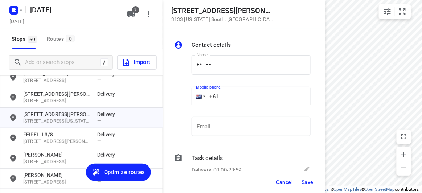
click at [227, 93] on input "+61" at bounding box center [251, 97] width 119 height 20
paste input "0424917888"
click at [225, 96] on input "[PHONE_NUMBER]" at bounding box center [251, 97] width 119 height 20
click at [224, 94] on input "[PHONE_NUMBER]" at bounding box center [251, 97] width 119 height 20
type input "[PHONE_NUMBER]"
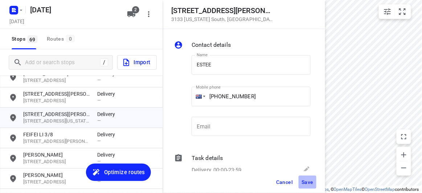
click at [301, 178] on button "Save" at bounding box center [308, 182] width 18 height 13
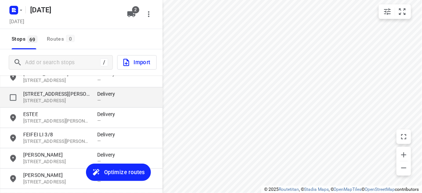
click at [38, 97] on p "[STREET_ADDRESS][PERSON_NAME]" at bounding box center [56, 93] width 67 height 7
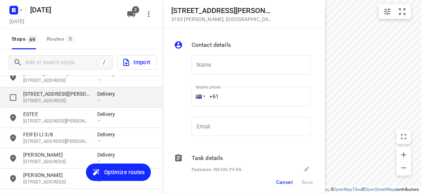
type input "B"
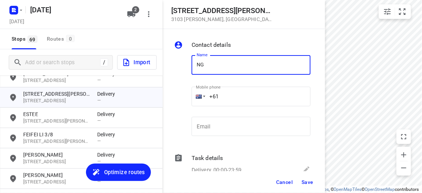
type input "[PERSON_NAME]"
click at [235, 93] on input "+61" at bounding box center [251, 97] width 119 height 20
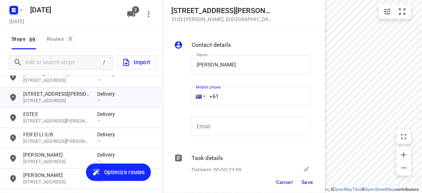
paste input "415997277"
type input "[PHONE_NUMBER]"
click at [301, 181] on button "Save" at bounding box center [308, 182] width 18 height 13
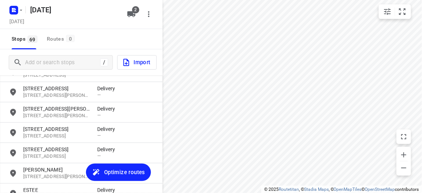
scroll to position [45, 0]
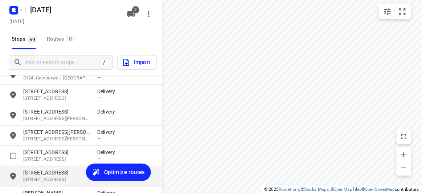
click at [44, 178] on p "[STREET_ADDRESS]" at bounding box center [56, 180] width 67 height 7
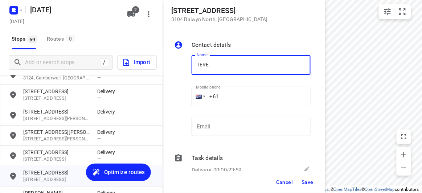
type input "[PERSON_NAME] 1/65"
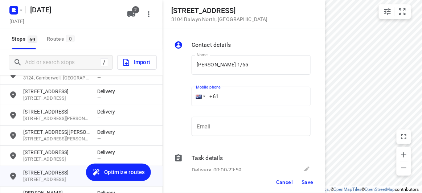
click at [228, 93] on input "+61" at bounding box center [251, 97] width 119 height 20
paste input "402905390"
type input "[PHONE_NUMBER]"
click at [312, 186] on button "Save" at bounding box center [308, 182] width 18 height 13
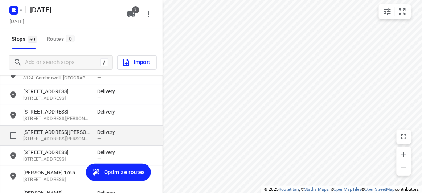
click at [64, 135] on p "[STREET_ADDRESS][PERSON_NAME]" at bounding box center [56, 132] width 67 height 7
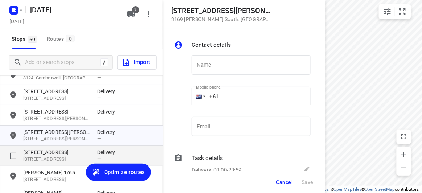
click at [58, 155] on p "[STREET_ADDRESS]" at bounding box center [56, 152] width 67 height 7
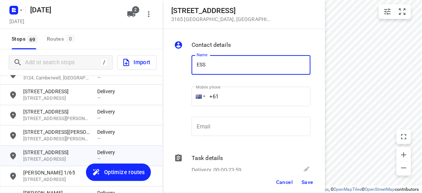
type input "[PERSON_NAME]"
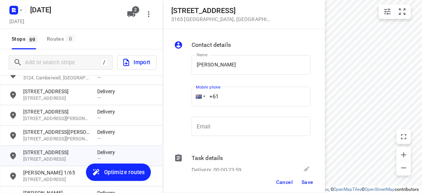
click at [229, 94] on input "+61" at bounding box center [251, 97] width 119 height 20
paste input "425466422"
type input "[PHONE_NUMBER]"
click at [311, 179] on span "Save" at bounding box center [308, 182] width 12 height 6
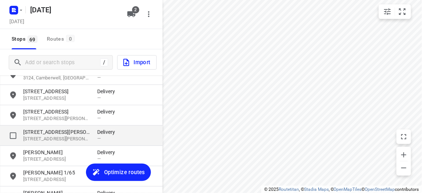
click at [54, 135] on p "[STREET_ADDRESS][PERSON_NAME]" at bounding box center [56, 132] width 67 height 7
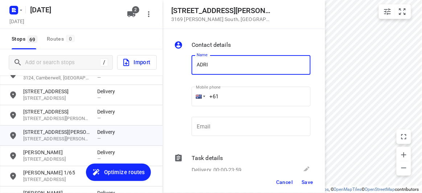
click at [238, 100] on input "+61" at bounding box center [251, 97] width 119 height 20
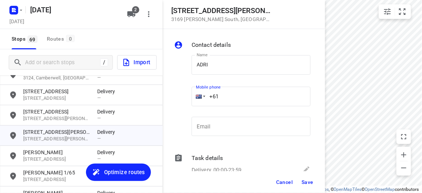
click at [240, 86] on div "Mobile phone +61 ​" at bounding box center [251, 98] width 119 height 29
click at [225, 63] on input "ADRI" at bounding box center [251, 65] width 119 height 20
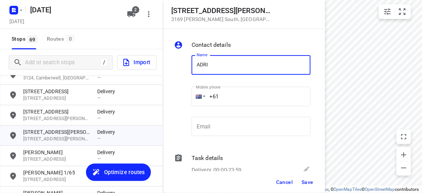
type input "ADRINA 1/12"
click at [236, 95] on input "+61" at bounding box center [251, 97] width 119 height 20
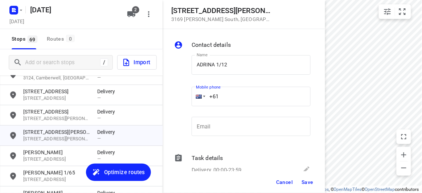
paste input "450352962"
type input "[PHONE_NUMBER]"
click at [302, 178] on div "Cancel Save" at bounding box center [244, 182] width 163 height 22
click at [306, 181] on span "Save" at bounding box center [308, 182] width 12 height 6
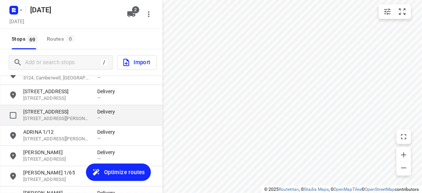
click at [41, 117] on p "[STREET_ADDRESS][PERSON_NAME]" at bounding box center [56, 118] width 67 height 7
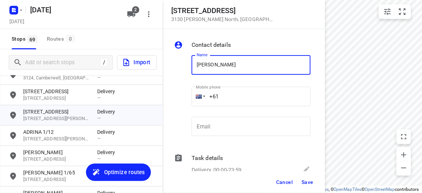
type input "[PERSON_NAME]"
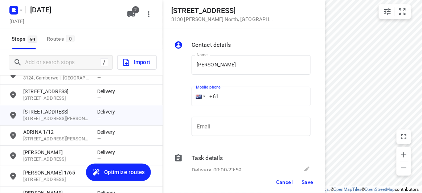
click at [228, 95] on input "+61" at bounding box center [251, 97] width 119 height 20
paste input "422760722"
type input "[PHONE_NUMBER]"
click at [314, 183] on button "Save" at bounding box center [308, 182] width 18 height 13
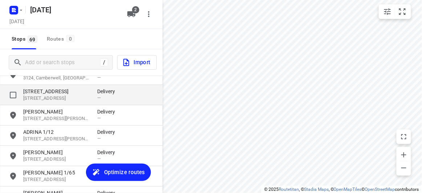
click at [47, 92] on p "[STREET_ADDRESS]" at bounding box center [56, 91] width 67 height 7
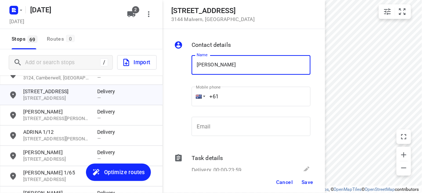
type input "[PERSON_NAME]"
click at [236, 94] on input "+61" at bounding box center [251, 97] width 119 height 20
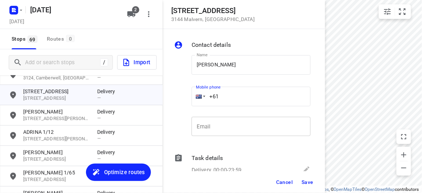
paste input "451175117"
type input "[PHONE_NUMBER]"
click at [312, 180] on span "Save" at bounding box center [308, 182] width 12 height 6
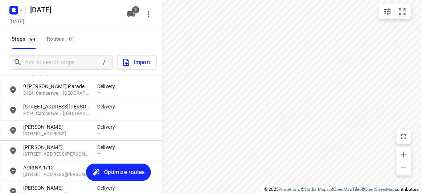
scroll to position [0, 0]
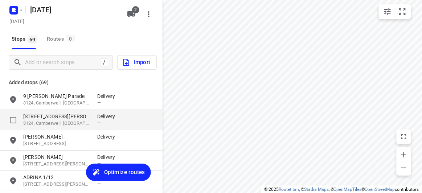
click at [38, 121] on p "3124, Camberwell, [GEOGRAPHIC_DATA]" at bounding box center [56, 123] width 67 height 7
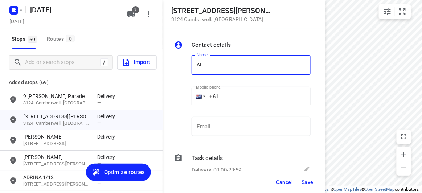
type input "[PERSON_NAME]"
click at [228, 98] on input "+61" at bounding box center [251, 97] width 119 height 20
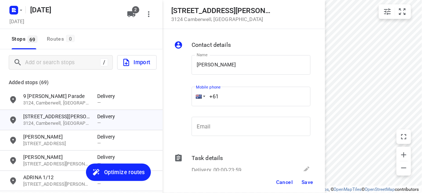
paste input "402207709"
type input "[PHONE_NUMBER]"
click at [302, 182] on span "Save" at bounding box center [308, 182] width 12 height 6
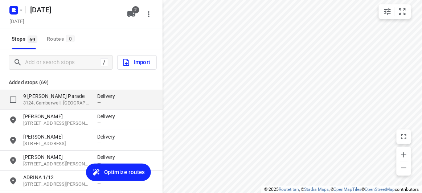
click at [44, 94] on p "9 [PERSON_NAME] Parade" at bounding box center [56, 96] width 67 height 7
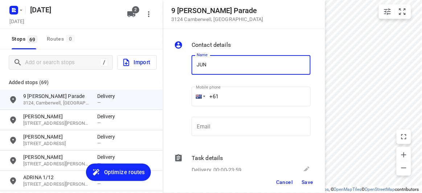
type input "[PERSON_NAME]"
click at [220, 92] on input "+61" at bounding box center [251, 97] width 119 height 20
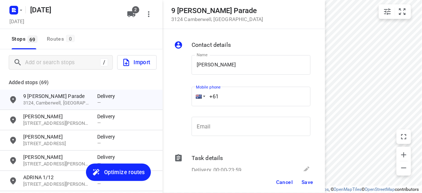
paste input "403231456"
type input "[PHONE_NUMBER]"
click at [312, 184] on span "Save" at bounding box center [308, 182] width 12 height 6
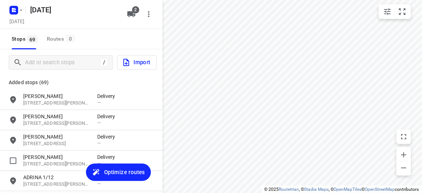
click at [117, 172] on span "Optimize routes" at bounding box center [124, 172] width 41 height 9
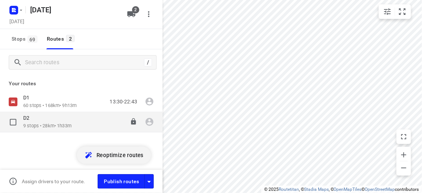
click at [35, 120] on div "D2" at bounding box center [47, 119] width 48 height 8
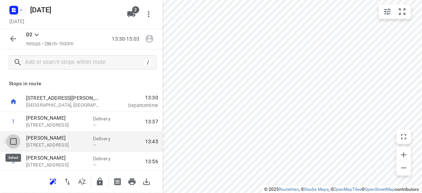
click at [17, 141] on input "checkbox" at bounding box center [13, 141] width 15 height 15
checkbox input "true"
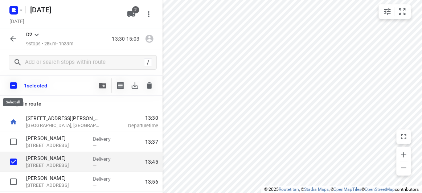
click at [13, 79] on input "checkbox" at bounding box center [13, 85] width 15 height 15
checkbox input "true"
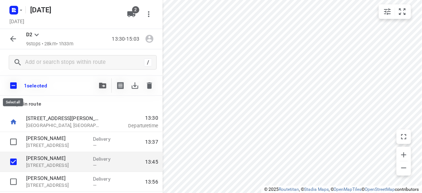
checkbox input "true"
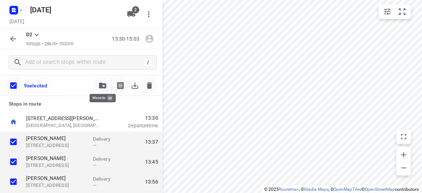
click at [100, 85] on icon "button" at bounding box center [102, 86] width 7 height 6
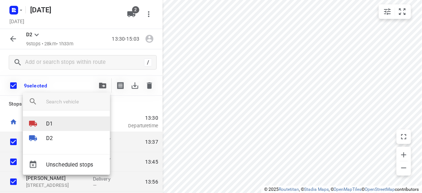
click at [60, 121] on li "D1" at bounding box center [66, 124] width 87 height 15
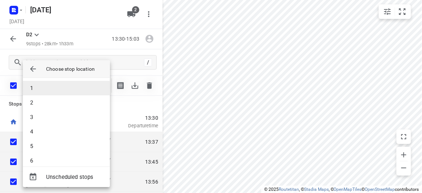
click at [36, 90] on li "1" at bounding box center [66, 88] width 87 height 15
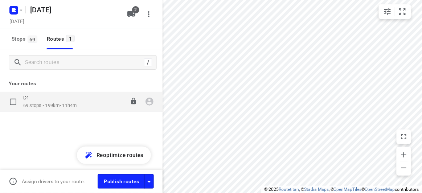
click at [72, 105] on p "69 stops • 199km • 11h4m" at bounding box center [49, 105] width 53 height 7
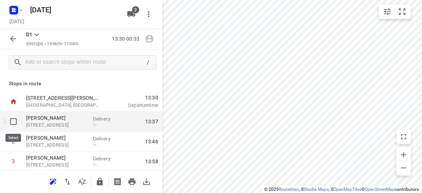
drag, startPoint x: 16, startPoint y: 119, endPoint x: 13, endPoint y: 134, distance: 15.5
click at [16, 119] on input "checkbox" at bounding box center [13, 121] width 15 height 15
checkbox input "true"
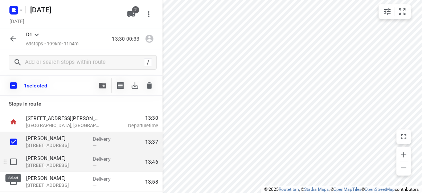
click at [14, 159] on input "checkbox" at bounding box center [13, 162] width 15 height 15
checkbox input "true"
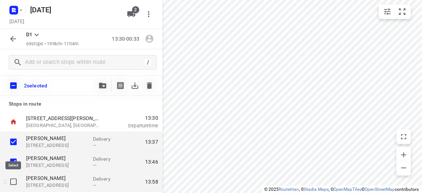
click at [13, 182] on input "checkbox" at bounding box center [13, 182] width 15 height 15
checkbox input "true"
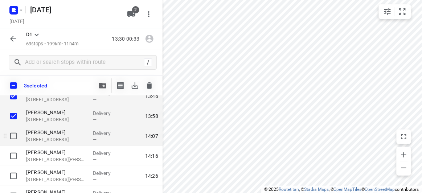
click at [15, 139] on input "checkbox" at bounding box center [13, 136] width 15 height 15
checkbox input "true"
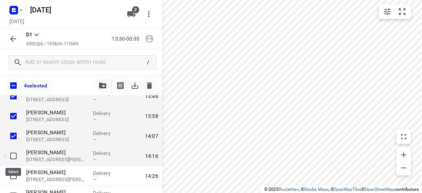
click at [14, 154] on input "checkbox" at bounding box center [13, 156] width 15 height 15
checkbox input "true"
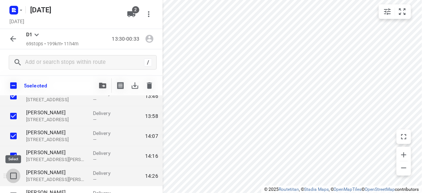
click at [14, 171] on input "checkbox" at bounding box center [13, 176] width 15 height 15
checkbox input "true"
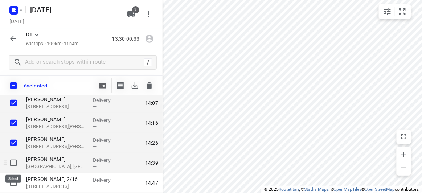
click at [14, 167] on input "checkbox" at bounding box center [13, 163] width 15 height 15
checkbox input "true"
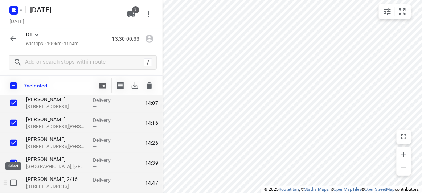
click at [15, 181] on input "checkbox" at bounding box center [13, 183] width 15 height 15
checkbox input "true"
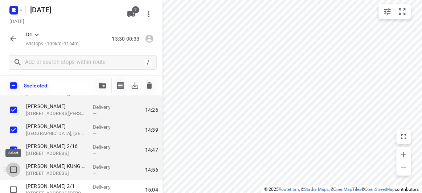
click at [15, 169] on input "checkbox" at bounding box center [13, 170] width 15 height 15
checkbox input "true"
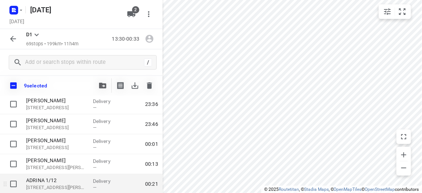
scroll to position [1337, 0]
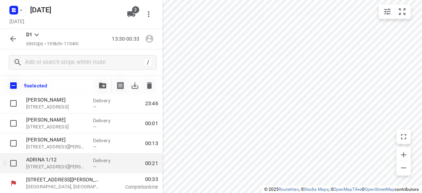
click at [23, 160] on div "ADRINA [STREET_ADDRESS][PERSON_NAME][PERSON_NAME]" at bounding box center [56, 164] width 67 height 20
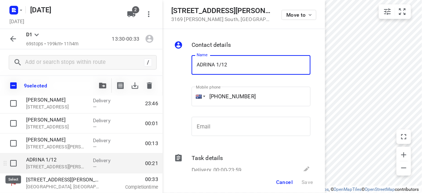
click at [19, 161] on input "checkbox" at bounding box center [13, 163] width 15 height 15
checkbox input "true"
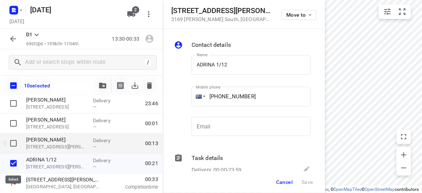
click at [13, 142] on input "checkbox" at bounding box center [13, 143] width 15 height 15
checkbox input "true"
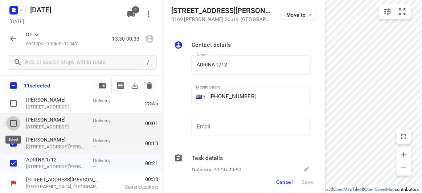
click at [13, 127] on input "checkbox" at bounding box center [13, 123] width 15 height 15
checkbox input "true"
click at [288, 181] on span "Cancel" at bounding box center [284, 182] width 17 height 6
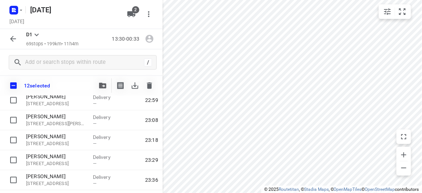
scroll to position [1238, 0]
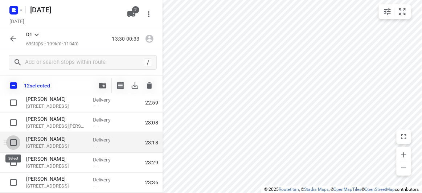
click at [14, 141] on input "checkbox" at bounding box center [13, 142] width 15 height 15
checkbox input "true"
click at [100, 85] on icon "button" at bounding box center [102, 86] width 7 height 6
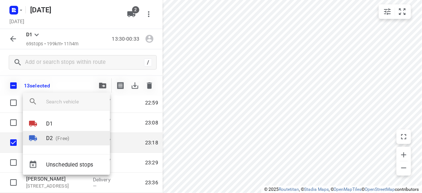
click at [46, 137] on p "D2" at bounding box center [49, 138] width 7 height 8
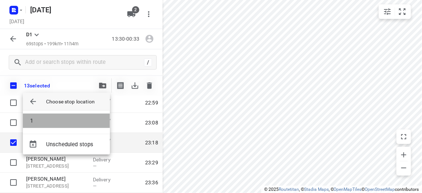
click at [40, 119] on li "1" at bounding box center [66, 121] width 87 height 15
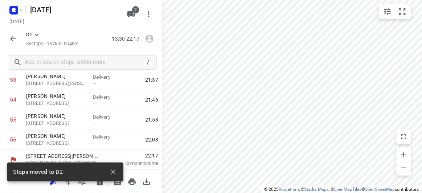
scroll to position [1080, 0]
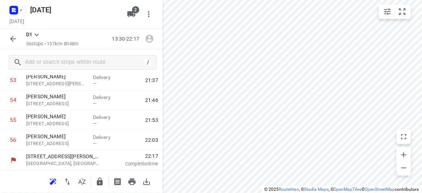
click at [14, 41] on icon "button" at bounding box center [13, 39] width 9 height 9
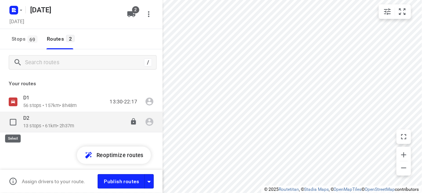
click at [16, 122] on input "checkbox" at bounding box center [13, 122] width 15 height 15
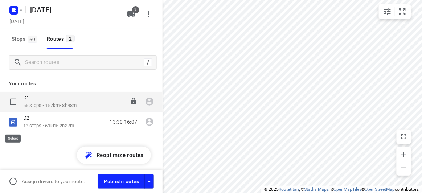
checkbox input "true"
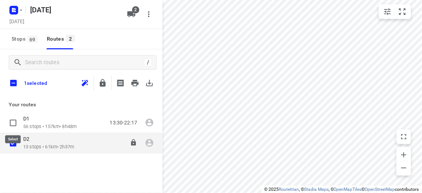
click at [37, 146] on p "13 stops • 61km • 2h37m" at bounding box center [48, 147] width 51 height 7
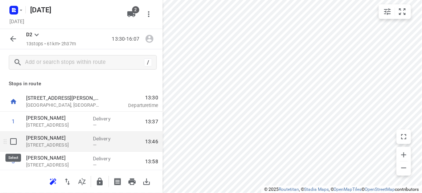
click at [10, 139] on input "checkbox" at bounding box center [13, 141] width 15 height 15
checkbox input "true"
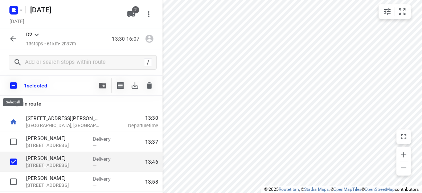
click at [13, 86] on input "checkbox" at bounding box center [13, 85] width 15 height 15
checkbox input "true"
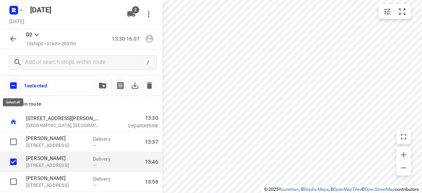
checkbox input "true"
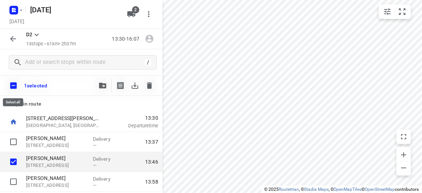
checkbox input "true"
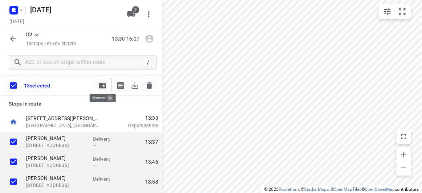
click at [103, 85] on icon "button" at bounding box center [102, 86] width 7 height 6
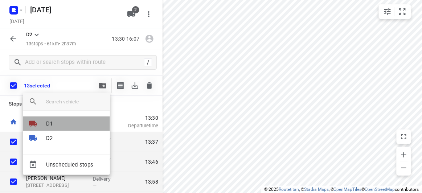
click at [51, 125] on p "D1" at bounding box center [49, 124] width 7 height 8
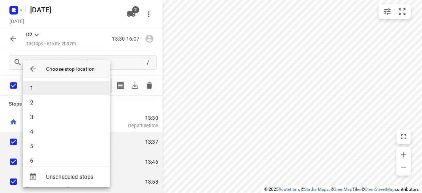
click at [49, 89] on li "1" at bounding box center [66, 88] width 87 height 15
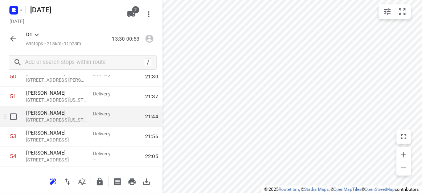
scroll to position [957, 0]
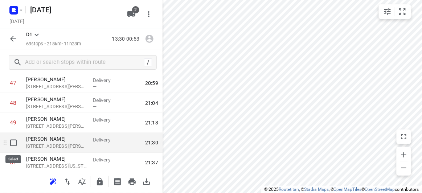
click at [10, 143] on input "checkbox" at bounding box center [13, 143] width 15 height 15
checkbox input "true"
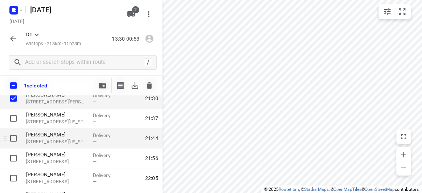
scroll to position [1023, 0]
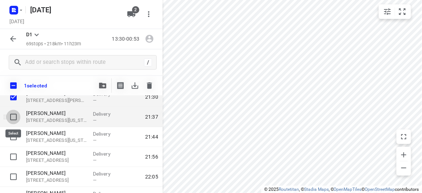
click at [9, 118] on input "checkbox" at bounding box center [13, 117] width 15 height 15
checkbox input "true"
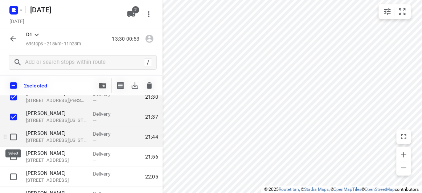
click at [12, 134] on input "checkbox" at bounding box center [13, 137] width 15 height 15
checkbox input "true"
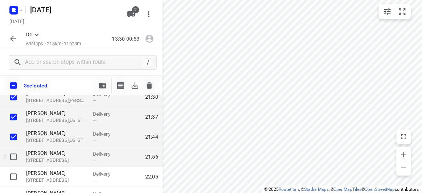
click at [11, 155] on input "checkbox" at bounding box center [13, 157] width 15 height 15
checkbox input "true"
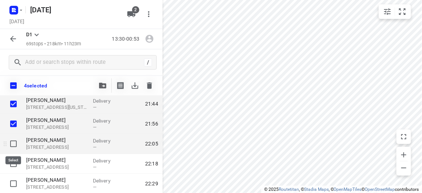
click at [12, 147] on input "checkbox" at bounding box center [13, 144] width 15 height 15
checkbox input "true"
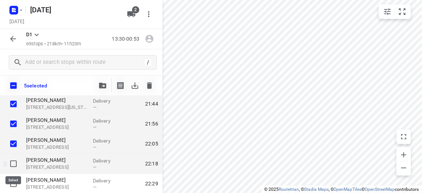
click at [16, 163] on input "checkbox" at bounding box center [13, 164] width 15 height 15
checkbox input "true"
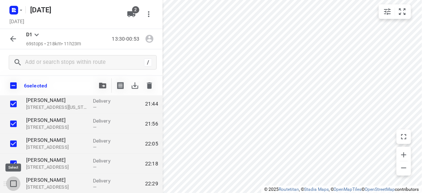
click at [14, 186] on input "checkbox" at bounding box center [13, 184] width 15 height 15
checkbox input "true"
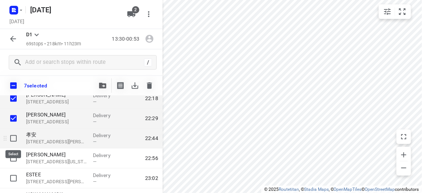
drag, startPoint x: 13, startPoint y: 140, endPoint x: 13, endPoint y: 166, distance: 26.1
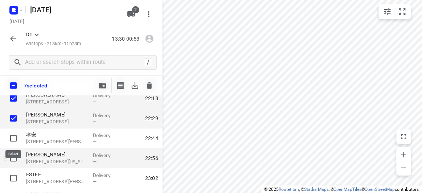
click at [13, 140] on input "checkbox" at bounding box center [13, 138] width 15 height 15
checkbox input "true"
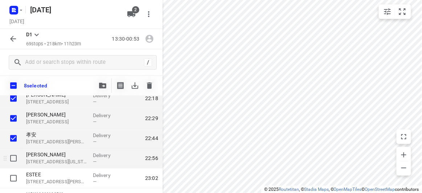
click at [13, 166] on div at bounding box center [11, 159] width 23 height 20
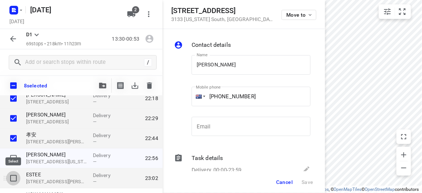
drag, startPoint x: 12, startPoint y: 178, endPoint x: 12, endPoint y: 163, distance: 14.9
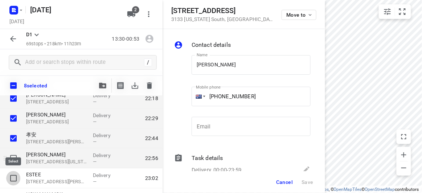
click at [12, 178] on input "checkbox" at bounding box center [13, 178] width 15 height 15
checkbox input "true"
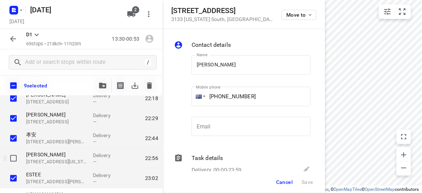
click at [13, 157] on input "checkbox" at bounding box center [13, 158] width 15 height 15
checkbox input "true"
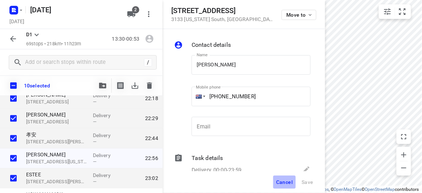
click at [285, 182] on span "Cancel" at bounding box center [284, 182] width 17 height 6
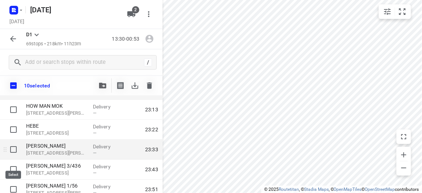
scroll to position [1221, 0]
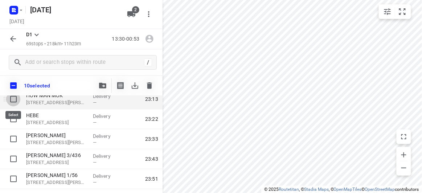
click at [12, 97] on input "checkbox" at bounding box center [13, 99] width 15 height 15
checkbox input "true"
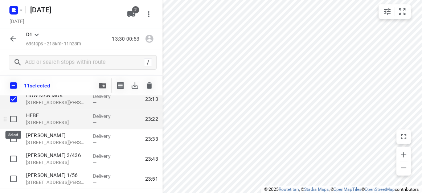
click at [13, 121] on input "checkbox" at bounding box center [13, 119] width 15 height 15
checkbox input "true"
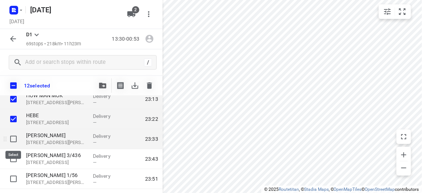
click at [11, 142] on input "checkbox" at bounding box center [13, 139] width 15 height 15
checkbox input "true"
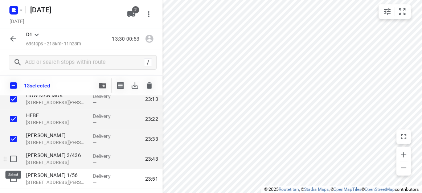
click at [13, 157] on input "checkbox" at bounding box center [13, 159] width 15 height 15
checkbox input "true"
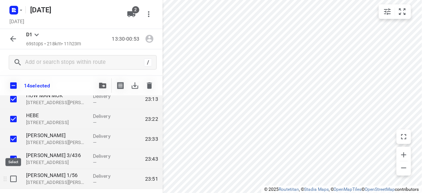
click at [12, 178] on input "checkbox" at bounding box center [13, 179] width 15 height 15
checkbox input "true"
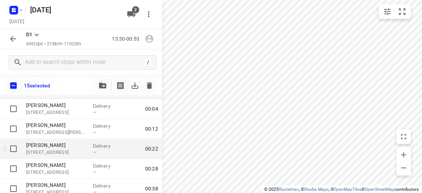
scroll to position [1321, 0]
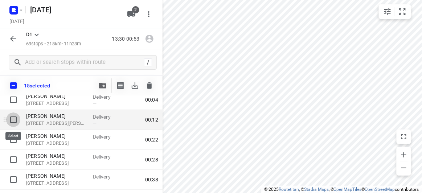
click at [10, 120] on input "checkbox" at bounding box center [13, 120] width 15 height 15
checkbox input "true"
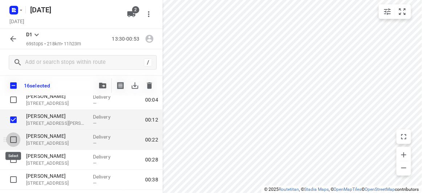
click at [13, 138] on input "checkbox" at bounding box center [13, 140] width 15 height 15
checkbox input "true"
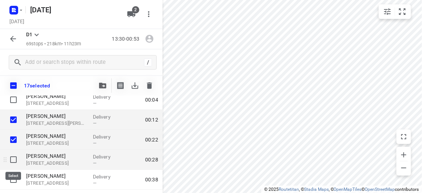
click at [14, 161] on input "checkbox" at bounding box center [13, 160] width 15 height 15
checkbox input "true"
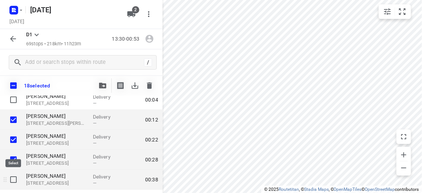
click at [11, 180] on input "checkbox" at bounding box center [13, 180] width 15 height 15
checkbox input "true"
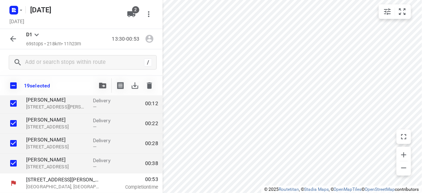
click at [101, 86] on icon "button" at bounding box center [102, 86] width 7 height 6
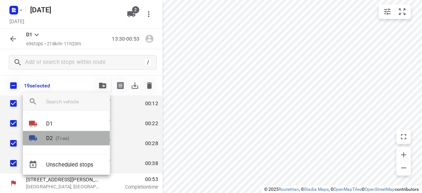
drag, startPoint x: 57, startPoint y: 138, endPoint x: 54, endPoint y: 132, distance: 6.2
click at [57, 138] on p "(Free)" at bounding box center [61, 139] width 17 height 8
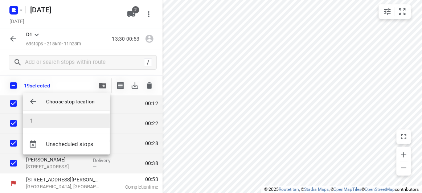
click at [39, 114] on li "1" at bounding box center [66, 121] width 87 height 15
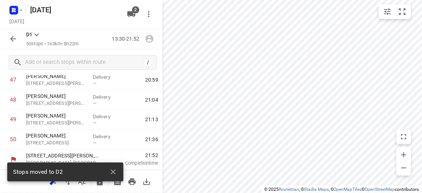
scroll to position [960, 0]
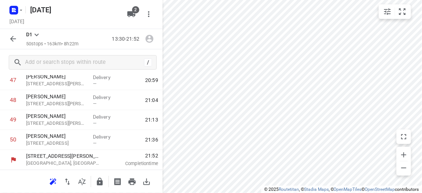
click at [18, 38] on button "button" at bounding box center [13, 39] width 15 height 15
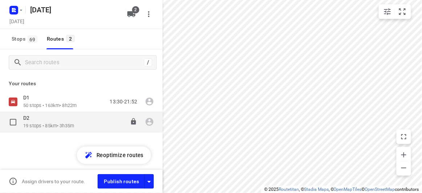
click at [25, 119] on p "D2" at bounding box center [28, 118] width 11 height 7
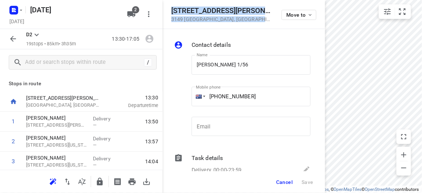
drag, startPoint x: 243, startPoint y: 22, endPoint x: 168, endPoint y: 12, distance: 75.9
click at [168, 12] on div "[STREET_ADDRESS][PERSON_NAME] Move to" at bounding box center [244, 14] width 163 height 29
copy div "[STREET_ADDRESS][PERSON_NAME]"
click at [137, 17] on button "2" at bounding box center [131, 14] width 15 height 15
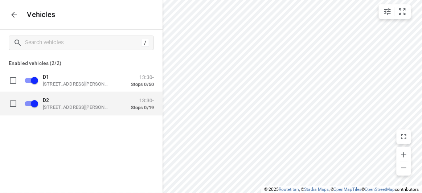
click at [80, 106] on p "[STREET_ADDRESS][PERSON_NAME]" at bounding box center [79, 107] width 73 height 6
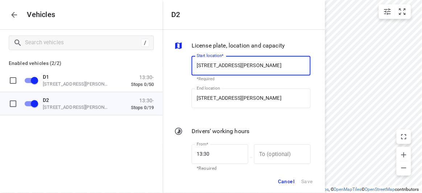
click at [227, 108] on input "[STREET_ADDRESS][PERSON_NAME]" at bounding box center [251, 99] width 119 height 20
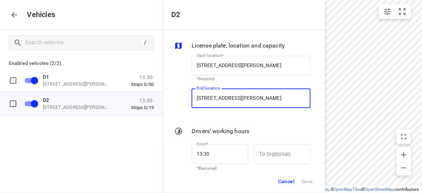
paste input "[STREET_ADDRESS][PERSON_NAME]"
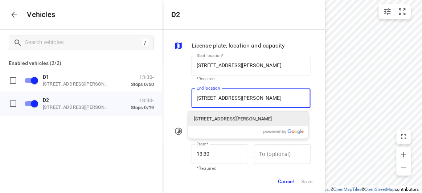
scroll to position [0, 0]
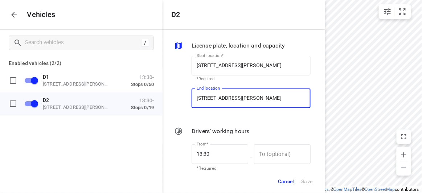
click at [219, 105] on input "[STREET_ADDRESS][PERSON_NAME]" at bounding box center [251, 99] width 119 height 20
paste input "[STREET_ADDRESS][PERSON_NAME]"
type input "[STREET_ADDRESS][PERSON_NAME]"
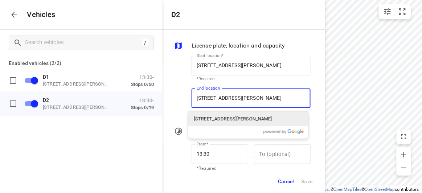
scroll to position [0, 6]
click at [220, 119] on p "[STREET_ADDRESS][PERSON_NAME]" at bounding box center [233, 118] width 78 height 7
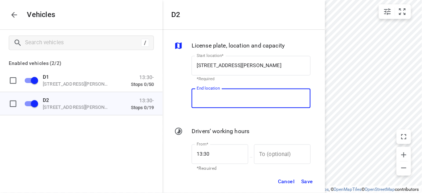
scroll to position [0, 0]
type input "[STREET_ADDRESS][PERSON_NAME]"
click at [305, 181] on span "Save" at bounding box center [307, 181] width 12 height 9
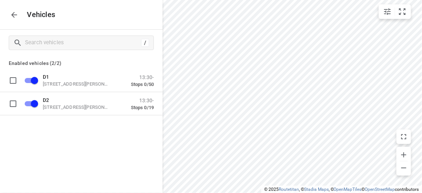
click at [14, 21] on button "button" at bounding box center [14, 15] width 15 height 15
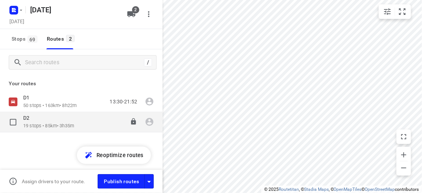
click at [27, 124] on p "19 stops • 85km • 3h35m" at bounding box center [48, 126] width 51 height 7
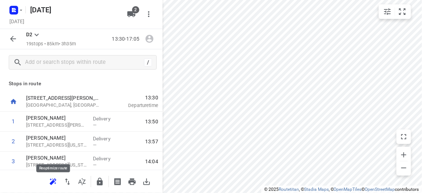
click at [49, 183] on icon "button" at bounding box center [53, 182] width 9 height 9
click at [16, 40] on icon "button" at bounding box center [13, 39] width 9 height 9
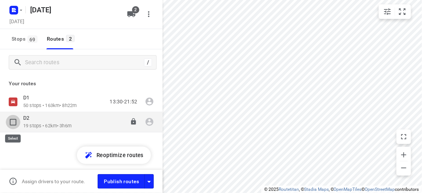
click at [11, 122] on input "checkbox" at bounding box center [13, 122] width 15 height 15
checkbox input "true"
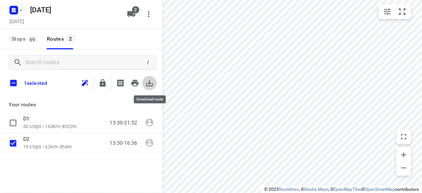
click at [144, 83] on button "button" at bounding box center [149, 83] width 15 height 15
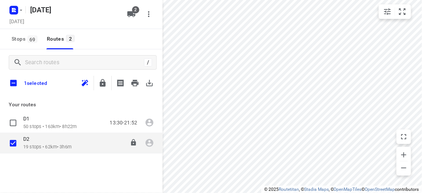
click at [25, 147] on p "19 stops • 62km • 3h6m" at bounding box center [47, 147] width 48 height 7
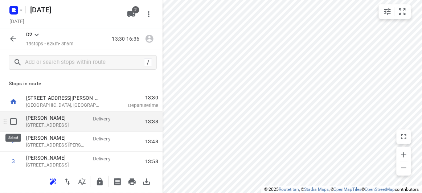
click at [12, 120] on input "checkbox" at bounding box center [13, 121] width 15 height 15
checkbox input "true"
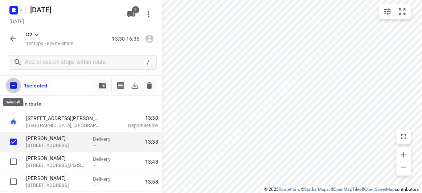
click at [15, 84] on input "checkbox" at bounding box center [13, 85] width 15 height 15
checkbox input "true"
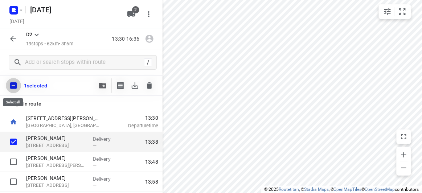
checkbox input "true"
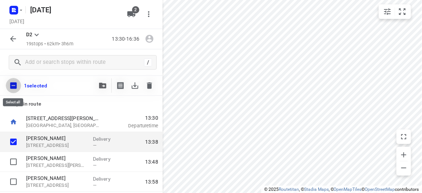
checkbox input "true"
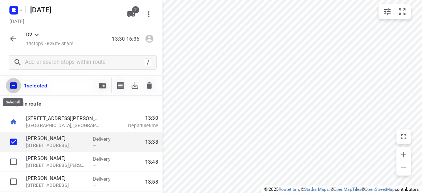
checkbox input "true"
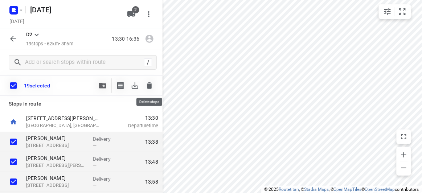
click at [147, 86] on icon "button" at bounding box center [149, 85] width 5 height 7
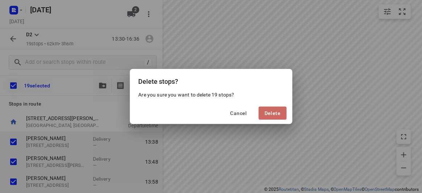
click at [273, 111] on span "Delete" at bounding box center [273, 113] width 16 height 6
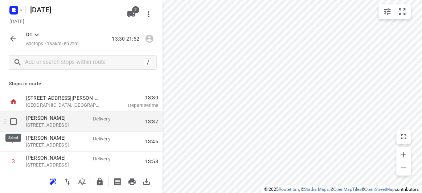
click at [11, 123] on input "checkbox" at bounding box center [13, 121] width 15 height 15
checkbox input "true"
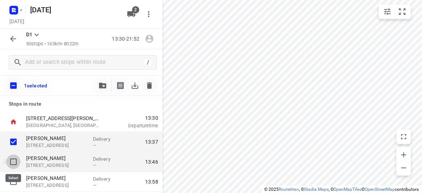
click at [16, 162] on input "checkbox" at bounding box center [13, 162] width 15 height 15
checkbox input "true"
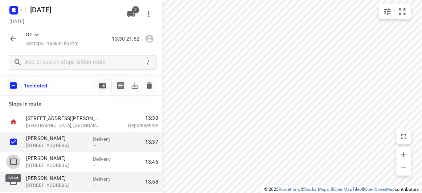
click at [15, 182] on input "checkbox" at bounding box center [13, 182] width 15 height 15
checkbox input "true"
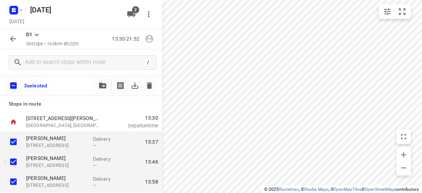
scroll to position [33, 0]
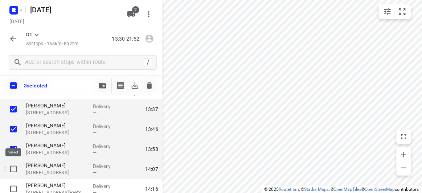
click at [11, 170] on input "checkbox" at bounding box center [13, 169] width 15 height 15
checkbox input "true"
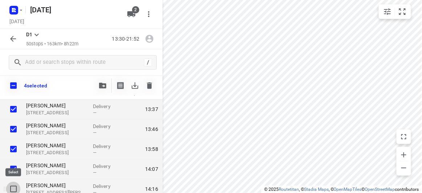
click at [16, 186] on input "checkbox" at bounding box center [13, 189] width 15 height 15
checkbox input "true"
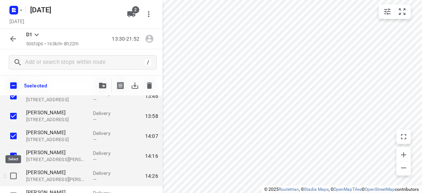
click at [15, 178] on input "checkbox" at bounding box center [13, 176] width 15 height 15
checkbox input "true"
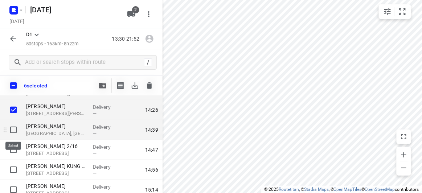
click at [12, 129] on input "checkbox" at bounding box center [13, 130] width 15 height 15
checkbox input "true"
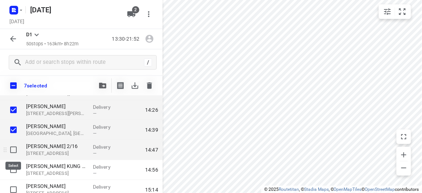
click at [19, 149] on input "checkbox" at bounding box center [13, 150] width 15 height 15
checkbox input "true"
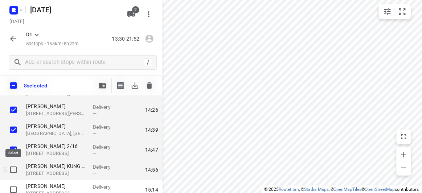
click at [11, 172] on input "checkbox" at bounding box center [13, 170] width 15 height 15
checkbox input "true"
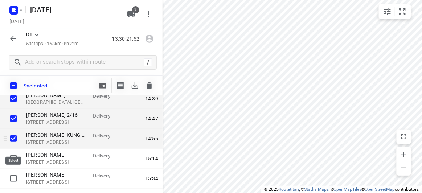
scroll to position [165, 0]
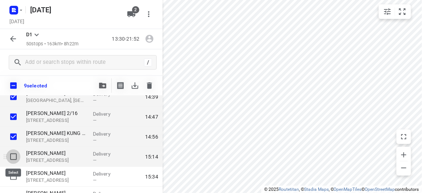
click at [14, 157] on input "checkbox" at bounding box center [13, 157] width 15 height 15
checkbox input "true"
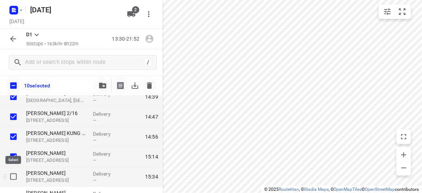
click at [15, 177] on input "checkbox" at bounding box center [13, 177] width 15 height 15
checkbox input "true"
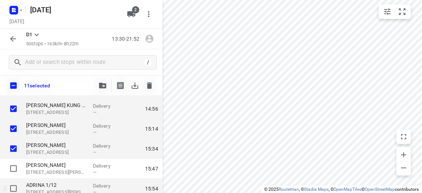
scroll to position [198, 0]
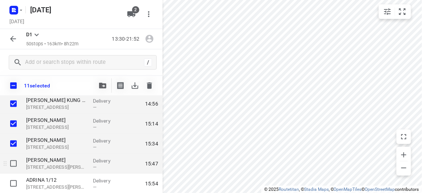
click at [12, 165] on input "checkbox" at bounding box center [13, 164] width 15 height 15
checkbox input "true"
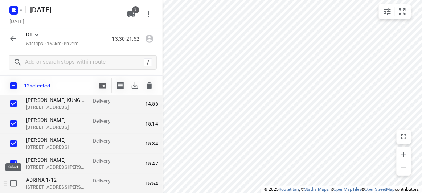
click at [15, 181] on input "checkbox" at bounding box center [13, 184] width 15 height 15
checkbox input "true"
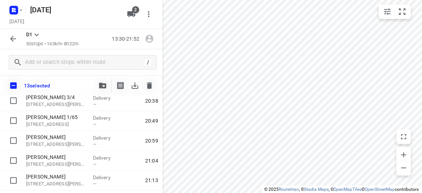
scroll to position [957, 0]
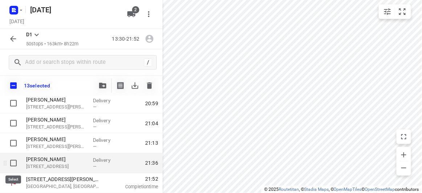
click at [13, 162] on input "checkbox" at bounding box center [13, 163] width 15 height 15
checkbox input "true"
click at [105, 85] on icon "button" at bounding box center [102, 86] width 7 height 6
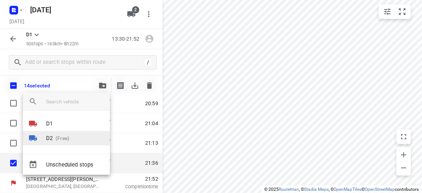
click at [60, 140] on p "(Free)" at bounding box center [61, 139] width 17 height 8
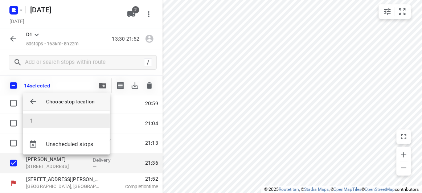
click at [37, 120] on li "1" at bounding box center [66, 121] width 87 height 15
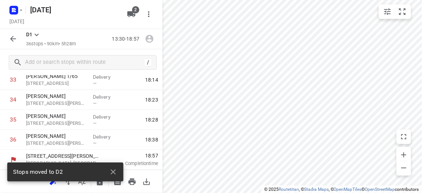
scroll to position [681, 0]
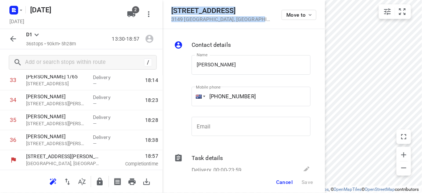
drag, startPoint x: 249, startPoint y: 20, endPoint x: 171, endPoint y: 11, distance: 78.2
click at [171, 11] on div "44A Hillview Avenue 3149 Mount Waverley , Australia Move to" at bounding box center [243, 15] width 145 height 16
copy div "44A Hillview Avenue 3149 Mount Waverley , Australia"
click at [135, 15] on icon "button" at bounding box center [131, 14] width 8 height 6
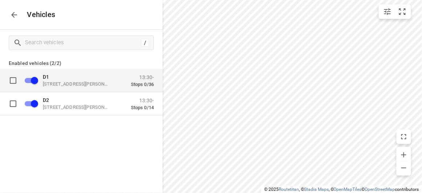
click at [71, 84] on p "[STREET_ADDRESS][PERSON_NAME]" at bounding box center [79, 84] width 73 height 6
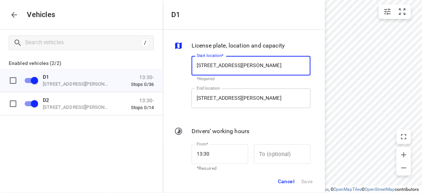
click at [229, 104] on input "[STREET_ADDRESS][PERSON_NAME]" at bounding box center [251, 99] width 119 height 20
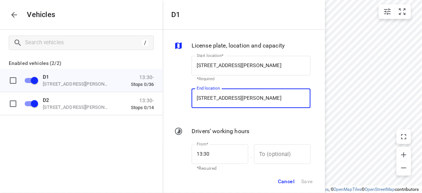
paste input "4A Hillview Avenue 3149 Mount Waverley"
type input "44A Hillview Avenue 3149 Mount Waverley, Australia"
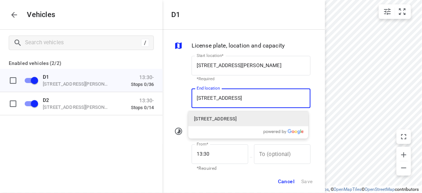
click at [218, 119] on p "44A Hillview Avenue, Mount Waverley VIC 3149, Australia" at bounding box center [215, 118] width 42 height 7
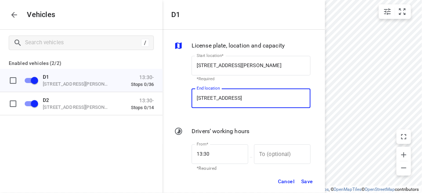
type input "44A Hillview Ave, Mount Waverley VIC 3149, Australia"
click at [309, 179] on span "Save" at bounding box center [307, 181] width 12 height 9
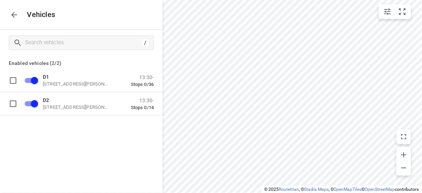
click at [17, 11] on icon "button" at bounding box center [14, 15] width 9 height 9
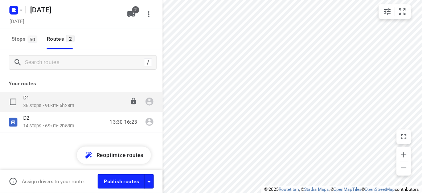
click at [42, 106] on p "36 stops • 90km • 5h28m" at bounding box center [48, 105] width 51 height 7
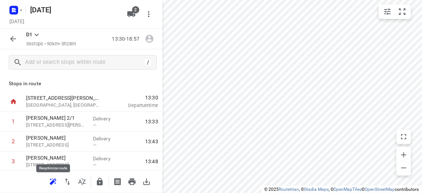
click at [49, 183] on icon "button" at bounding box center [53, 182] width 9 height 9
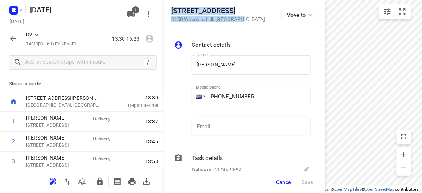
drag, startPoint x: 228, startPoint y: 20, endPoint x: 165, endPoint y: 7, distance: 63.8
click at [165, 7] on div "9 Pioneer Court 3150 Wheelers Hill , Australia Move to" at bounding box center [244, 14] width 163 height 29
copy div "9 Pioneer Court 3150 Wheelers Hill , Australia"
click at [130, 15] on icon "button" at bounding box center [131, 14] width 8 height 6
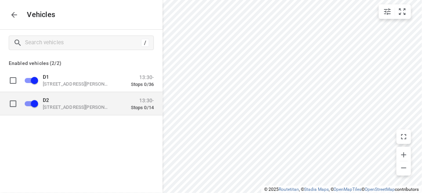
click at [65, 108] on p "[STREET_ADDRESS][PERSON_NAME]" at bounding box center [79, 107] width 73 height 6
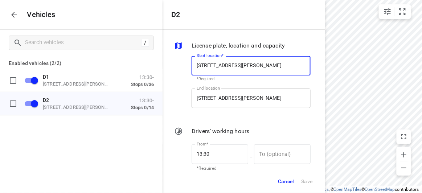
click at [255, 105] on input "[STREET_ADDRESS][PERSON_NAME]" at bounding box center [251, 99] width 119 height 20
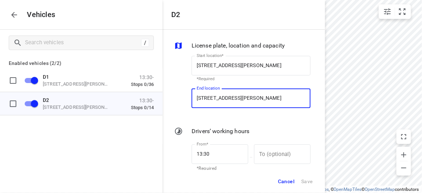
paste input "9 Pioneer Court 3150 Wheelers Hill"
type input "9 Pioneer Court 3150 Wheelers Hill, Australia"
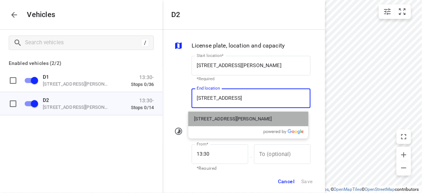
click at [221, 116] on p "9 Pioneer Court, Wheelers Hill VIC 3150, Australia" at bounding box center [233, 118] width 78 height 7
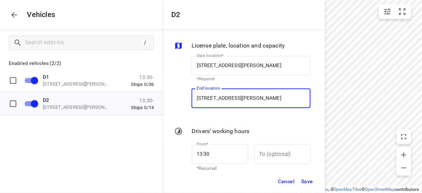
type input "9 Pioneer Ct, Wheelers Hill VIC 3150, Australia"
click at [309, 188] on button "Save" at bounding box center [307, 181] width 19 height 15
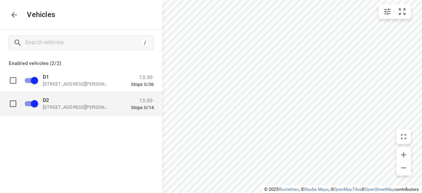
click at [52, 105] on p "[STREET_ADDRESS][PERSON_NAME]" at bounding box center [79, 107] width 73 height 6
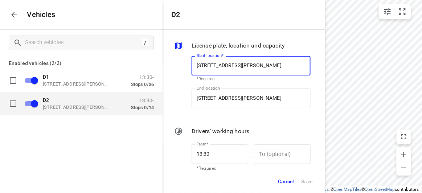
click at [86, 108] on p "[STREET_ADDRESS][PERSON_NAME]" at bounding box center [79, 107] width 73 height 6
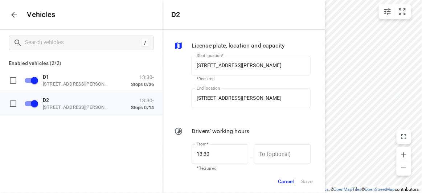
click at [16, 17] on icon "button" at bounding box center [14, 15] width 9 height 9
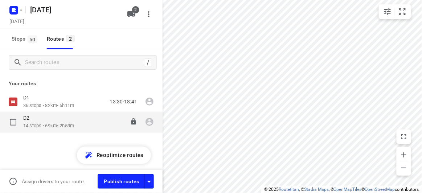
click at [28, 117] on p "D2" at bounding box center [28, 118] width 11 height 7
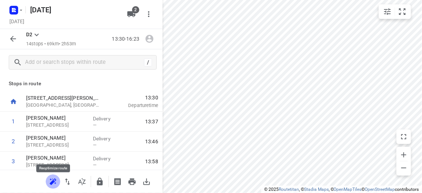
click at [56, 178] on icon "button" at bounding box center [53, 182] width 9 height 9
click at [11, 39] on icon "button" at bounding box center [13, 39] width 6 height 6
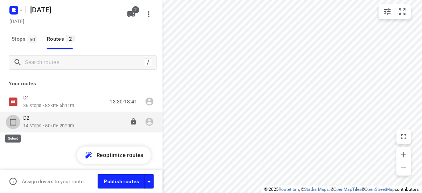
click at [12, 124] on input "checkbox" at bounding box center [13, 122] width 15 height 15
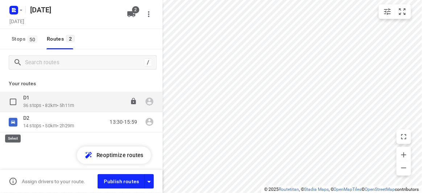
checkbox input "true"
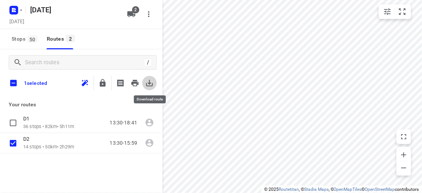
click at [151, 80] on icon "button" at bounding box center [149, 83] width 9 height 9
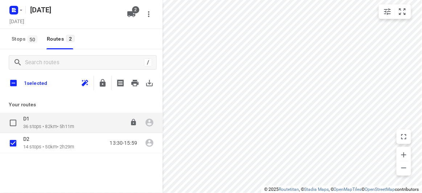
click at [40, 125] on p "36 stops • 82km • 5h11m" at bounding box center [48, 126] width 51 height 7
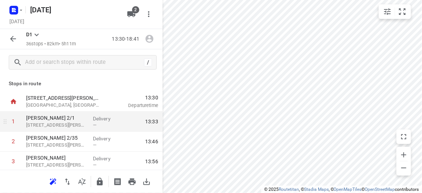
click at [15, 125] on div "1" at bounding box center [11, 122] width 23 height 20
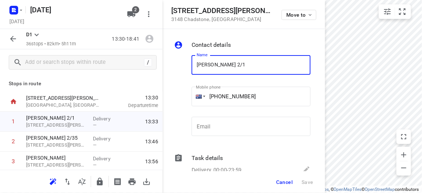
click at [11, 33] on button "button" at bounding box center [13, 39] width 15 height 15
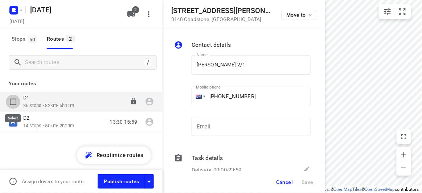
click at [15, 105] on input "checkbox" at bounding box center [13, 102] width 15 height 15
checkbox input "true"
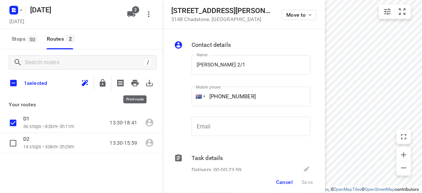
click at [154, 84] on icon "button" at bounding box center [149, 83] width 9 height 9
click at [293, 182] on span "Cancel" at bounding box center [284, 182] width 17 height 6
